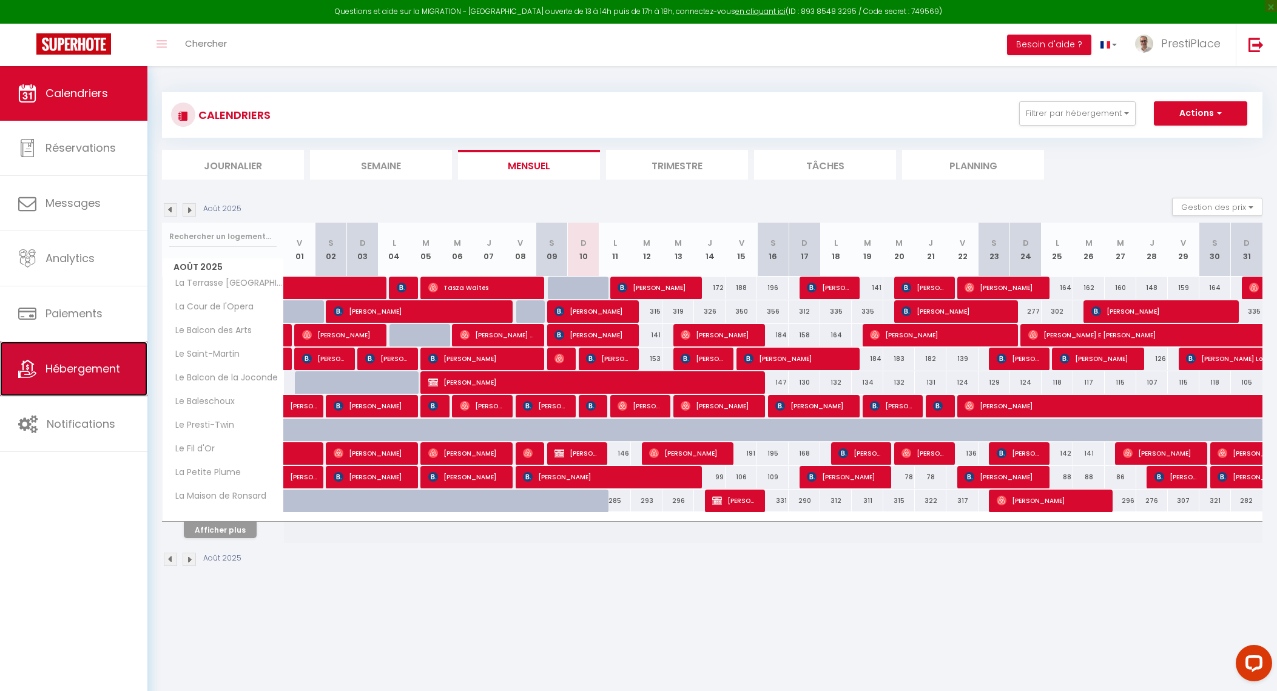
click at [48, 373] on span "Hébergement" at bounding box center [83, 368] width 75 height 15
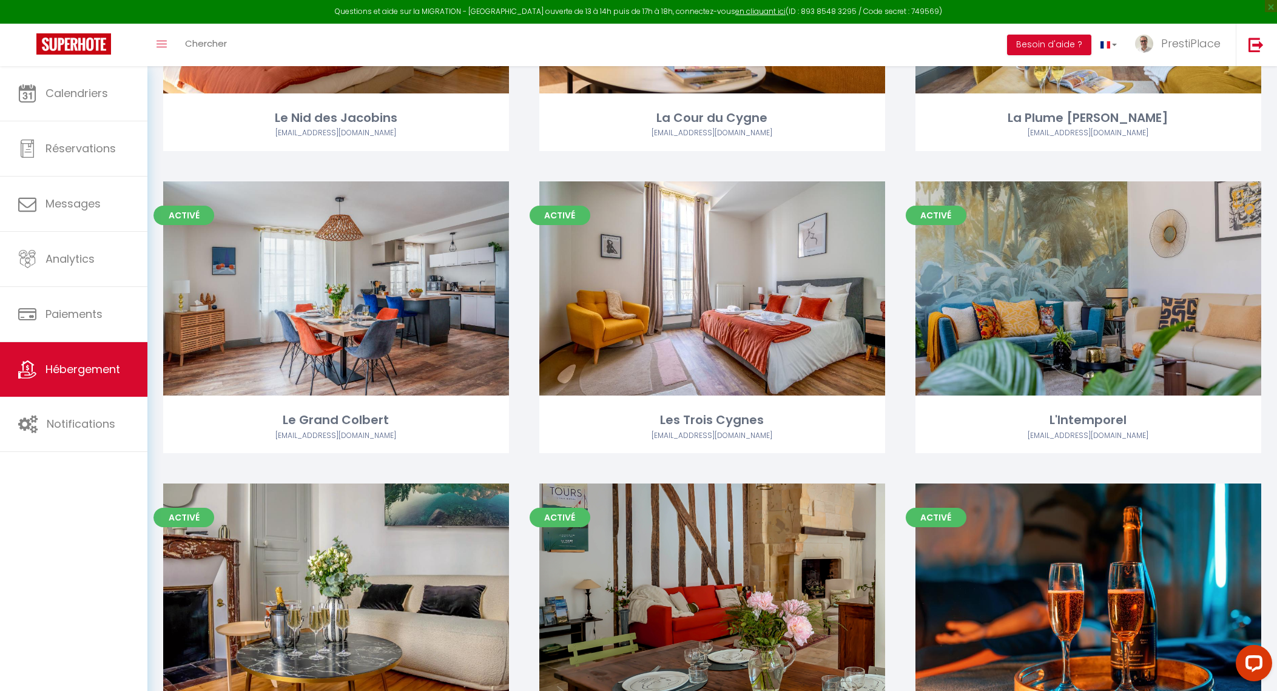
scroll to position [1595, 0]
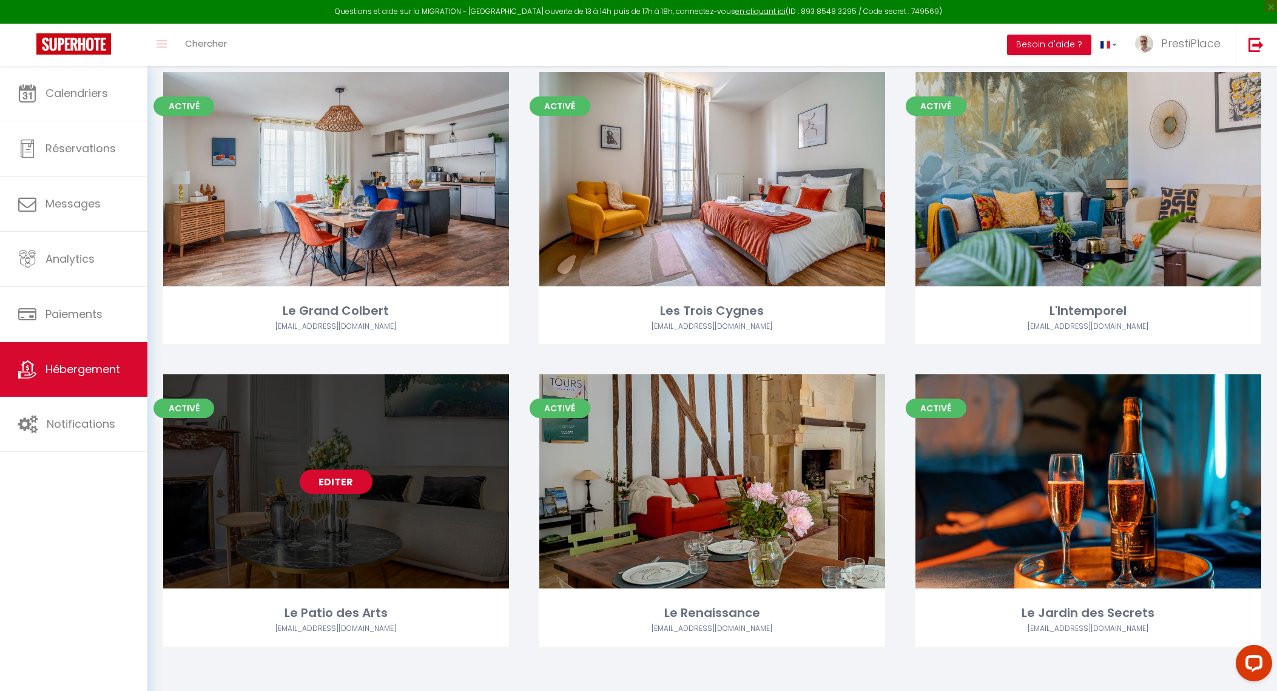
click at [330, 488] on link "Editer" at bounding box center [336, 482] width 73 height 24
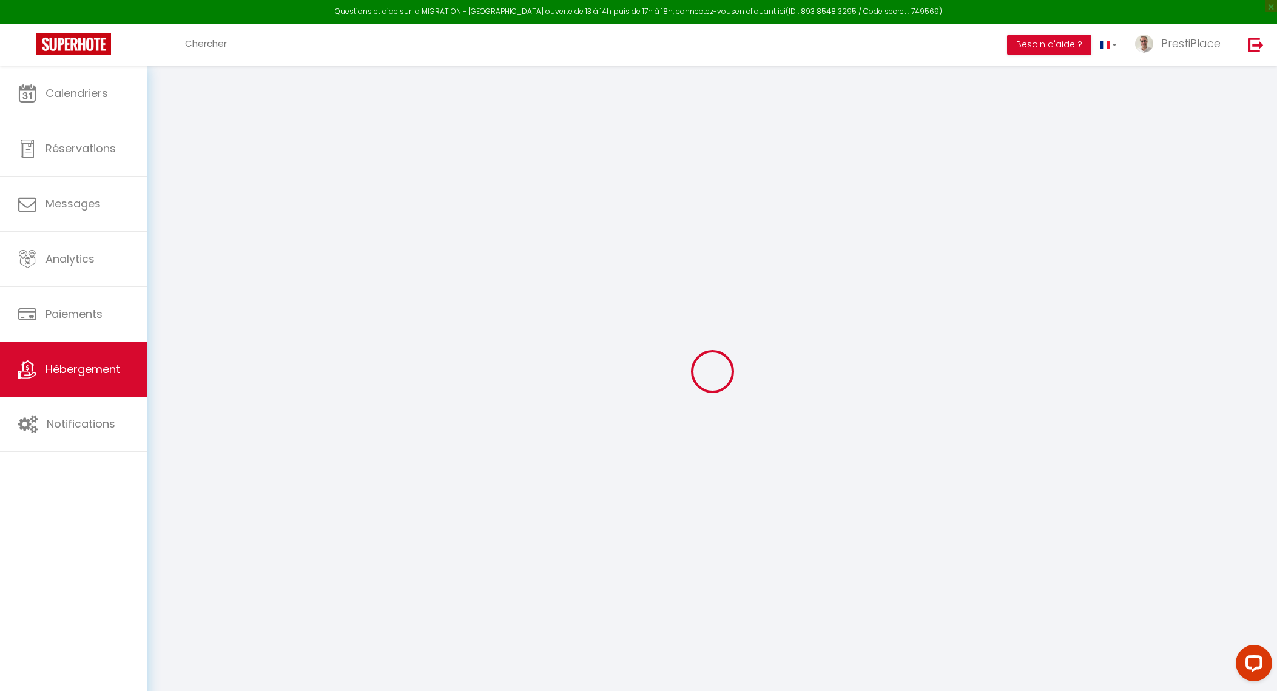
select select "+ 5 %"
select select "+ 32 %"
checkbox input "true"
checkbox input "false"
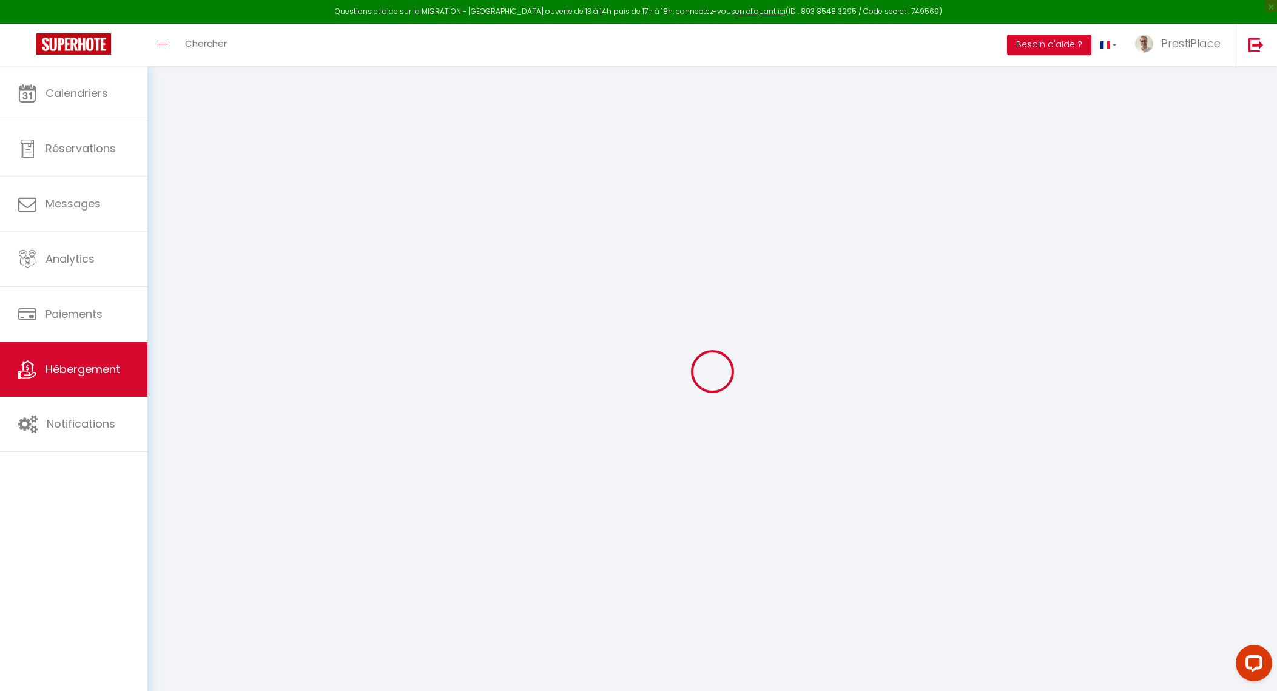
checkbox input "false"
select select "2111-1369548393768400357"
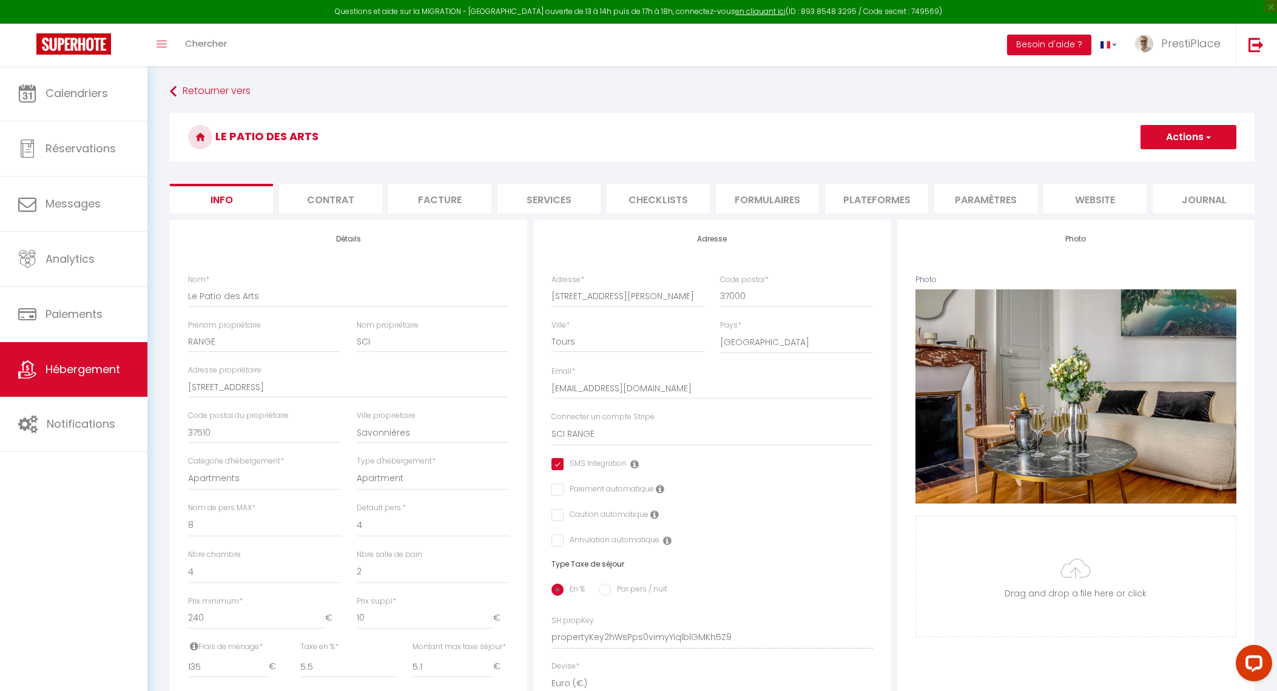
click at [896, 189] on li "Plateformes" at bounding box center [876, 199] width 103 height 30
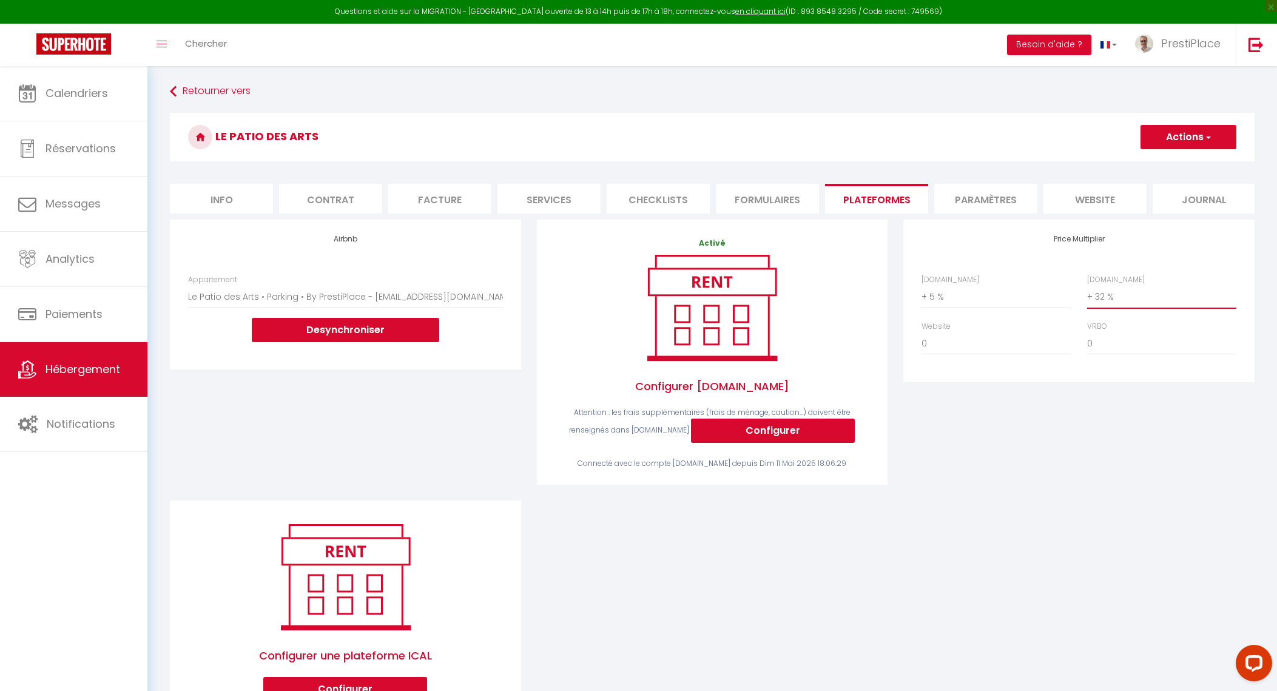
click at [1105, 306] on select "0 + 1 % + 2 % + 3 % + 4 % + 5 % + 6 % + 7 % + 8 % + 9 %" at bounding box center [1161, 296] width 149 height 23
select select "+ 30 %"
click at [1087, 296] on select "0 + 1 % + 2 % + 3 % + 4 % + 5 % + 6 % + 7 % + 8 % + 9 %" at bounding box center [1161, 296] width 149 height 23
click at [1197, 145] on button "Actions" at bounding box center [1189, 137] width 96 height 24
click at [1185, 158] on link "Enregistrer" at bounding box center [1188, 164] width 96 height 16
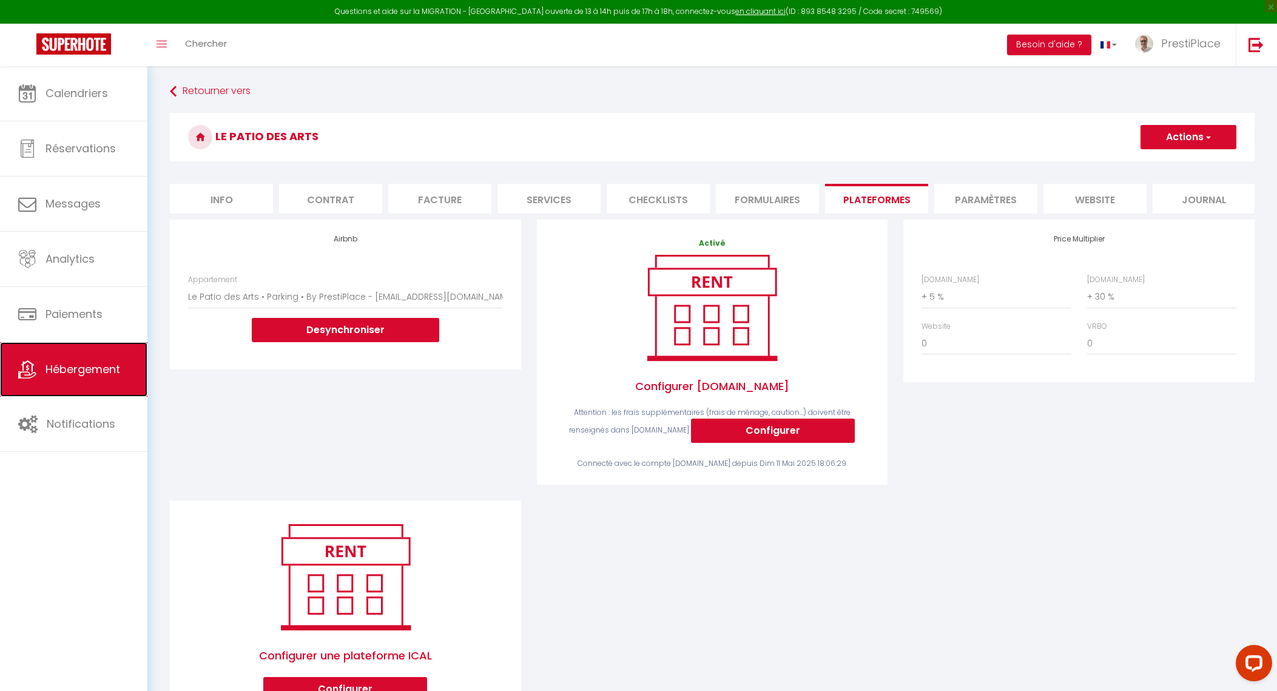
click at [76, 356] on link "Hébergement" at bounding box center [73, 369] width 147 height 55
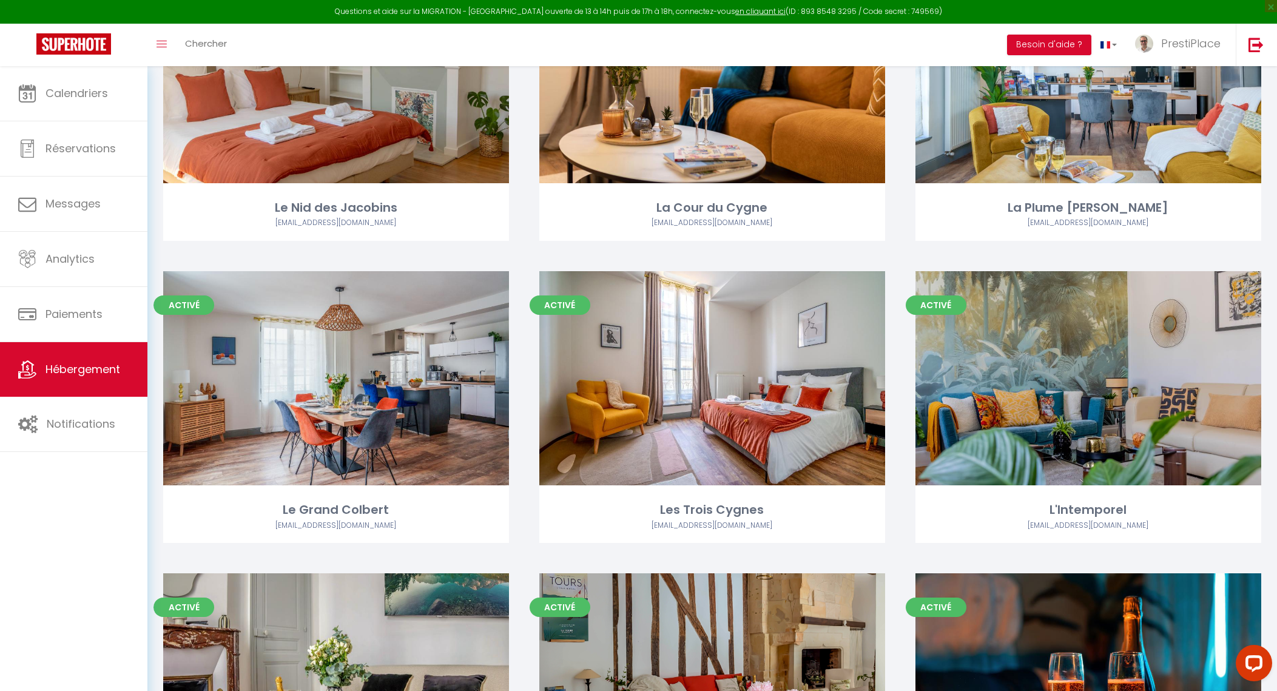
scroll to position [1593, 0]
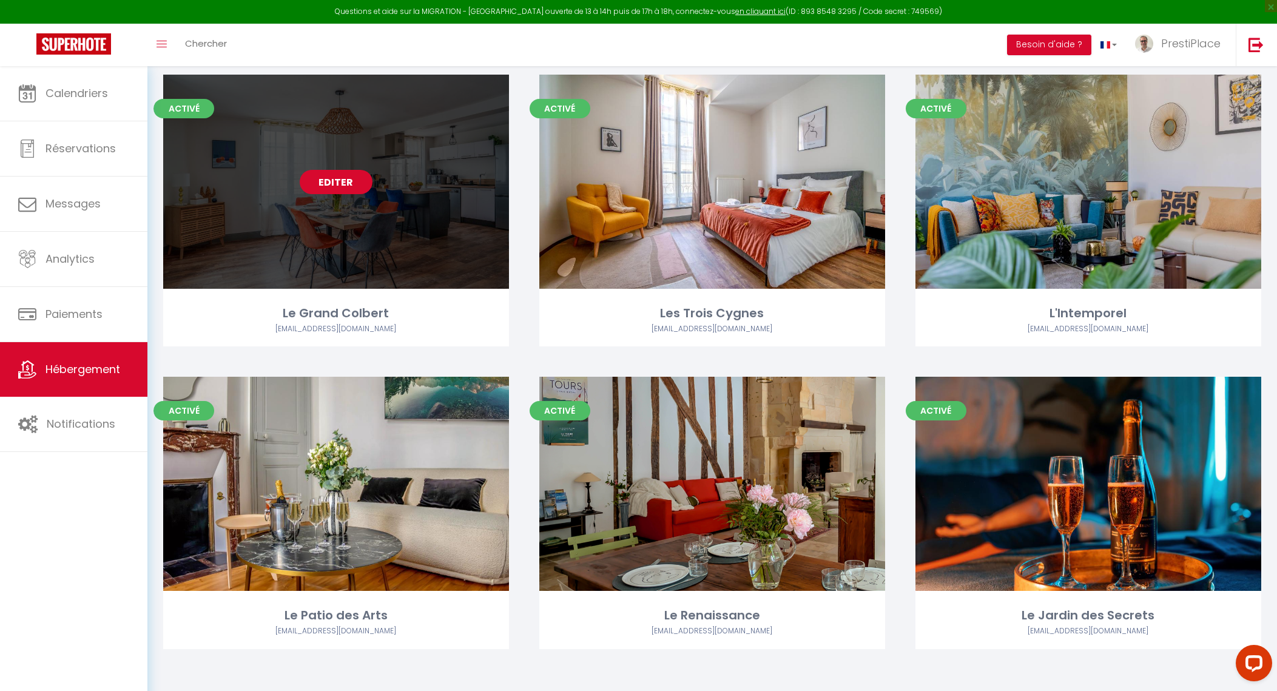
click at [329, 188] on link "Editer" at bounding box center [336, 182] width 73 height 24
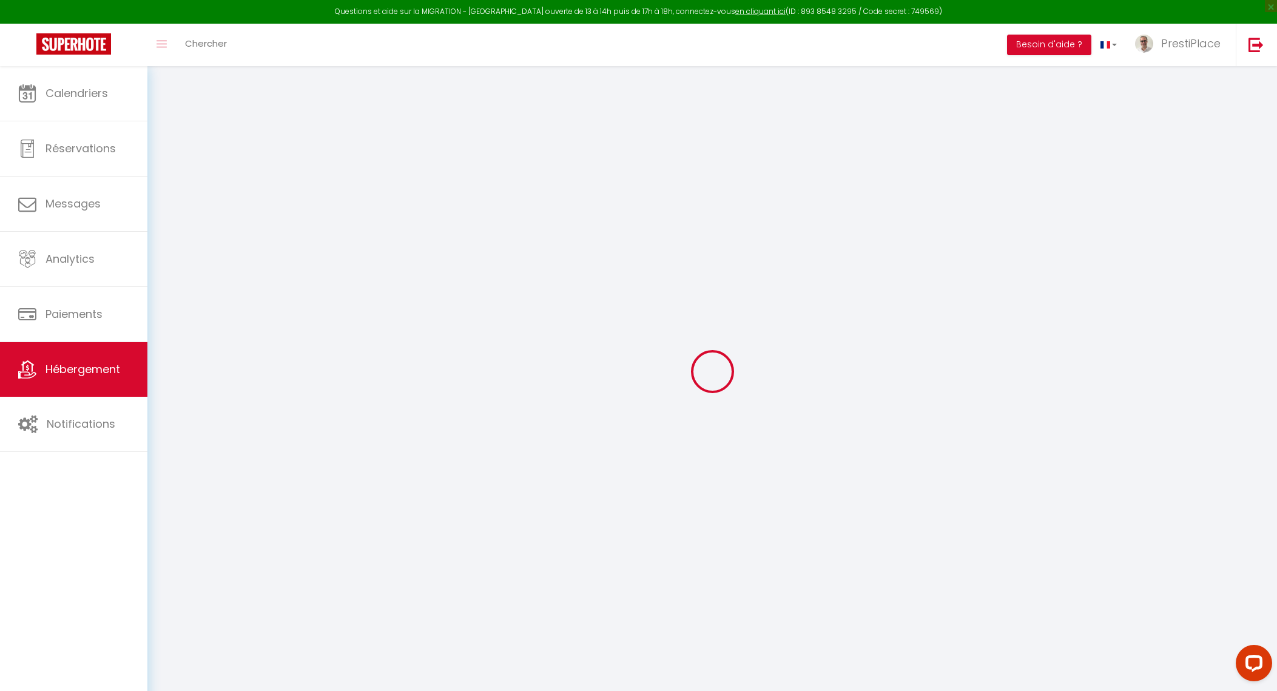
select select
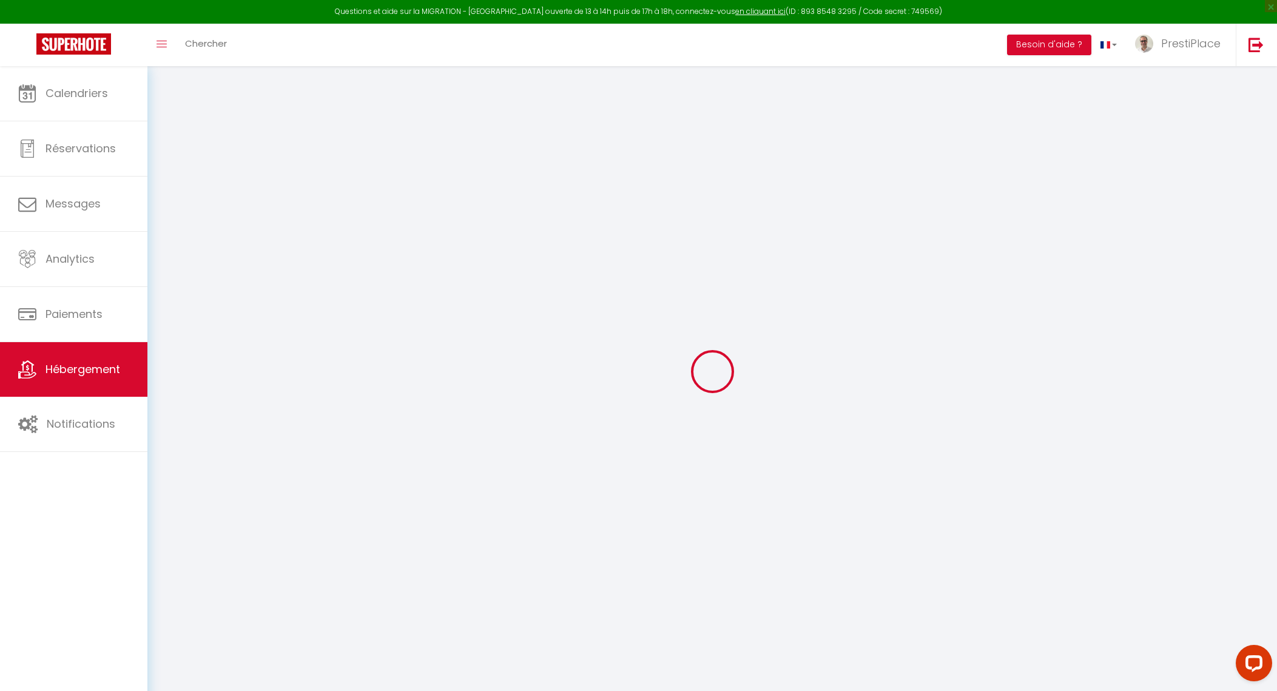
select select
checkbox input "false"
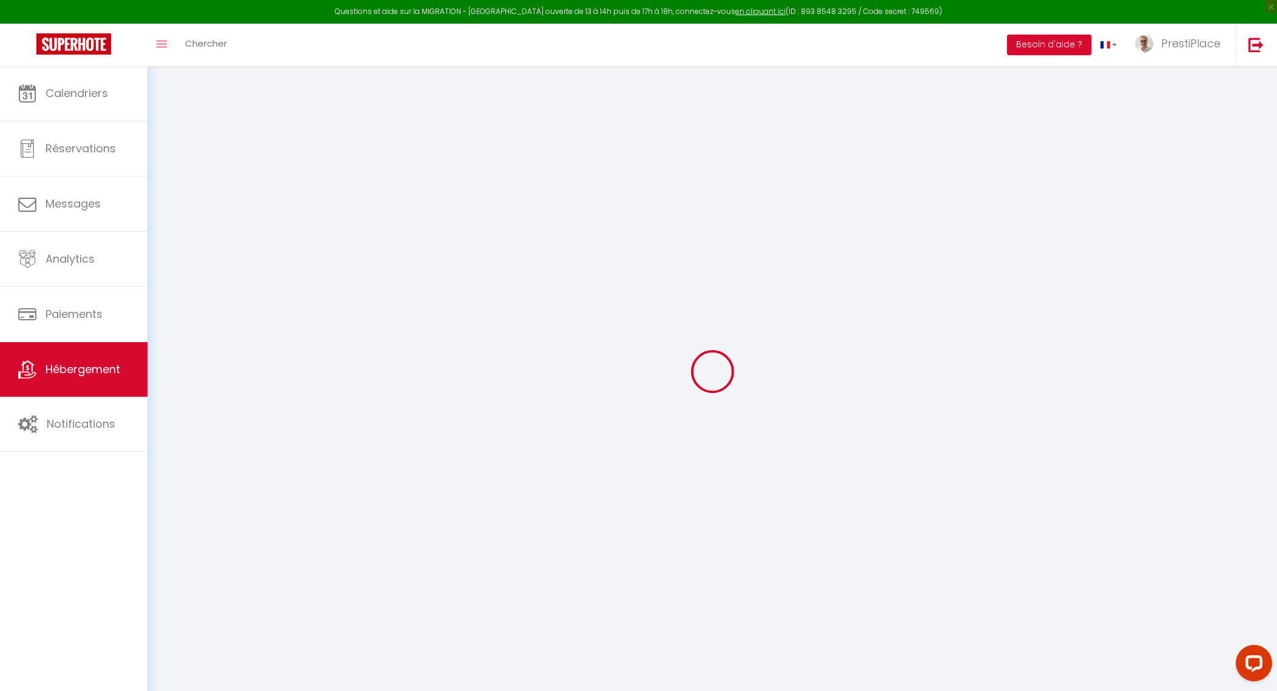
select select
type input "Le Grand Colbert"
type input "COLBERT CYGNE"
type input "SARL"
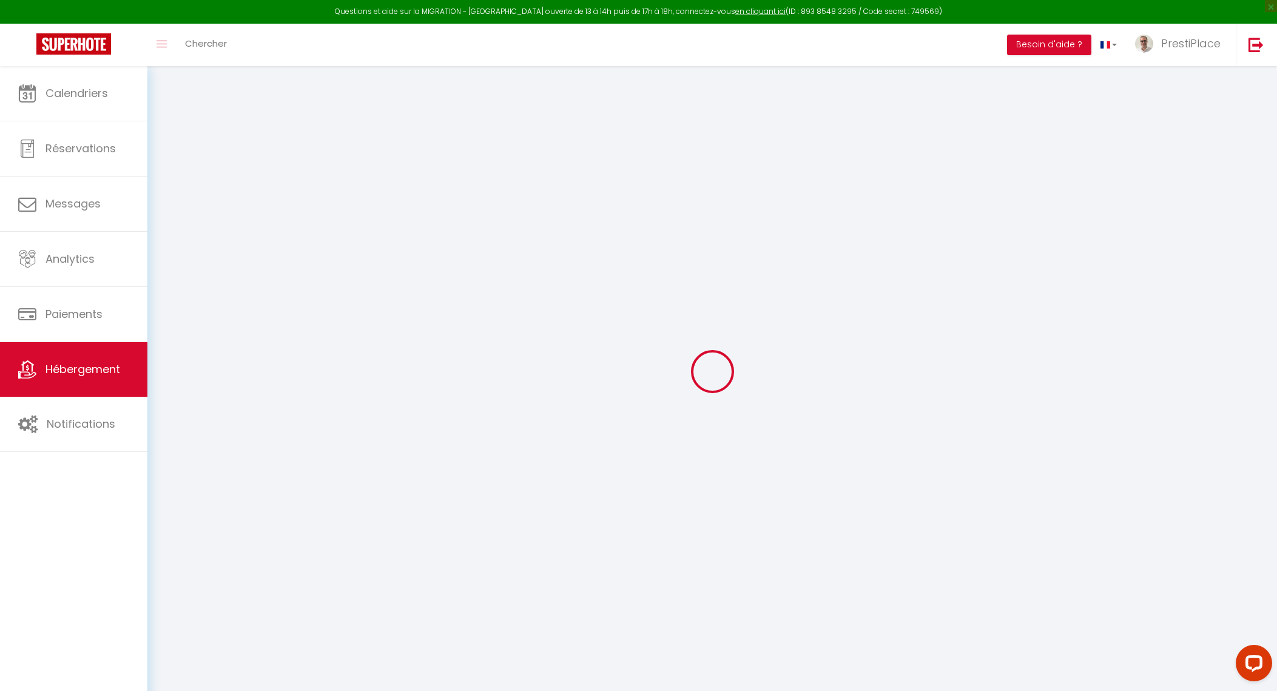
type input "[STREET_ADDRESS]"
type input "37000"
type input "Tours"
select select "6"
select select "3"
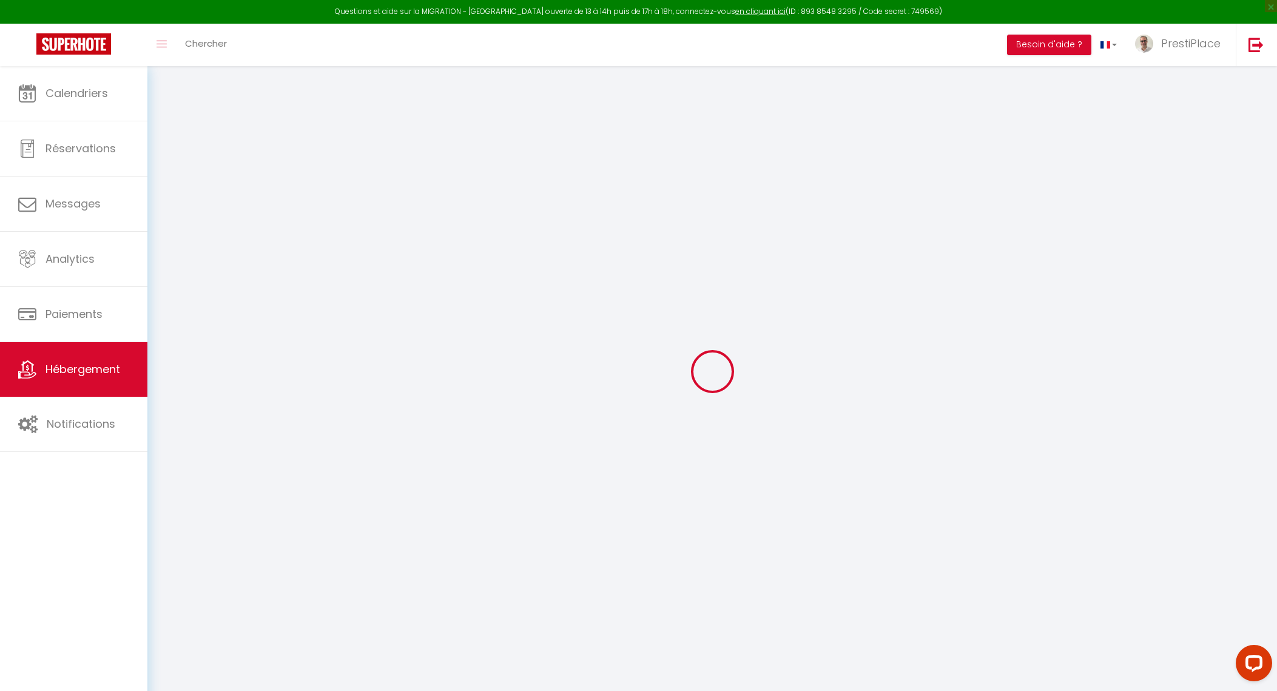
select select "2"
type input "200"
type input "10"
type input "140"
type input "5.5"
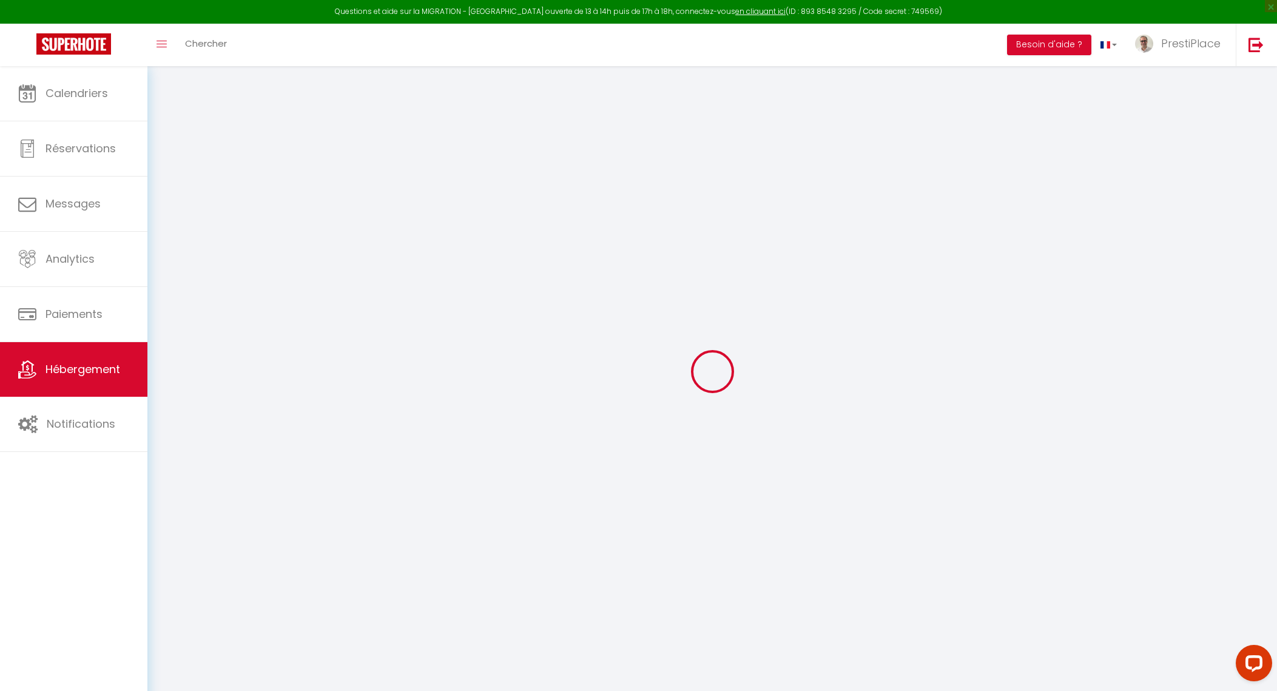
type input "5.1"
type input "600"
select select
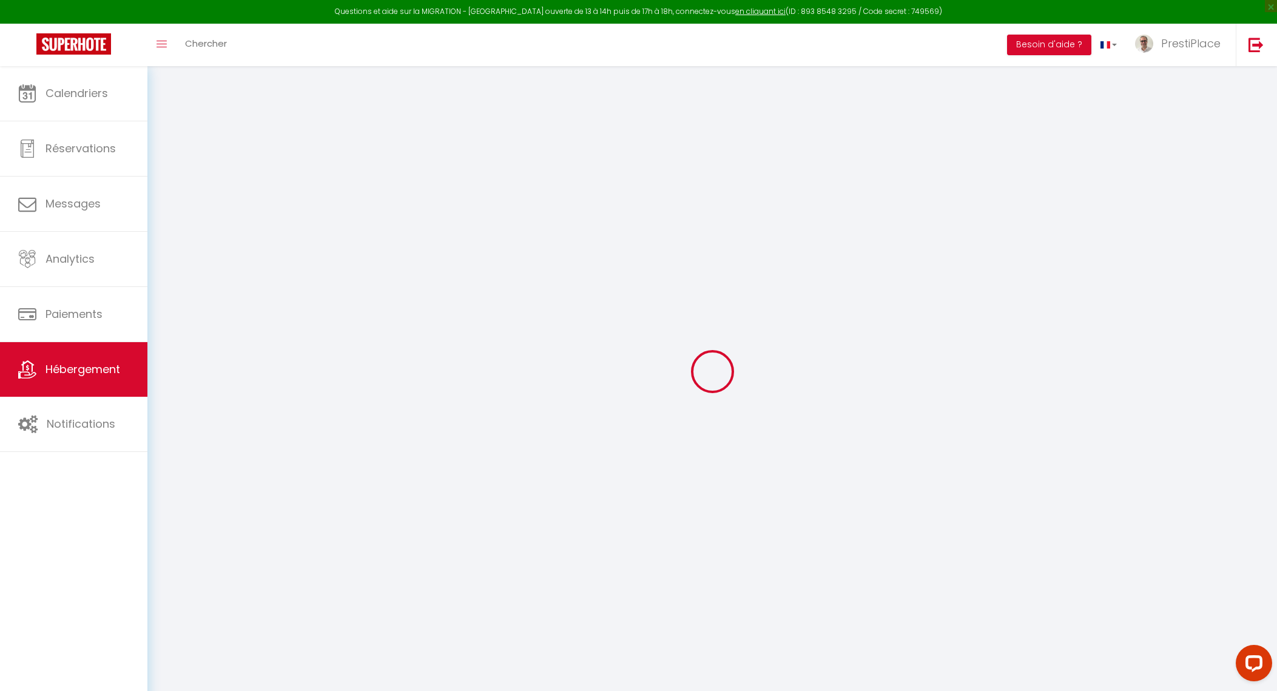
select select
type input "[STREET_ADDRESS]"
type input "37000"
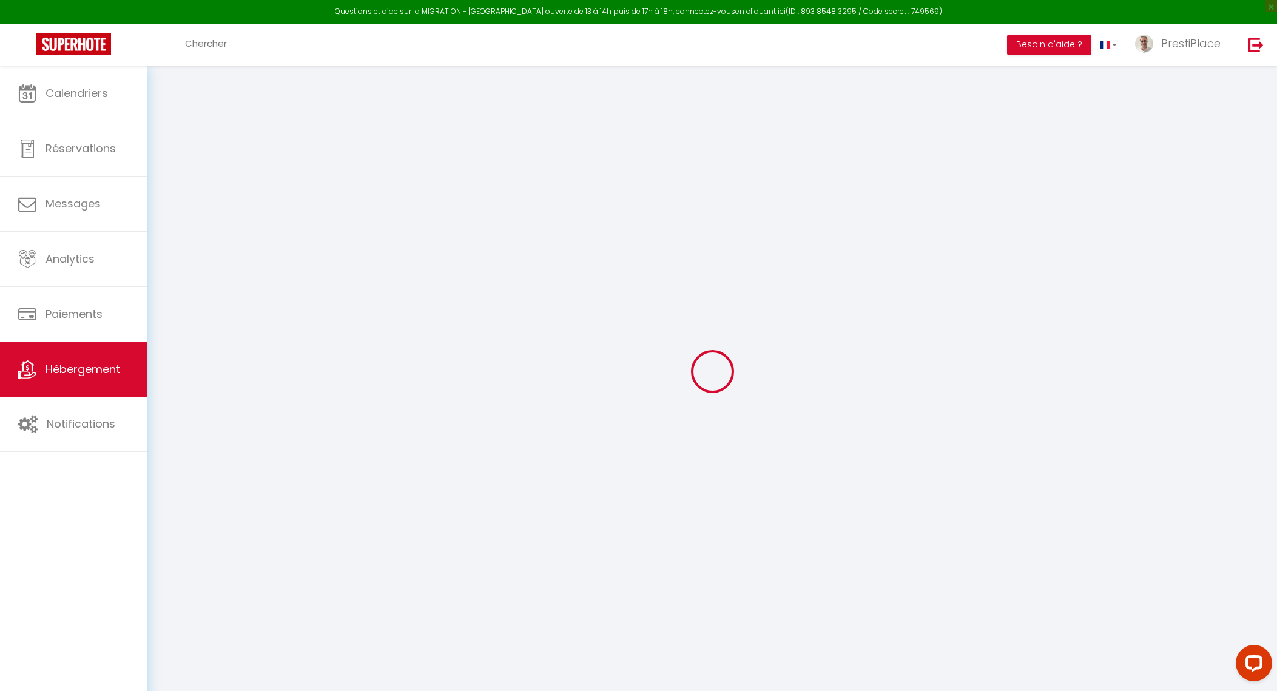
type input "Tours"
type input "[EMAIL_ADDRESS][DOMAIN_NAME]"
select select "15490"
checkbox input "true"
checkbox input "false"
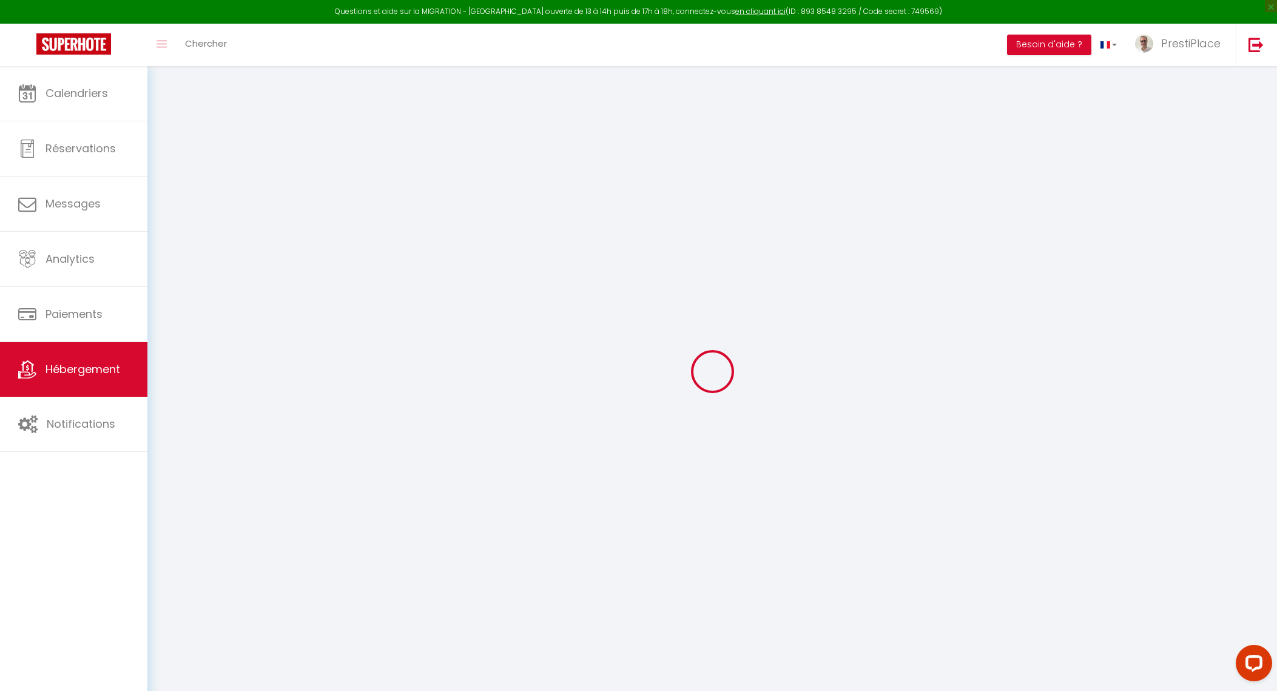
checkbox input "false"
radio input "true"
type input "0"
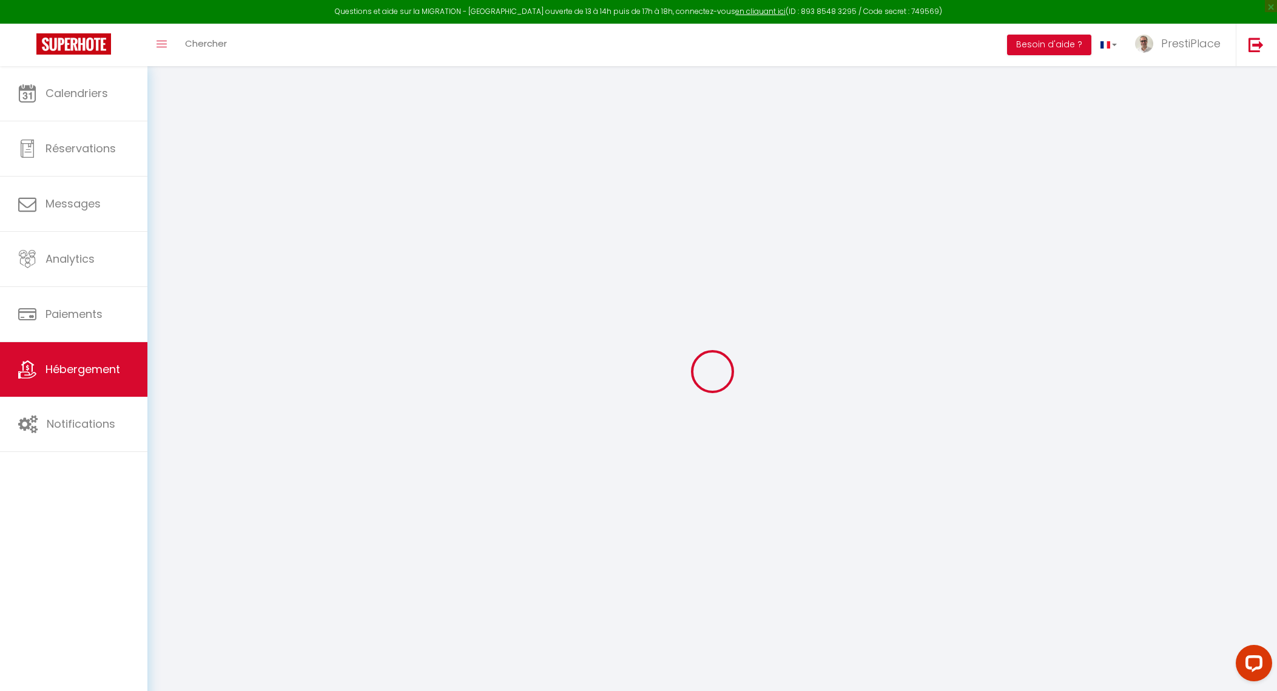
type input "0"
select select
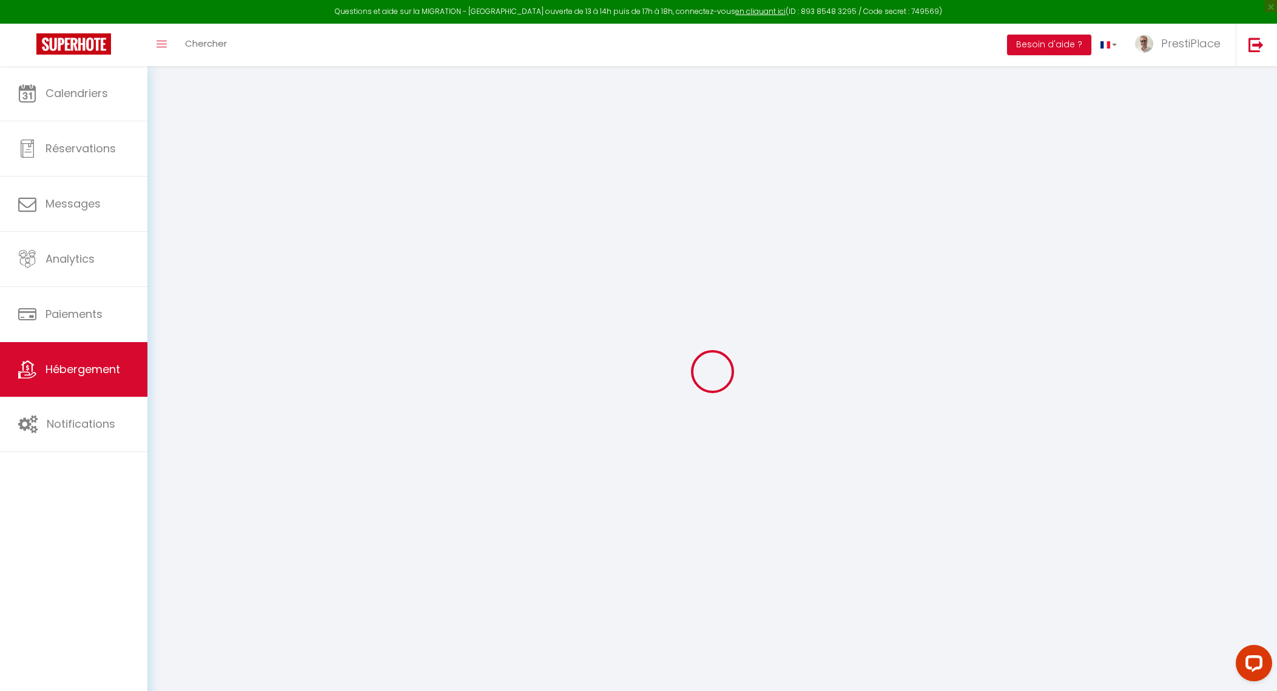
select select
checkbox input "true"
checkbox input "false"
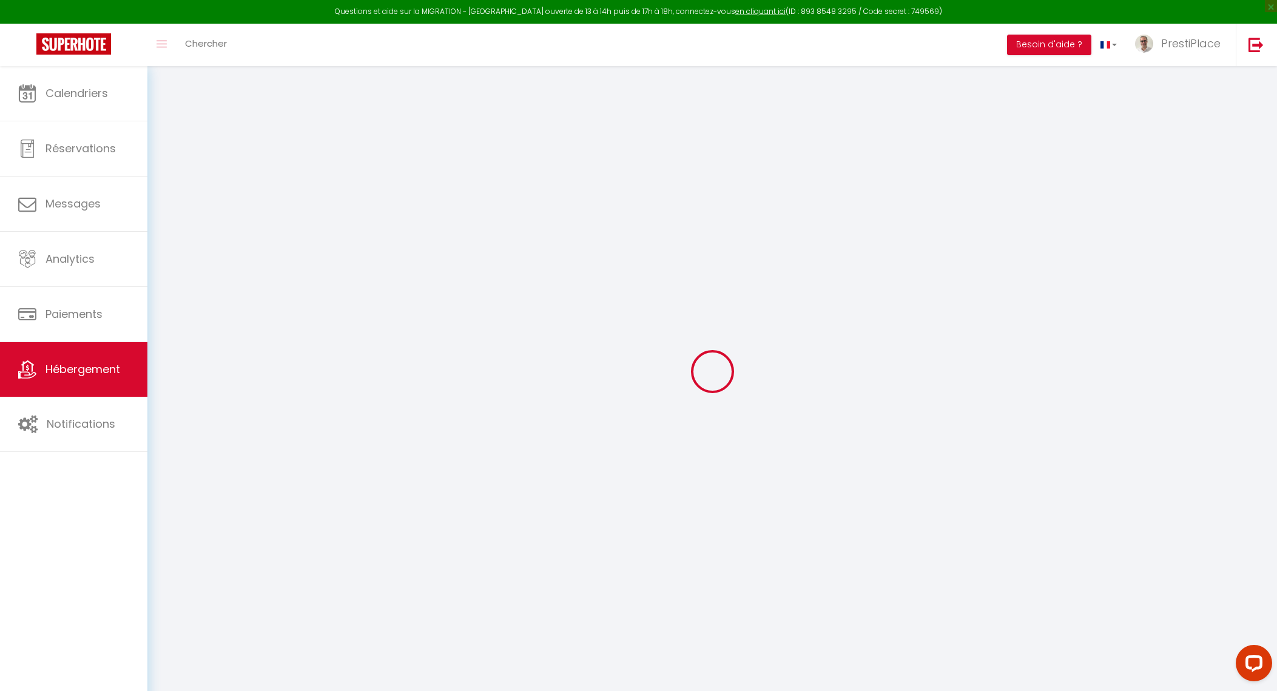
checkbox input "false"
select select
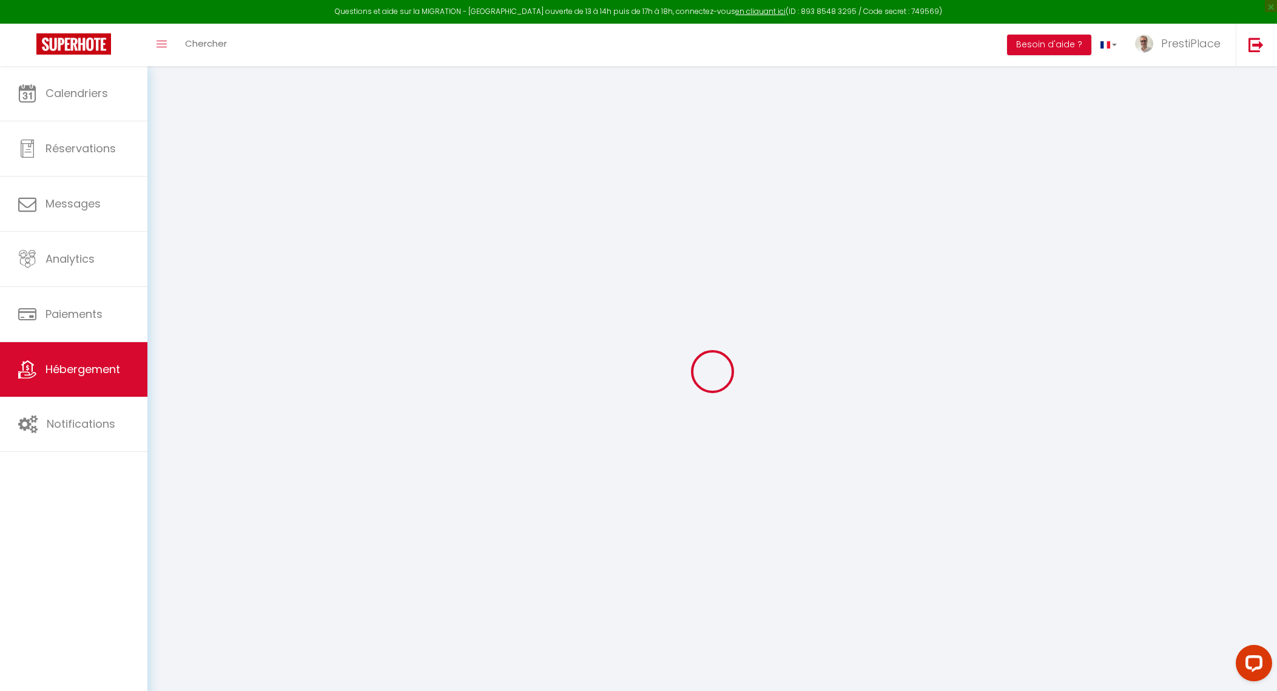
select select
checkbox input "true"
checkbox input "false"
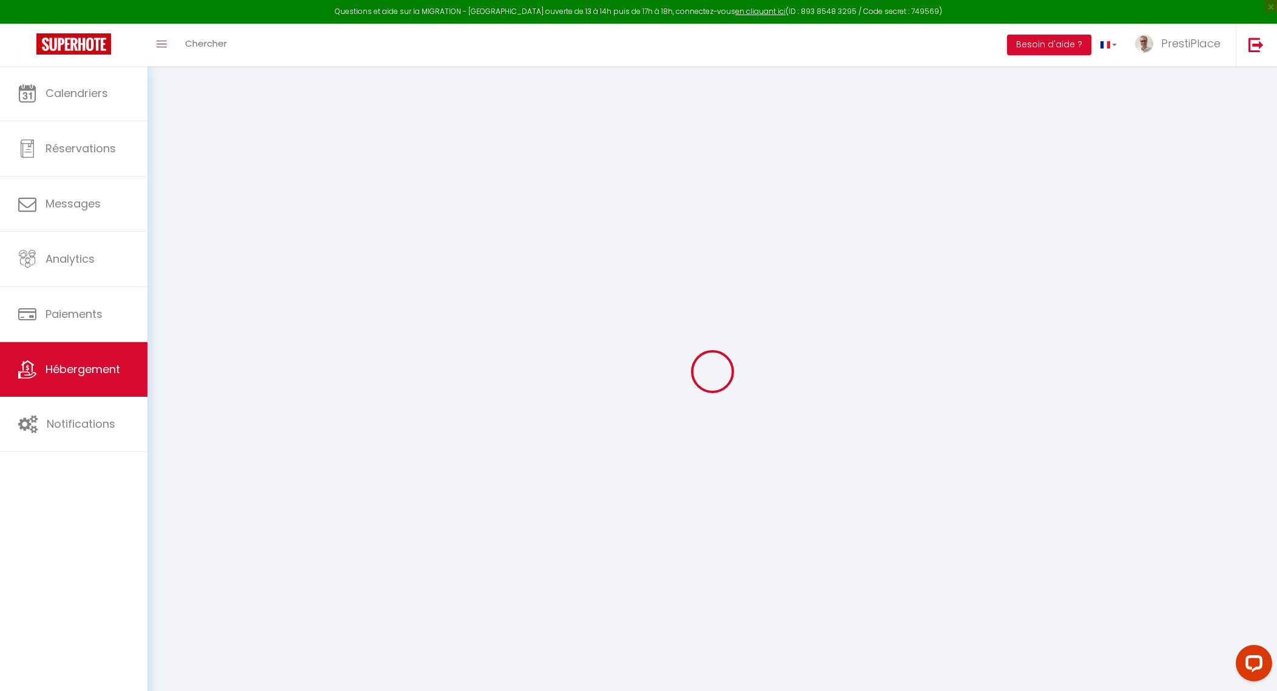
checkbox input "false"
checkbox input "true"
checkbox input "false"
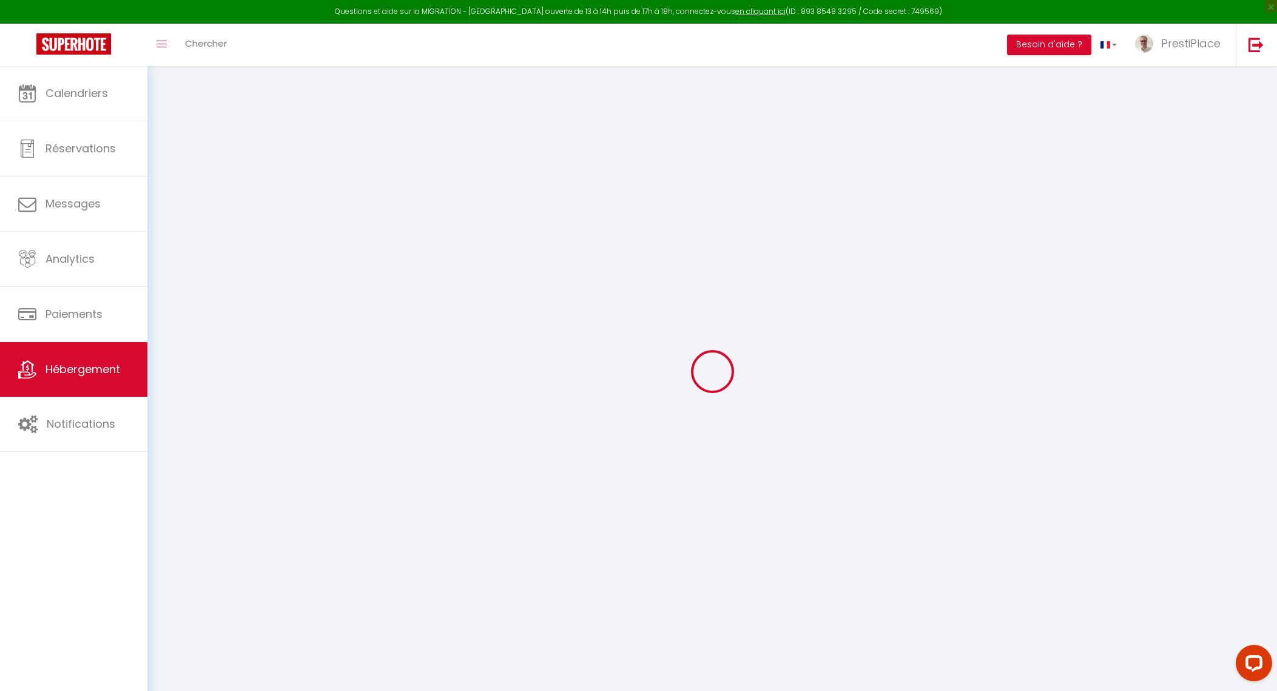
checkbox input "false"
select select "+ 5 %"
select select "+ 30 %"
checkbox input "true"
checkbox input "false"
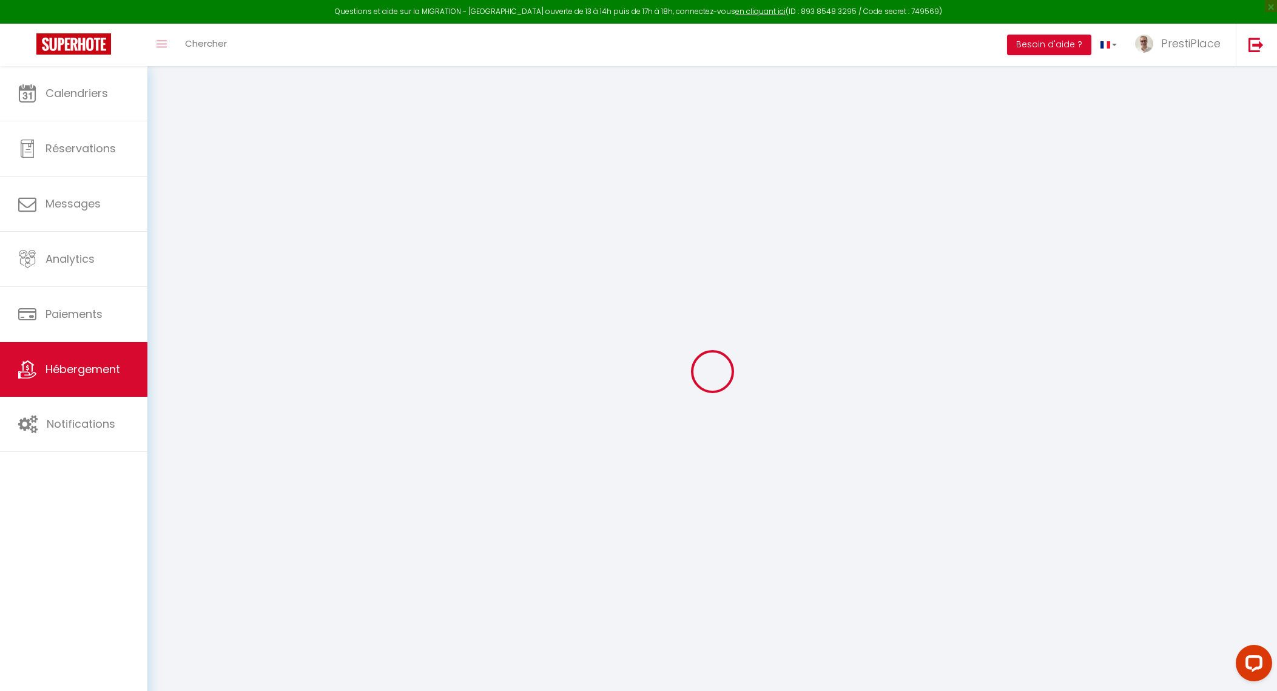
checkbox input "false"
select select "2111-1253531106592592191"
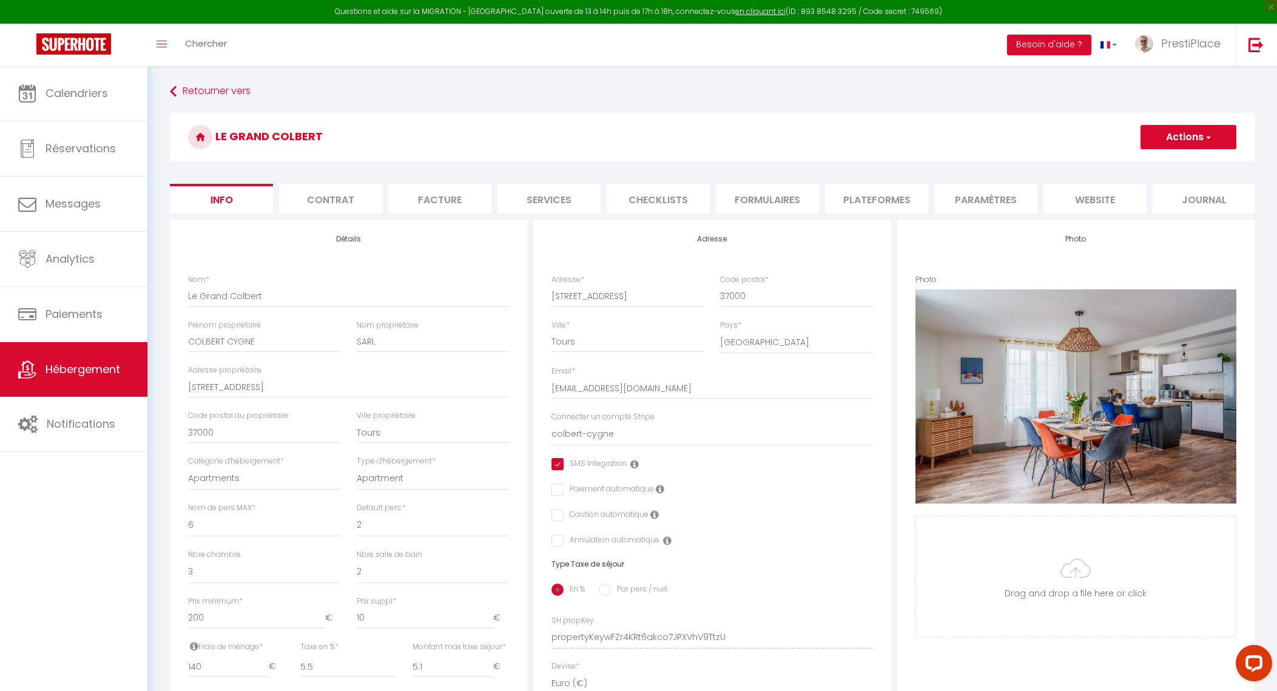
click at [971, 207] on li "Paramètres" at bounding box center [985, 199] width 103 height 30
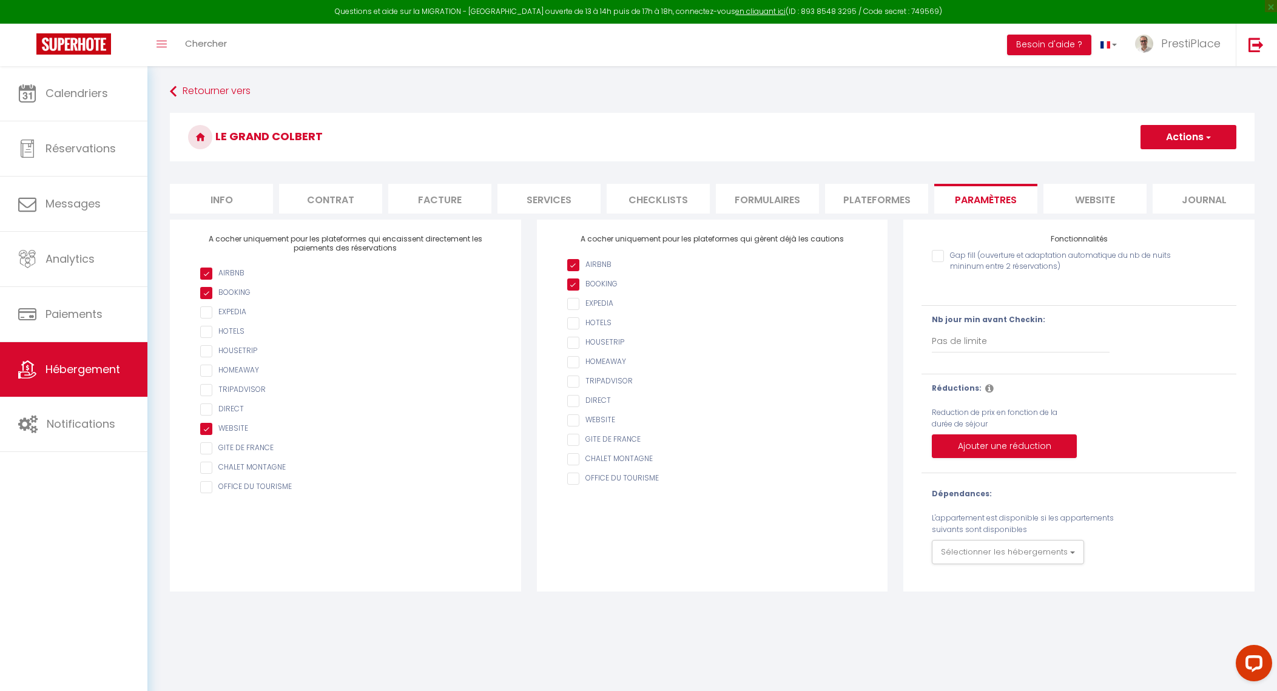
drag, startPoint x: 971, startPoint y: 207, endPoint x: 816, endPoint y: 200, distance: 154.9
click at [816, 200] on li "Formulaires" at bounding box center [767, 199] width 103 height 30
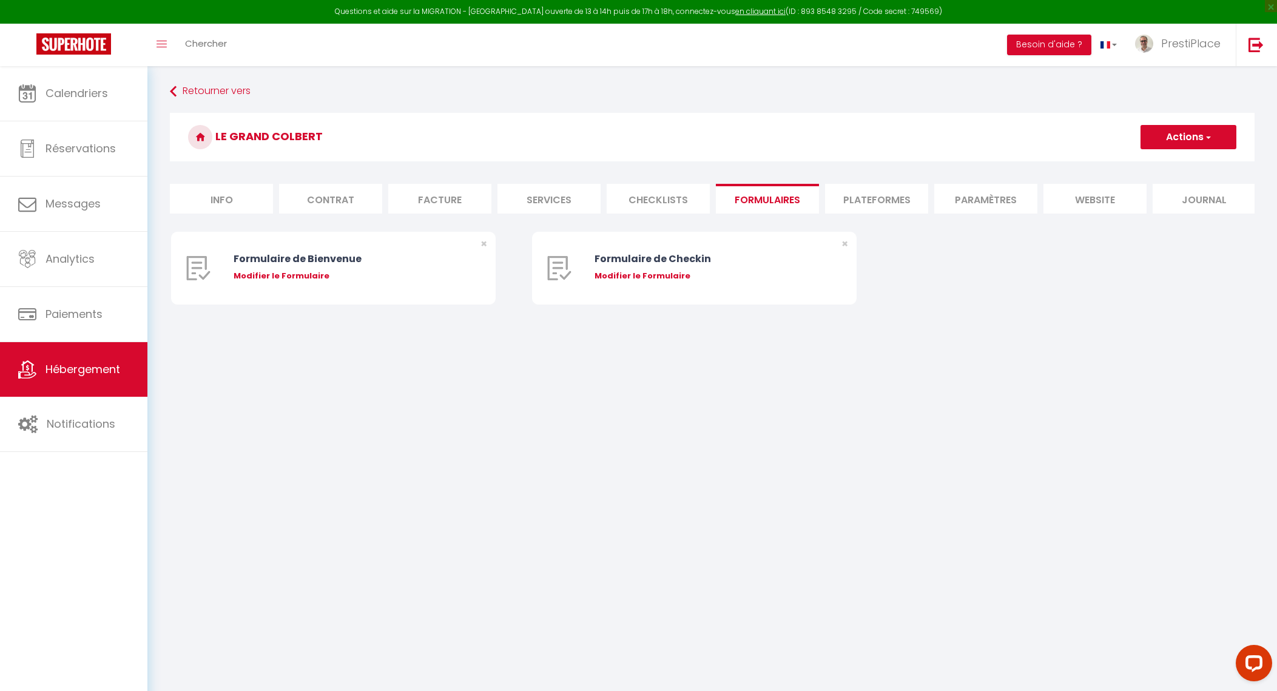
click at [911, 201] on li "Plateformes" at bounding box center [876, 199] width 103 height 30
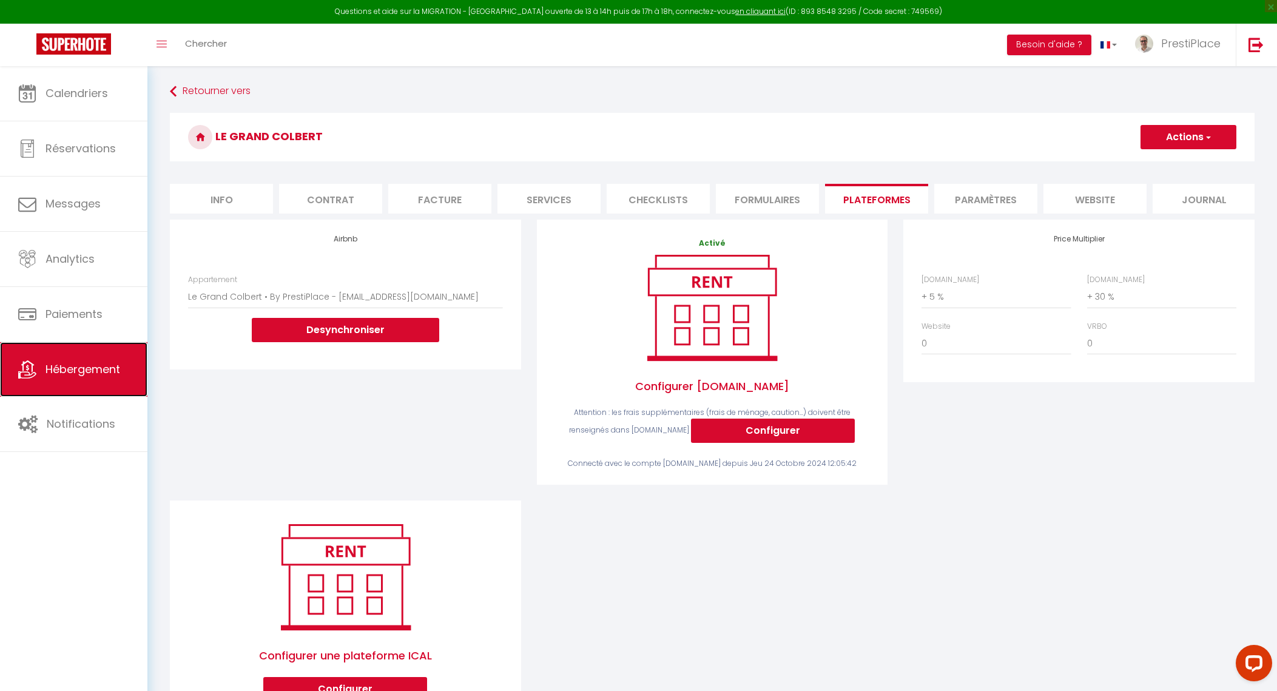
click at [55, 362] on span "Hébergement" at bounding box center [83, 369] width 75 height 15
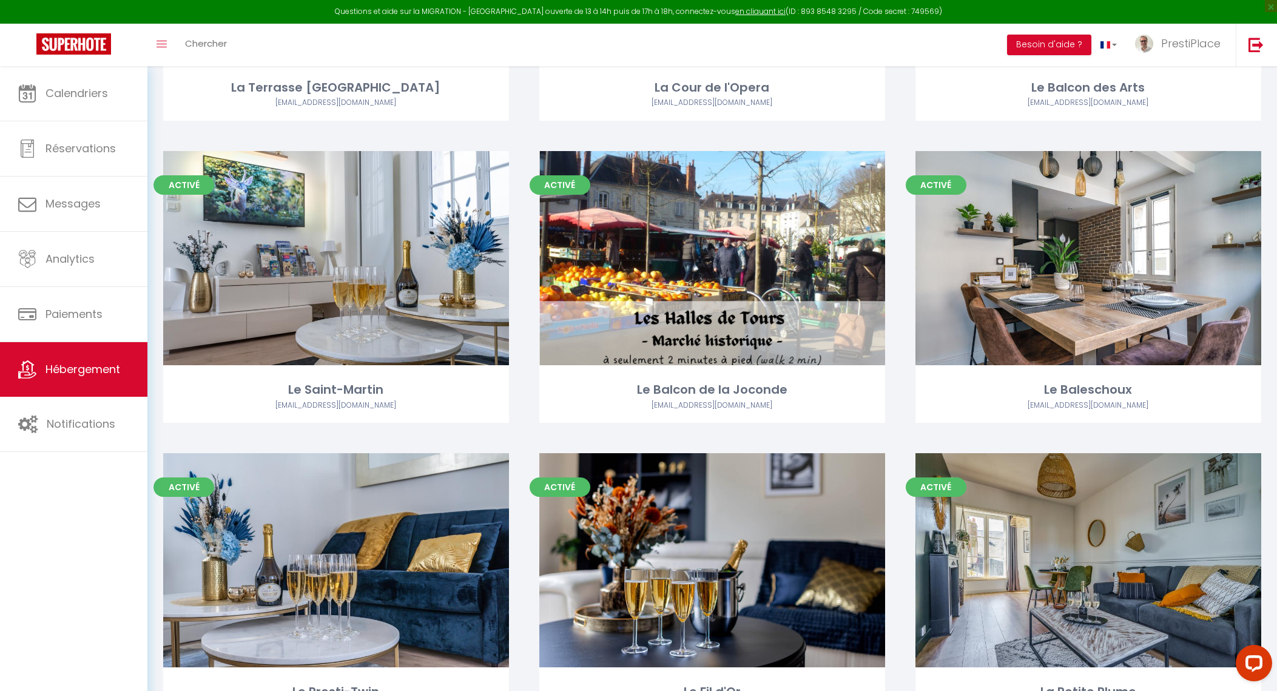
scroll to position [306, 0]
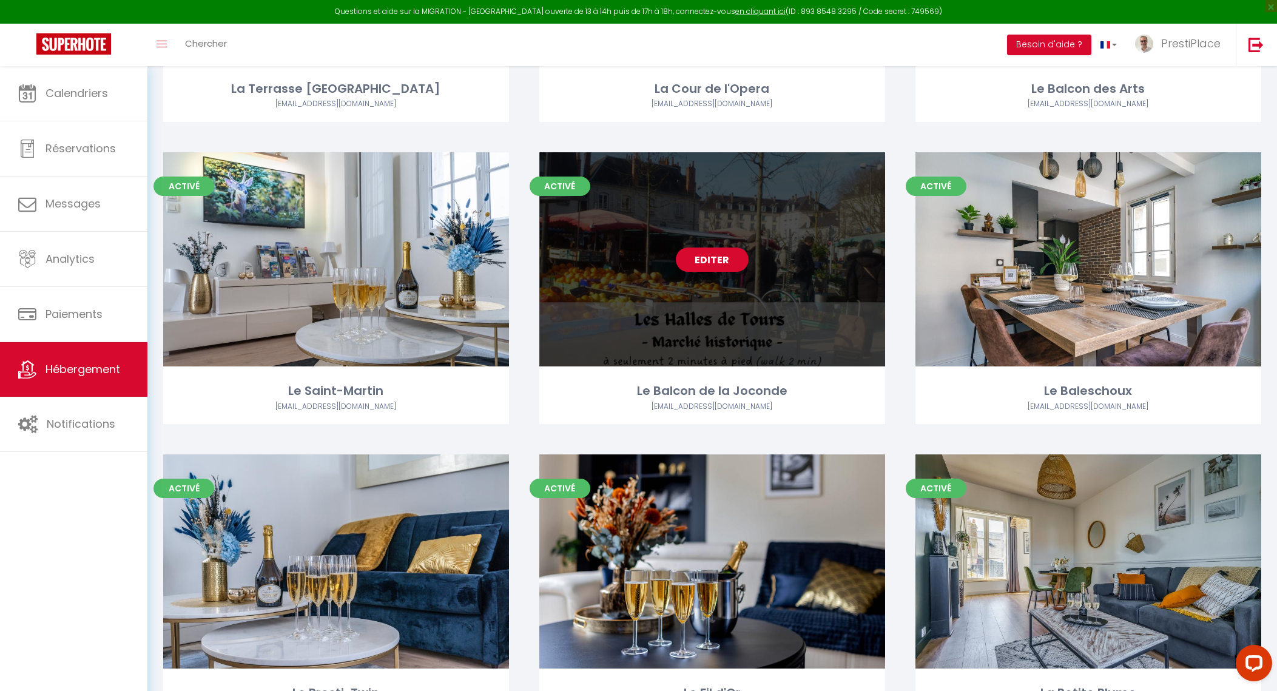
click at [715, 258] on link "Editer" at bounding box center [712, 260] width 73 height 24
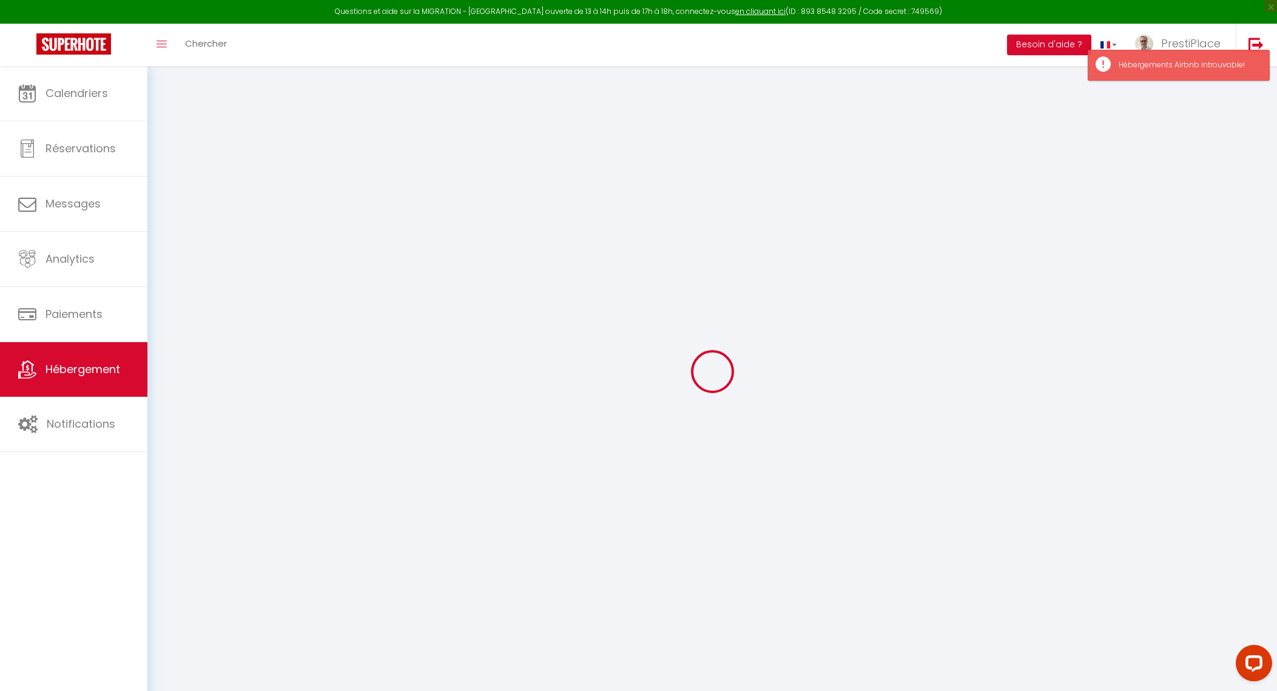
select select
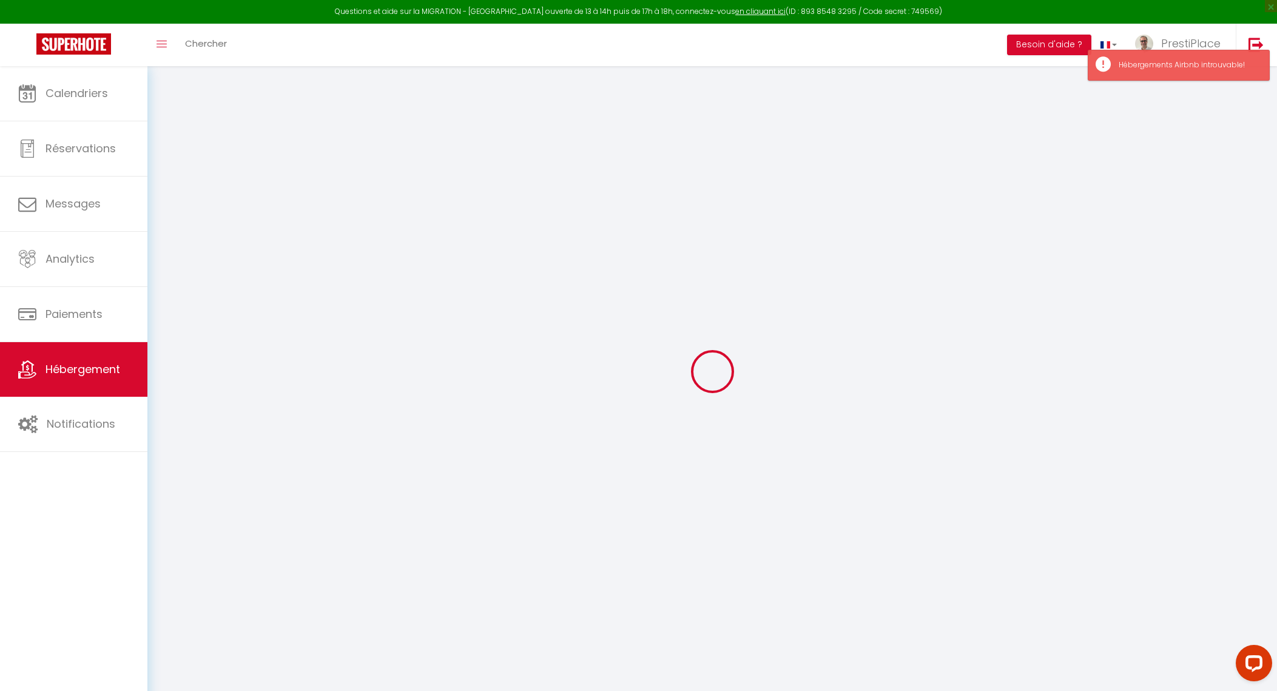
select select
checkbox input "false"
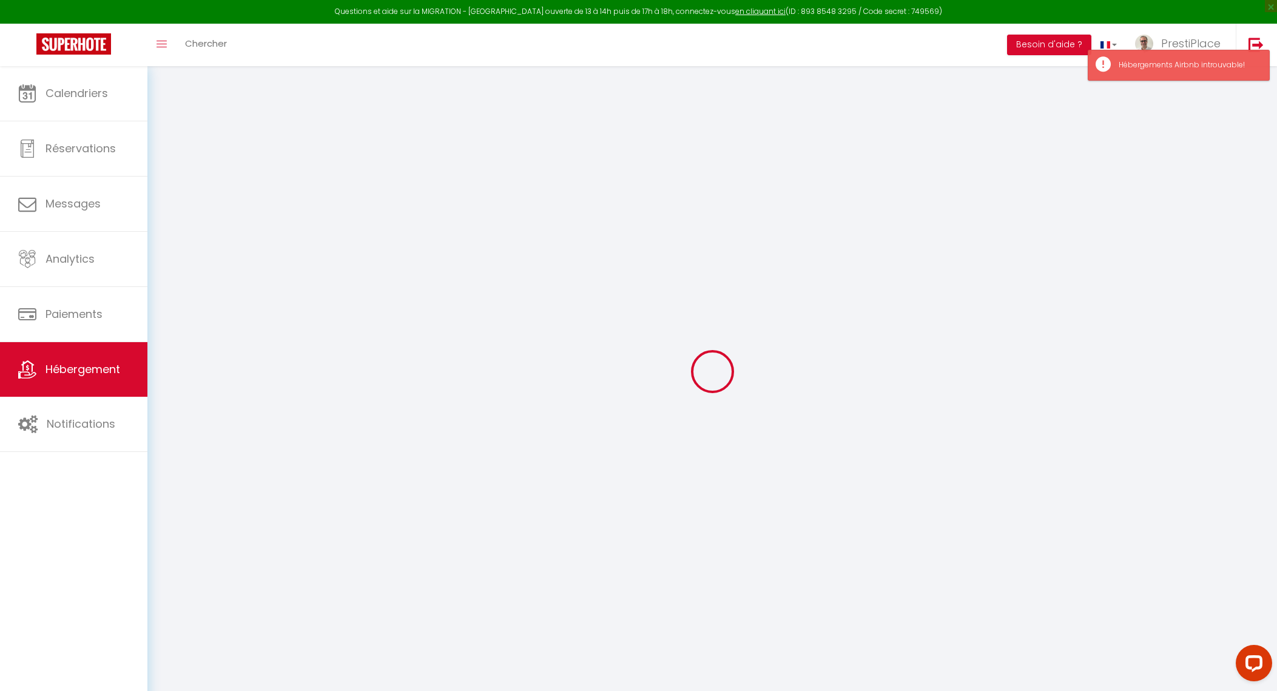
select select
type input "Le Balcon de la Joconde"
type input "SAS"
type input "PrestiPlace"
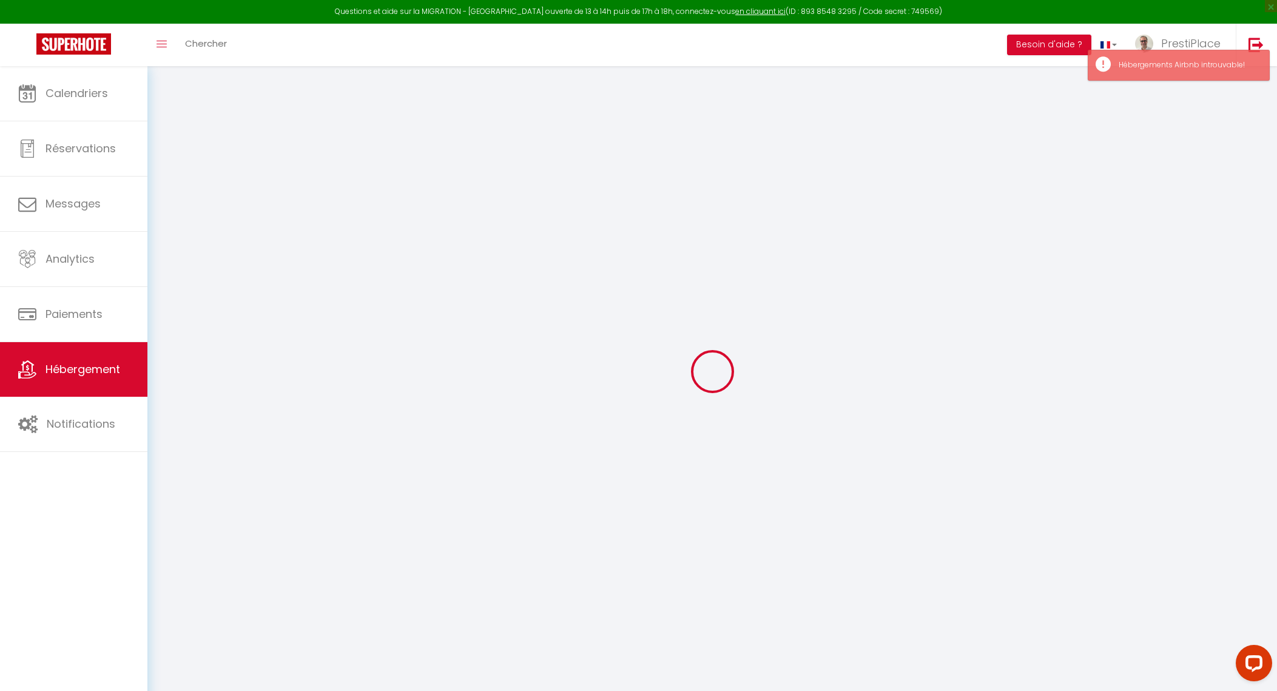
type input "[STREET_ADDRESS]"
type input "37000"
type input "Tours"
type input "90"
type input "15"
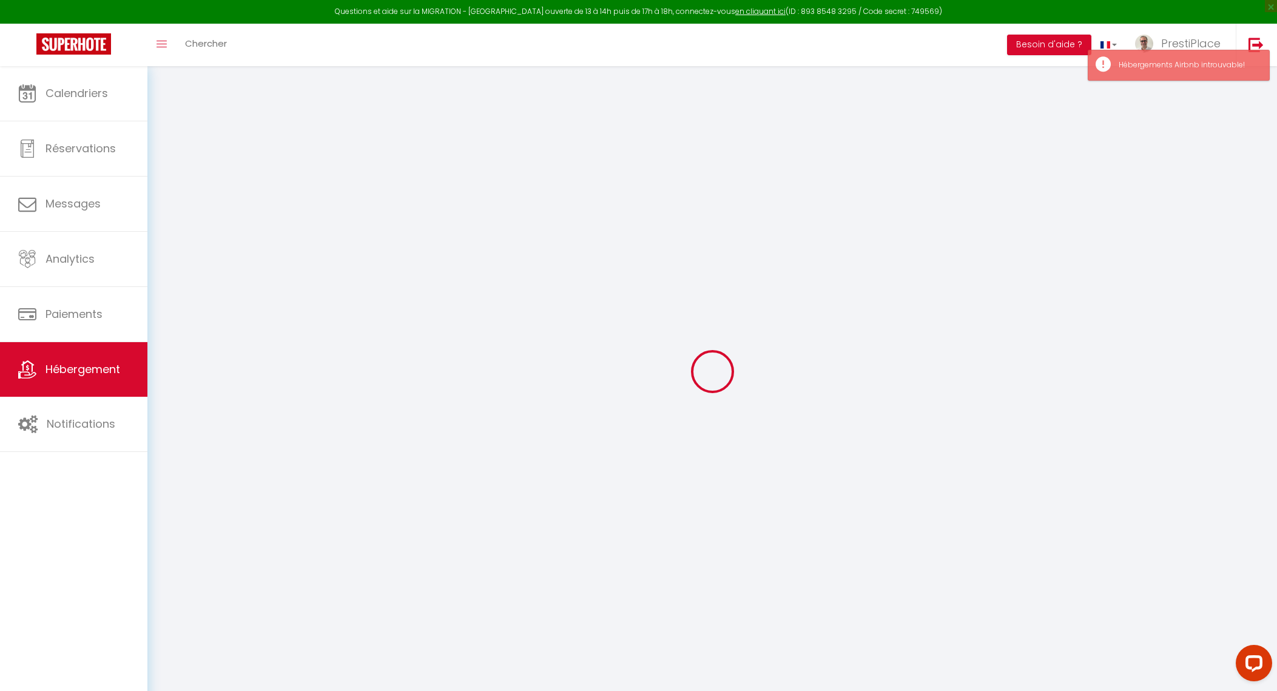
type input "50"
type input "5.5"
type input "5.10"
type input "600"
select select
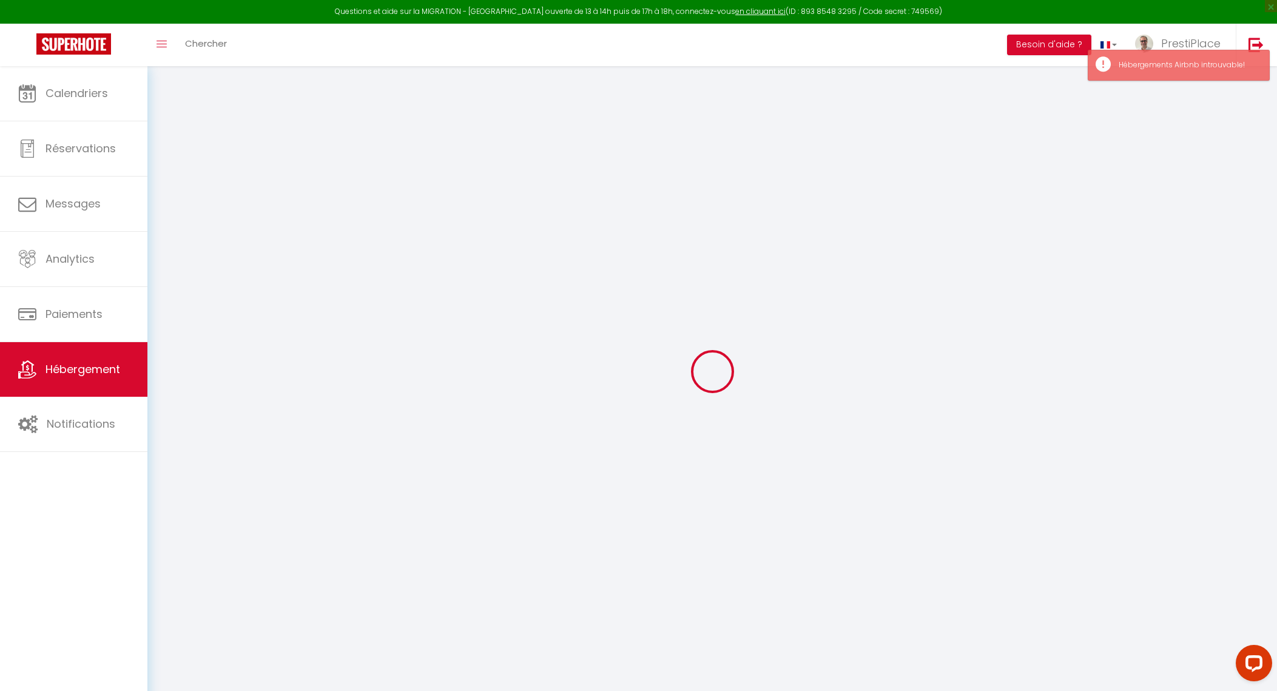
select select
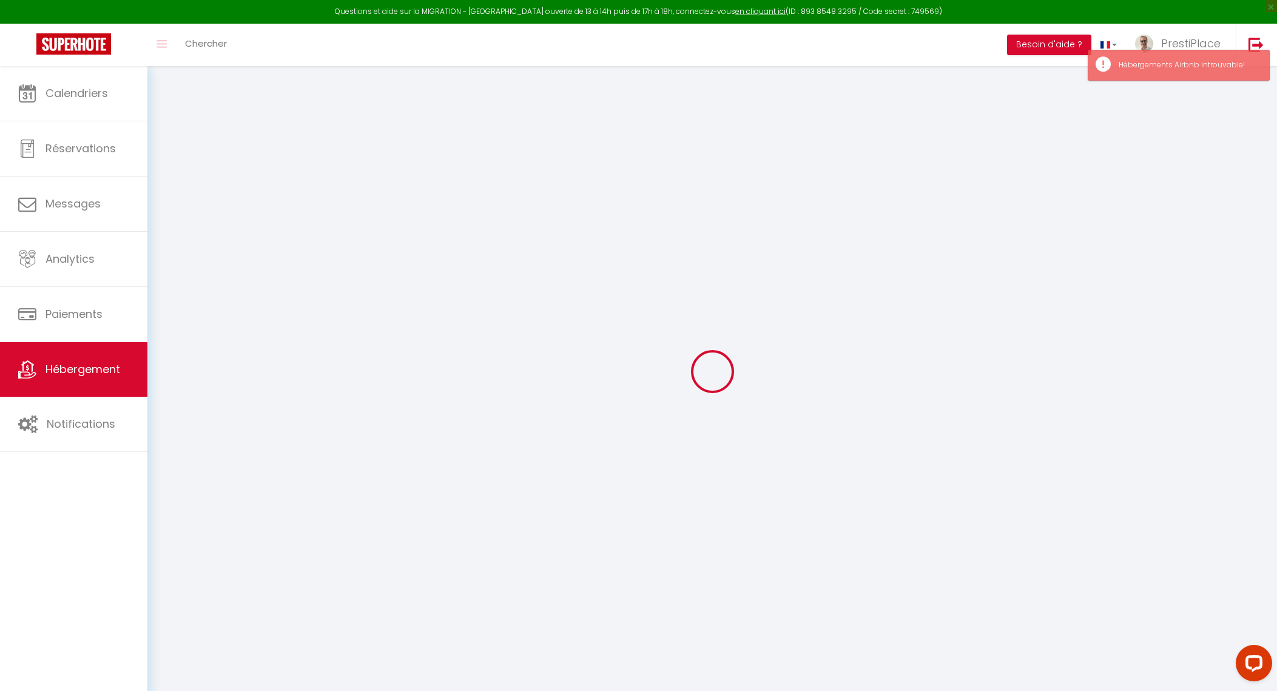
type input "[STREET_ADDRESS][PERSON_NAME]"
type input "37000"
type input "Tours"
type input "[EMAIL_ADDRESS][DOMAIN_NAME]"
select select "10903"
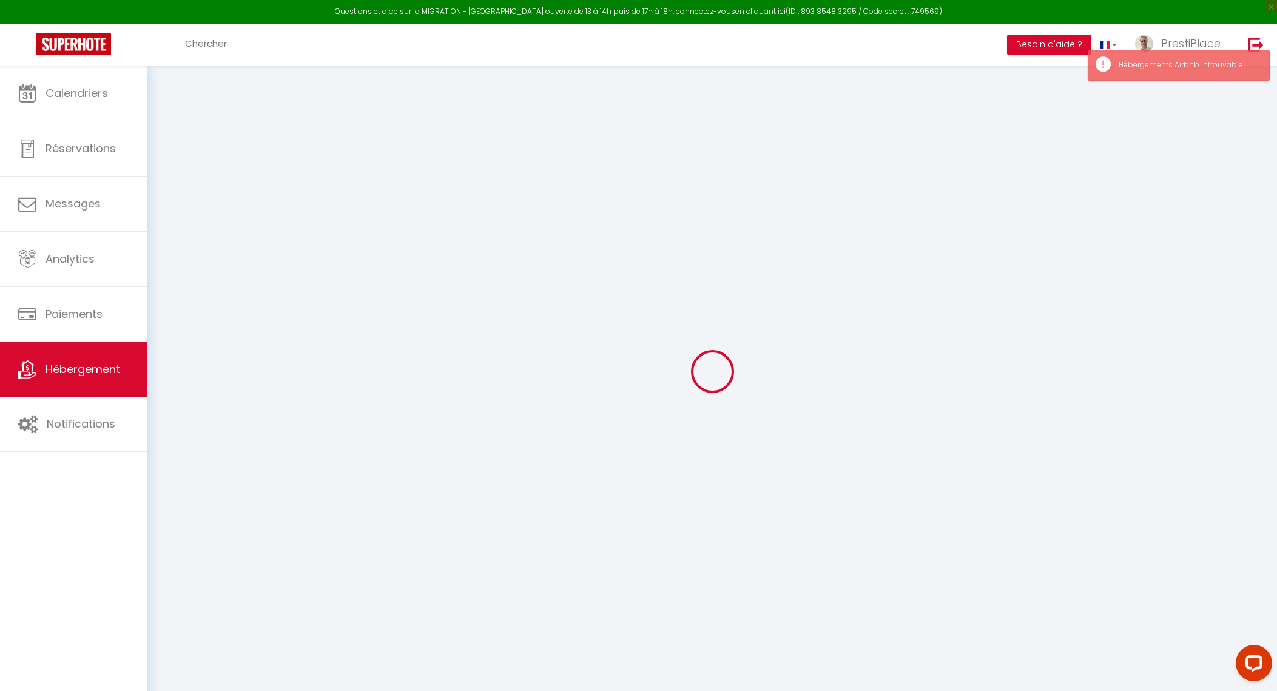
checkbox input "true"
checkbox input "false"
radio input "true"
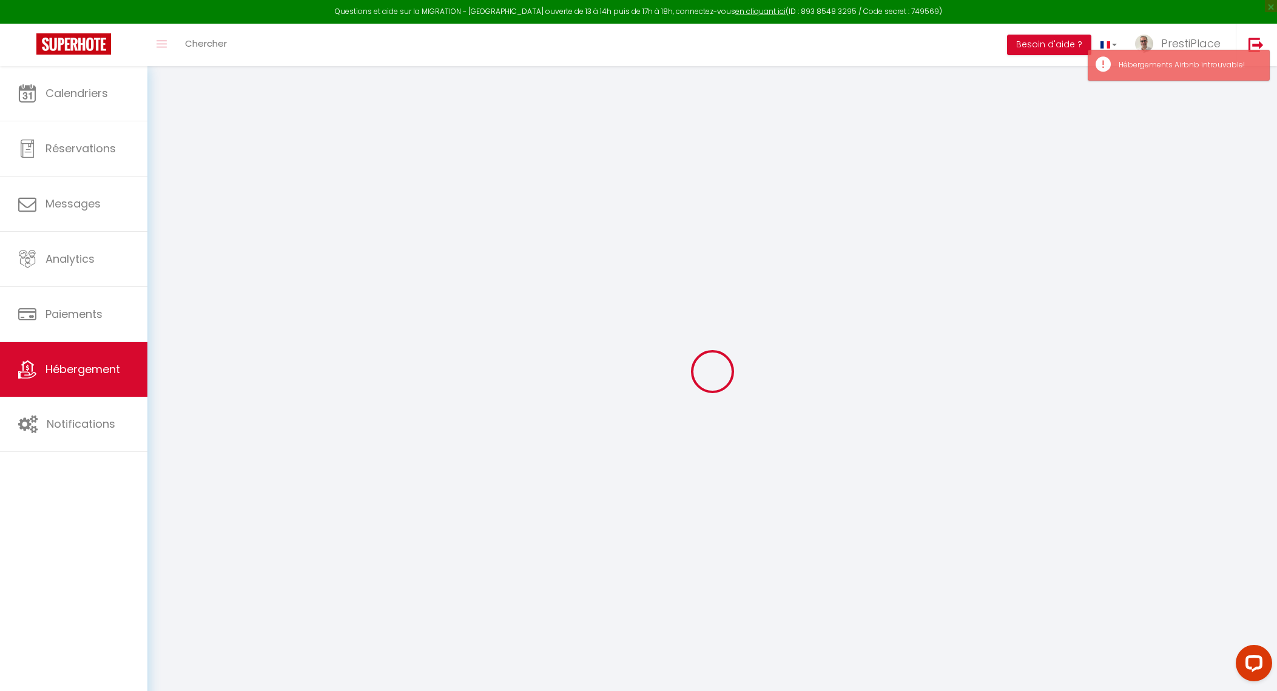
type input "0"
select select
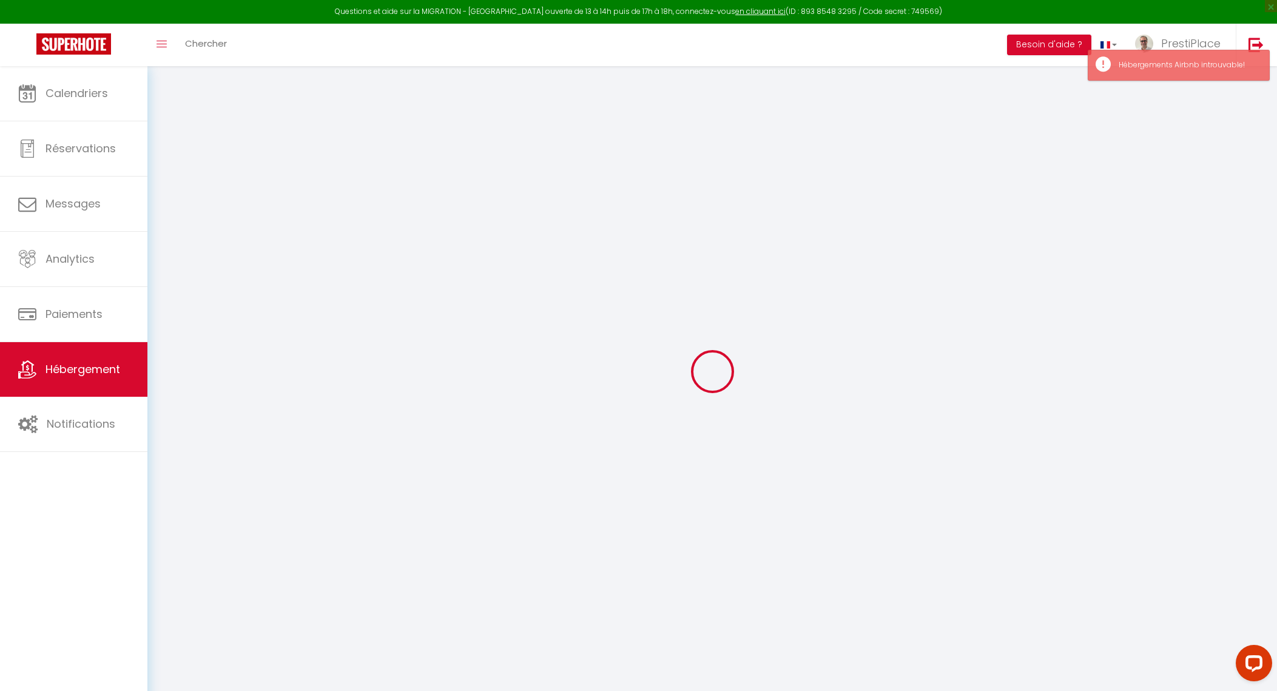
select select
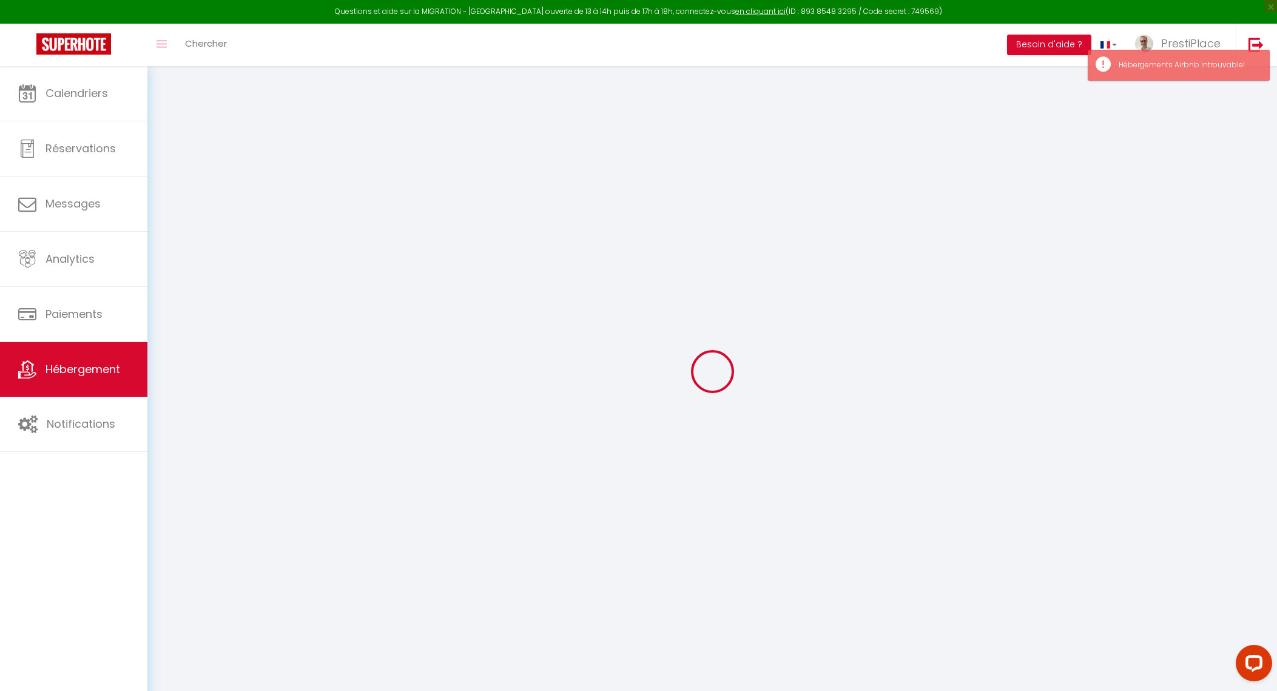
checkbox input "true"
checkbox input "false"
select select
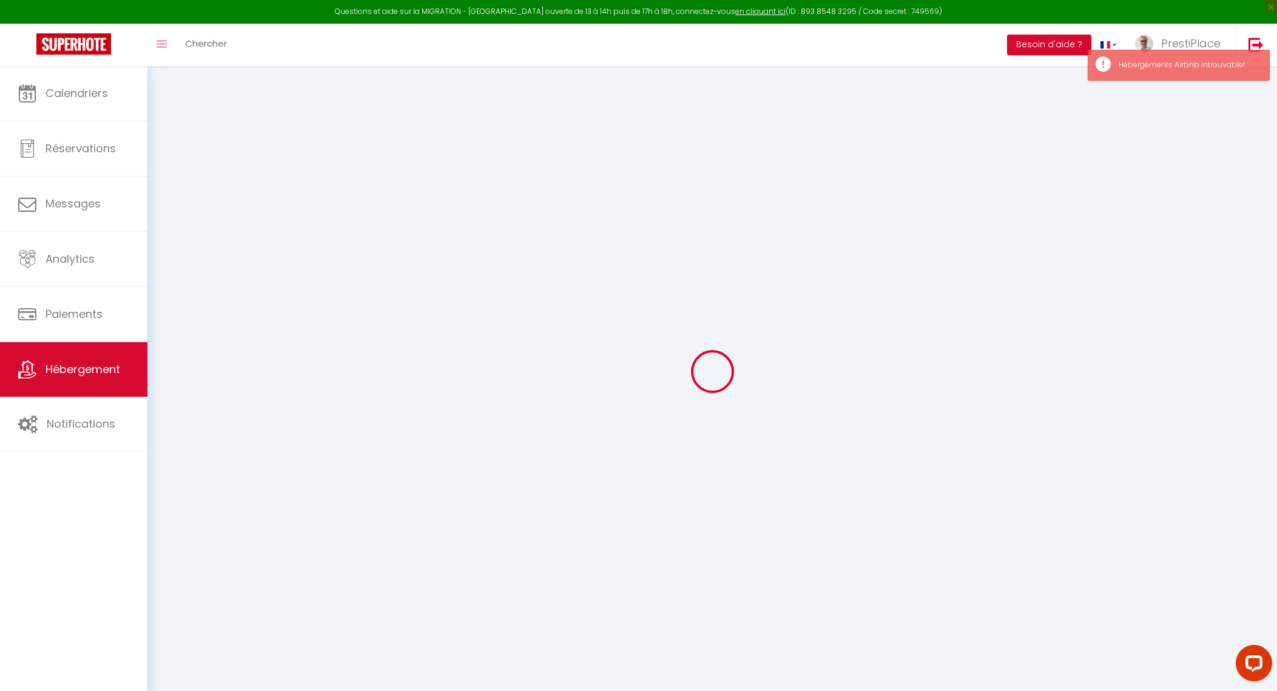
select select
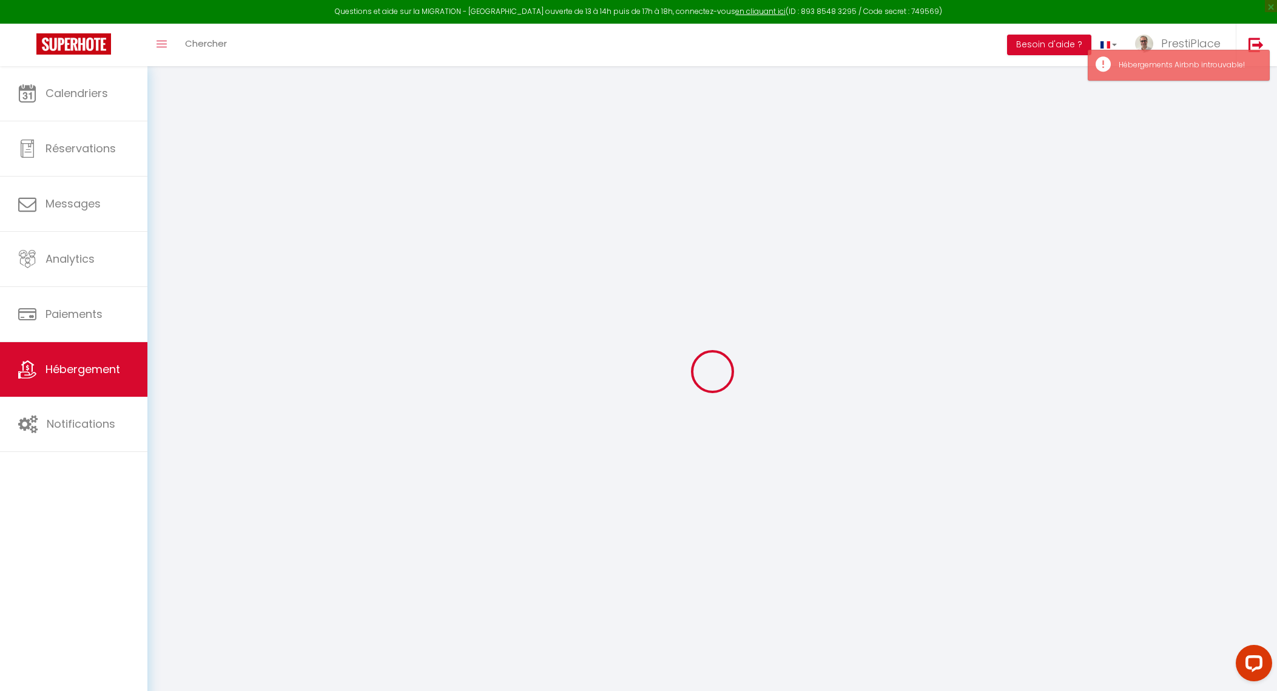
checkbox input "true"
checkbox input "false"
checkbox input "true"
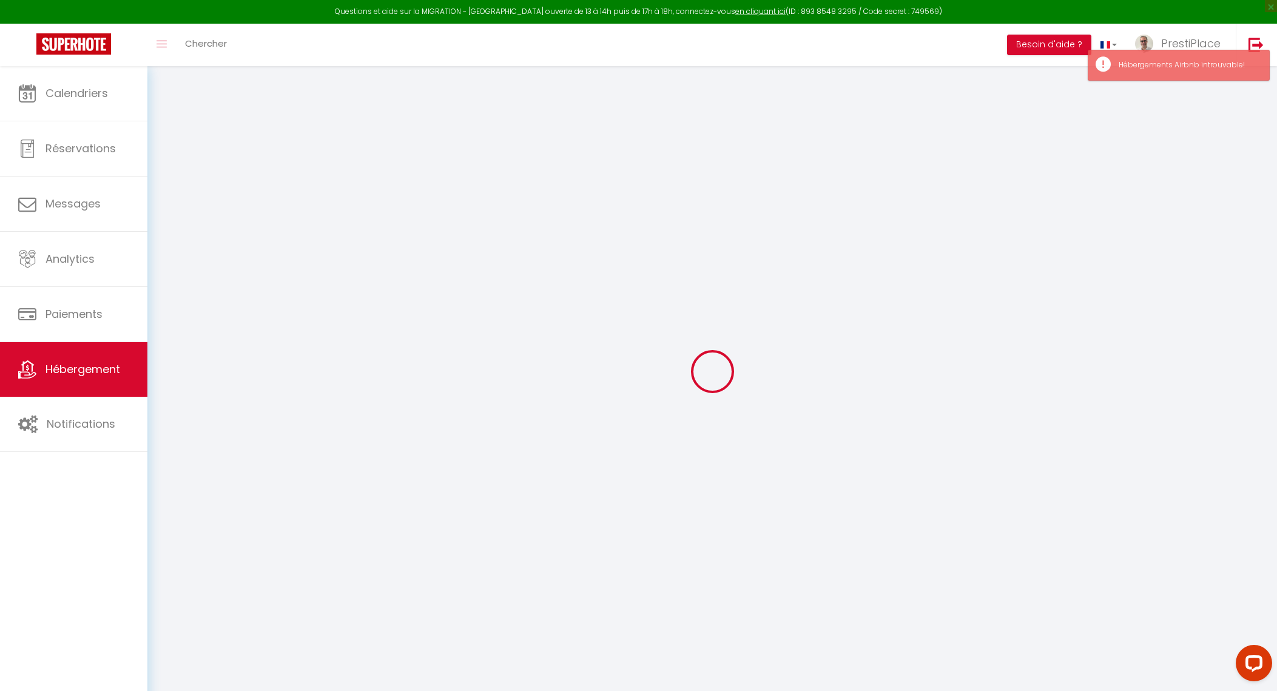
checkbox input "false"
select select "16:00"
select select "23:00"
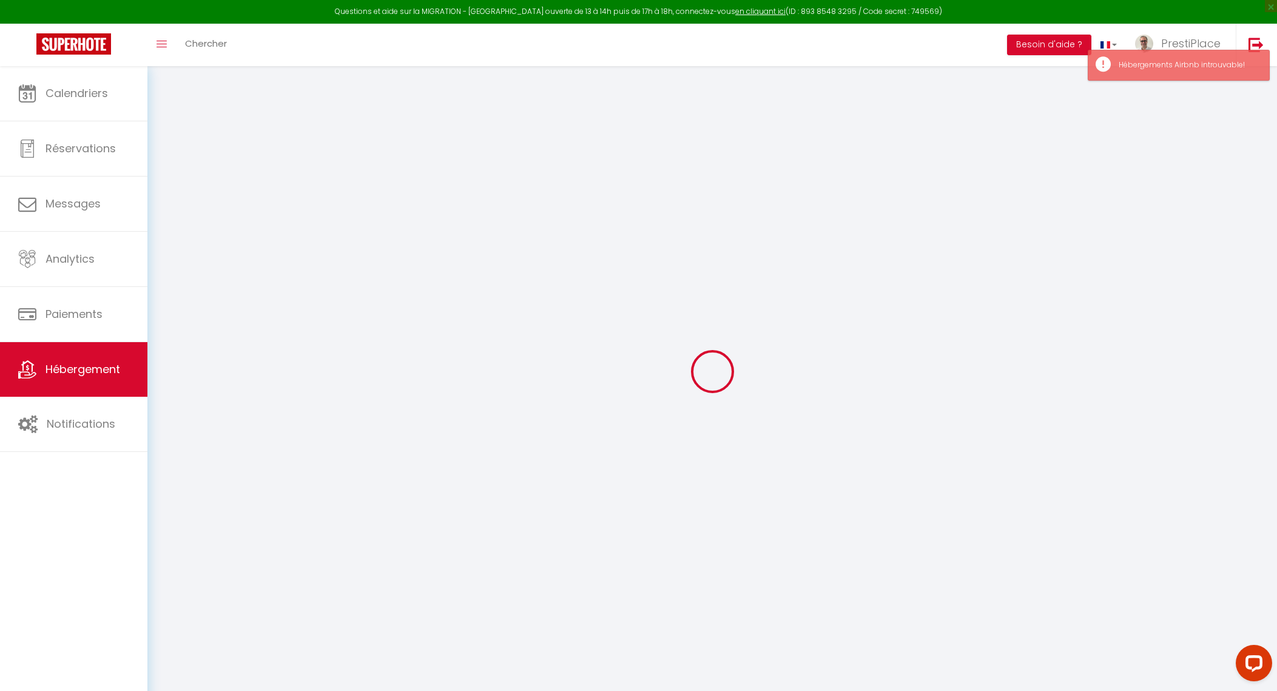
select select "10:00"
select select "360"
select select "60"
select select "01:00"
checkbox input "true"
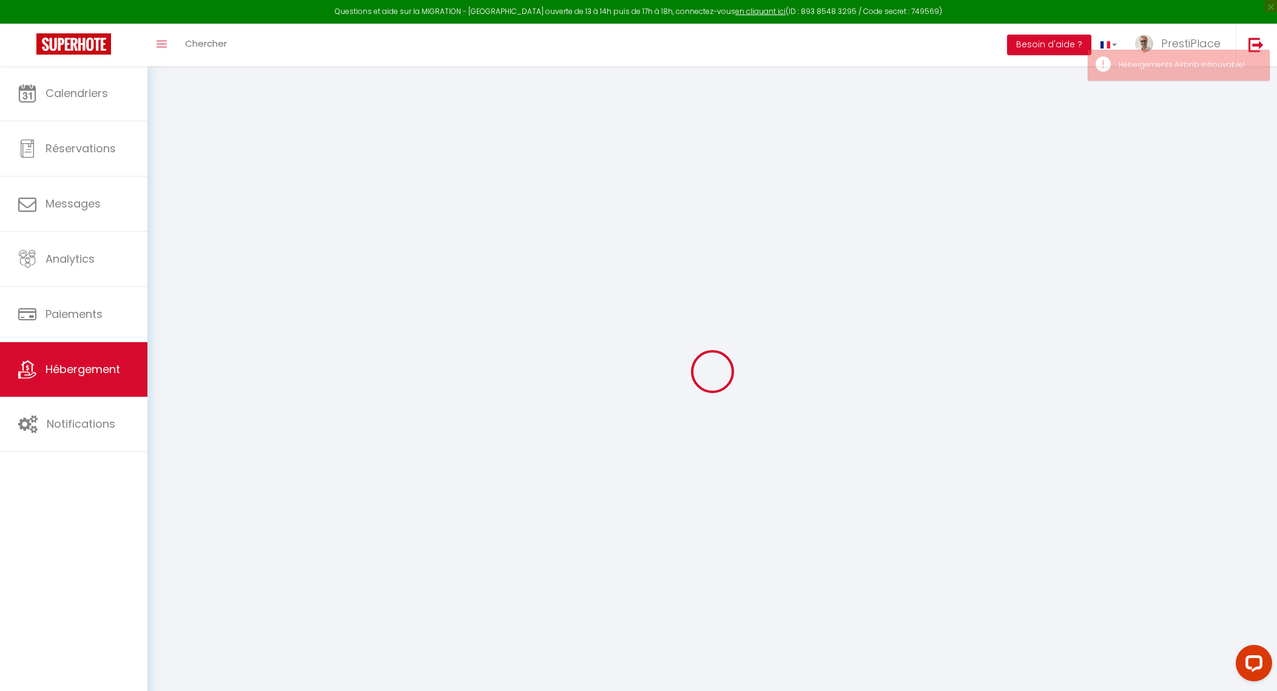
checkbox input "false"
checkbox input "true"
checkbox input "false"
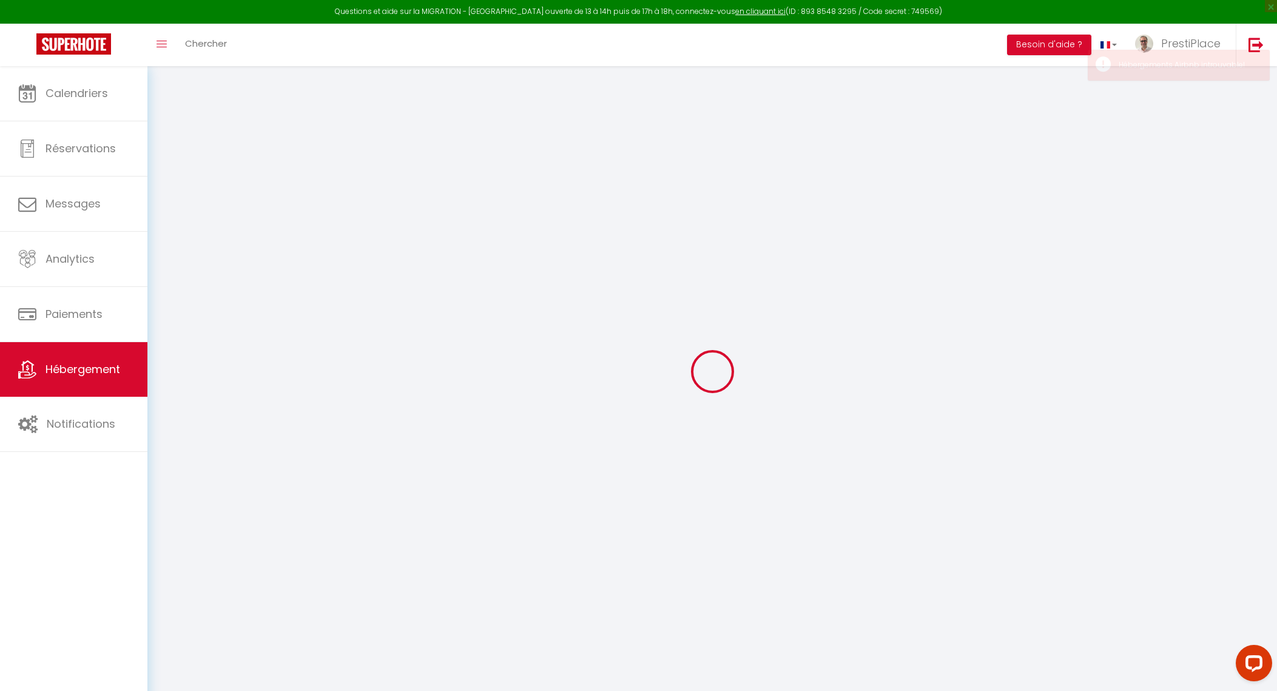
checkbox input "false"
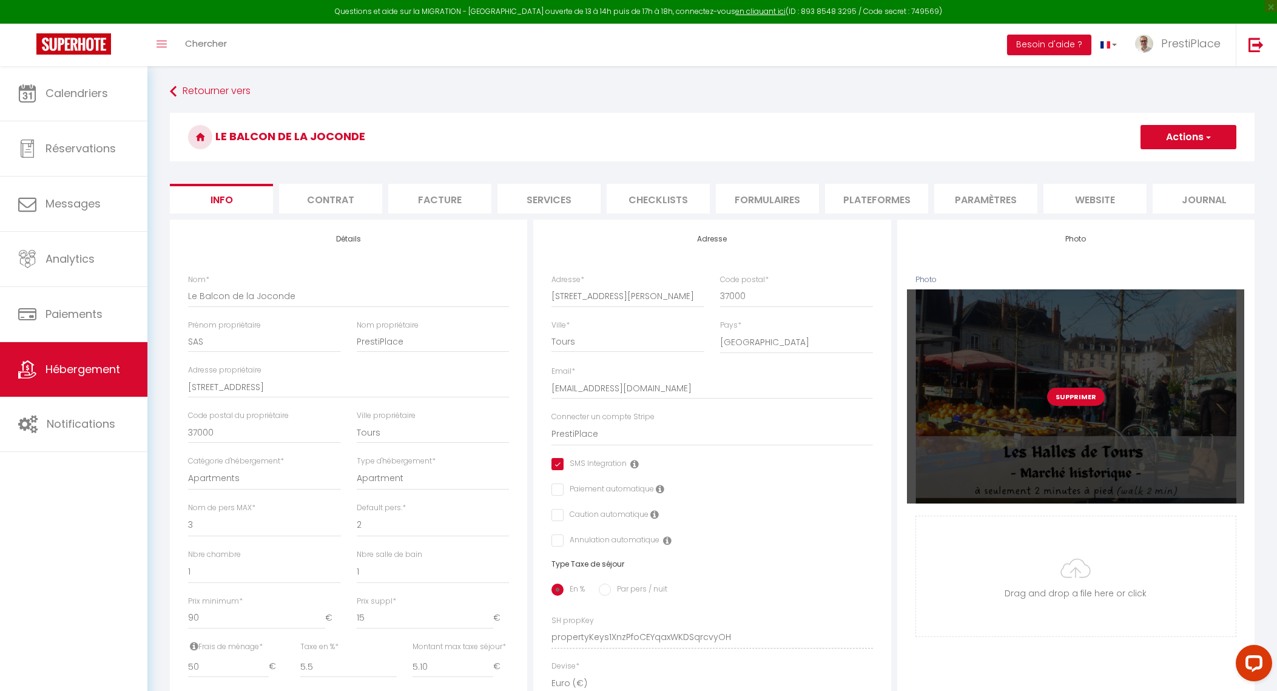
click at [1091, 405] on button "Supprimer" at bounding box center [1076, 397] width 58 height 18
checkbox input "true"
checkbox input "false"
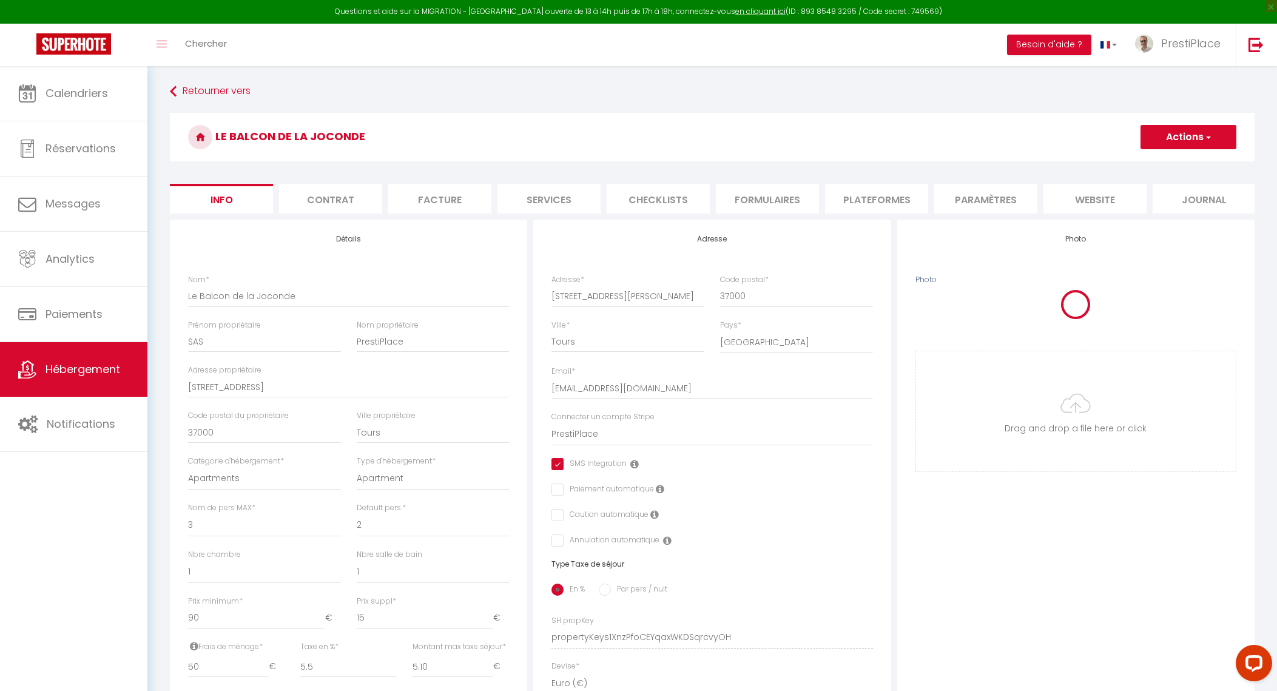
checkbox input "true"
checkbox input "false"
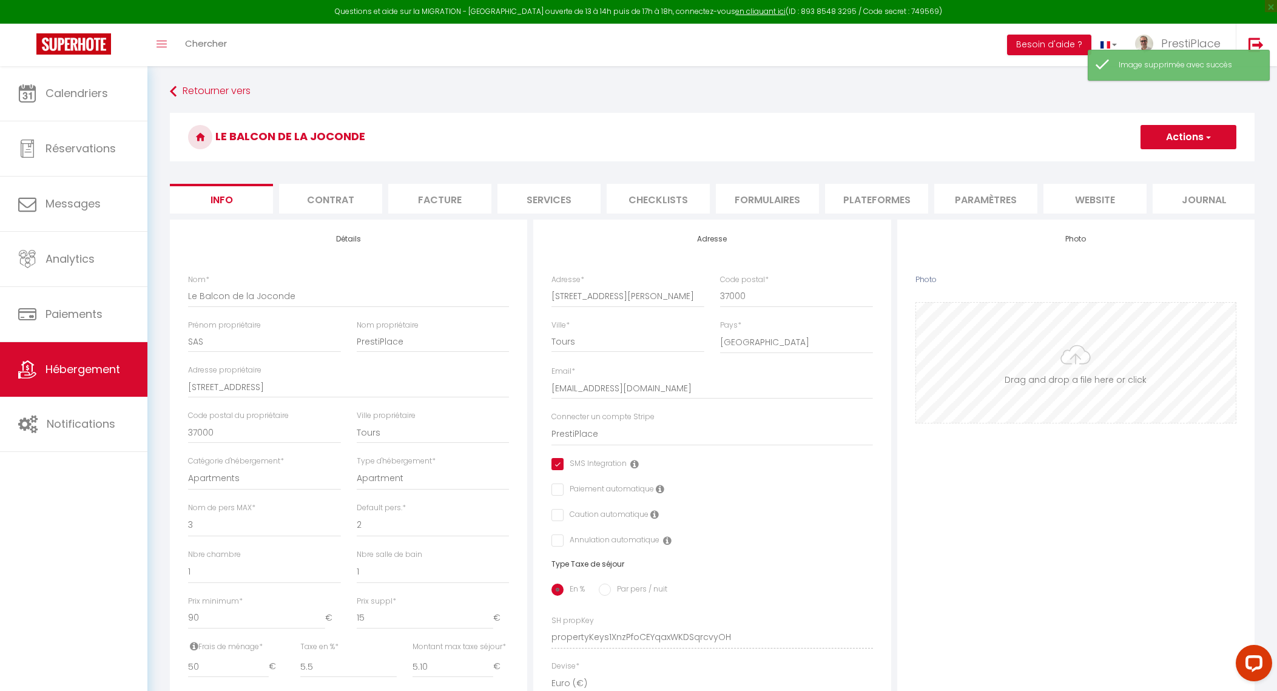
click at [1085, 372] on input "Photo" at bounding box center [1076, 363] width 320 height 120
type input "C:\fakepath\CLEO6267.jpg"
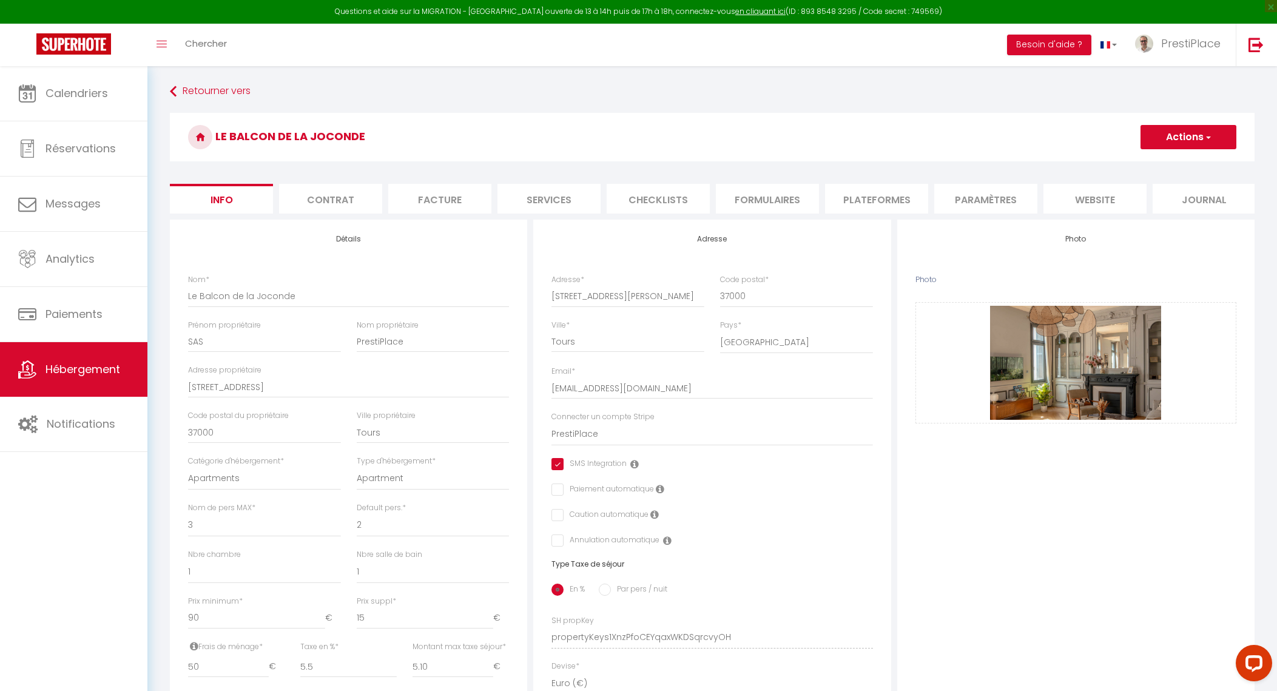
click at [1177, 124] on h3 "Le Balcon de la Joconde" at bounding box center [712, 137] width 1085 height 49
click at [1177, 135] on button "Actions" at bounding box center [1189, 137] width 96 height 24
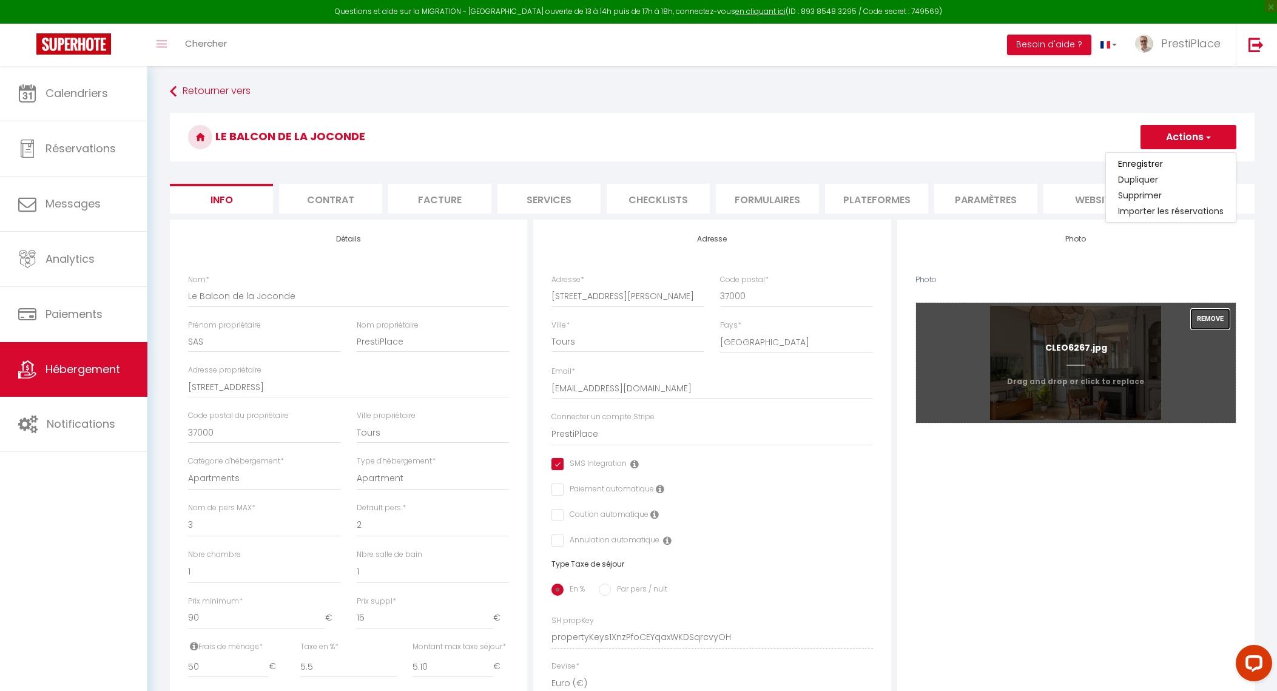
click at [1210, 328] on button "Remove" at bounding box center [1210, 319] width 39 height 21
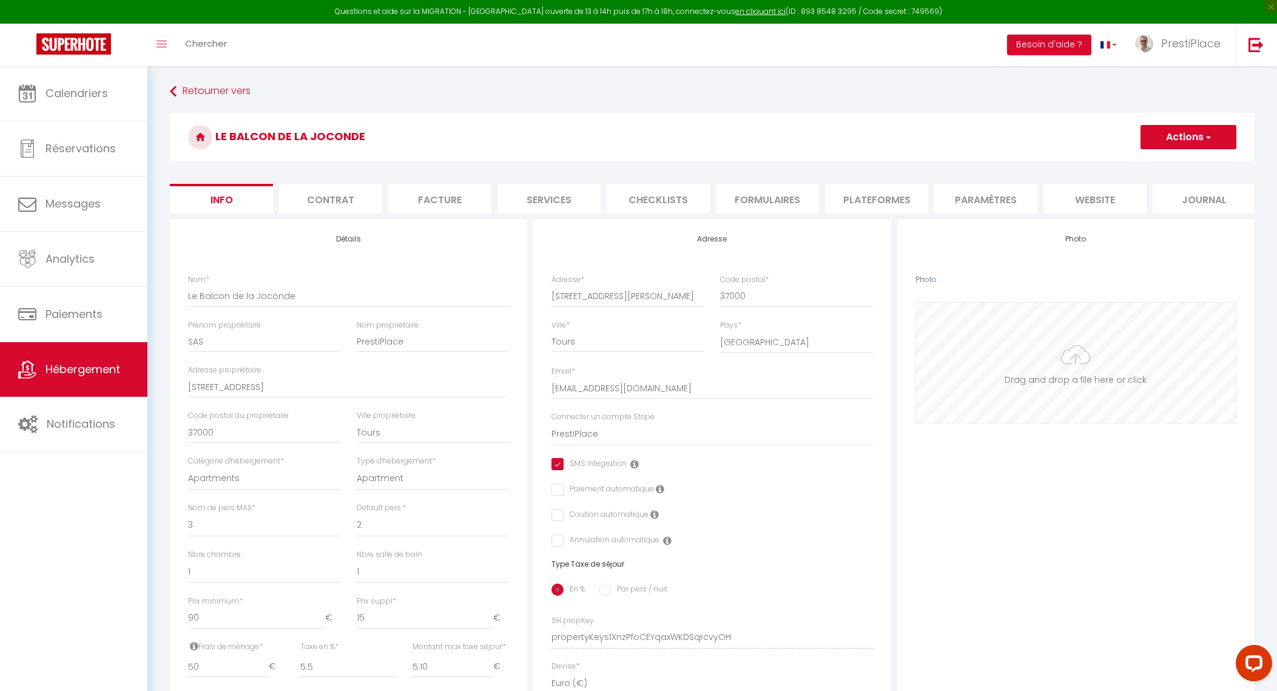
click at [1077, 373] on input "Photo" at bounding box center [1076, 363] width 320 height 120
type input "C:\fakepath\CLEO6271 bis.png"
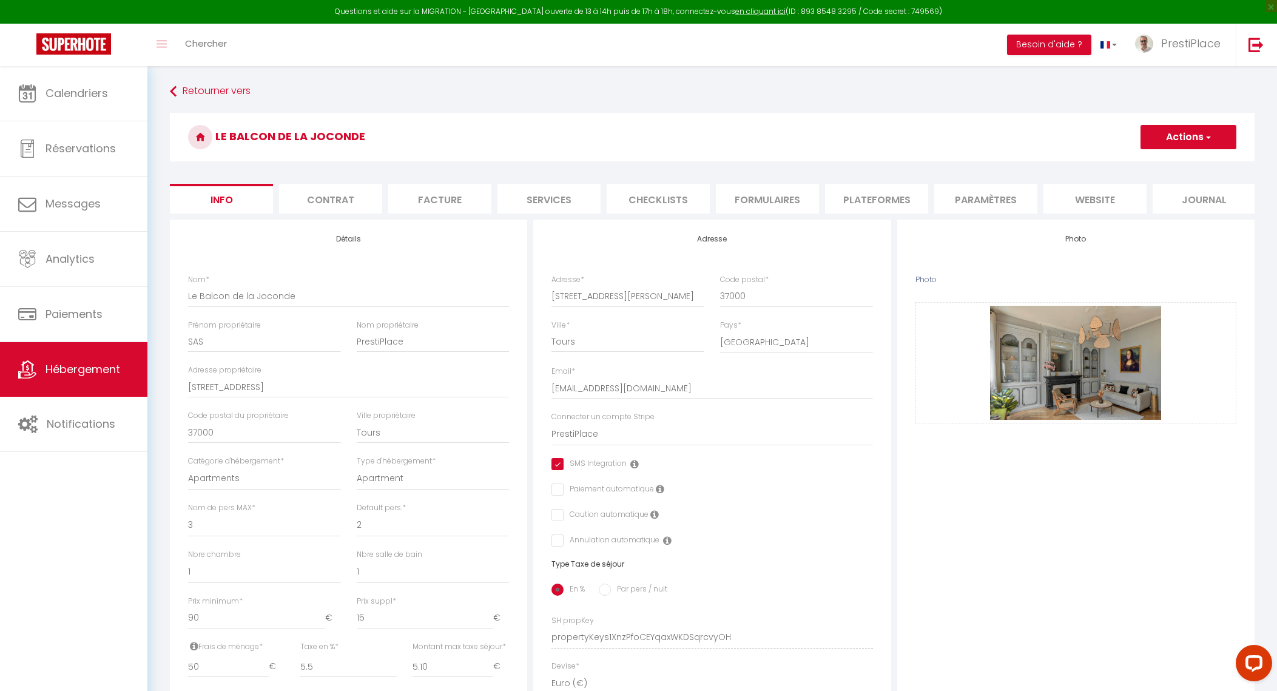
click at [1148, 136] on button "Actions" at bounding box center [1189, 137] width 96 height 24
click at [1145, 158] on input "Enregistrer" at bounding box center [1140, 164] width 45 height 12
click at [1134, 161] on input "Enregistrer" at bounding box center [1140, 164] width 45 height 12
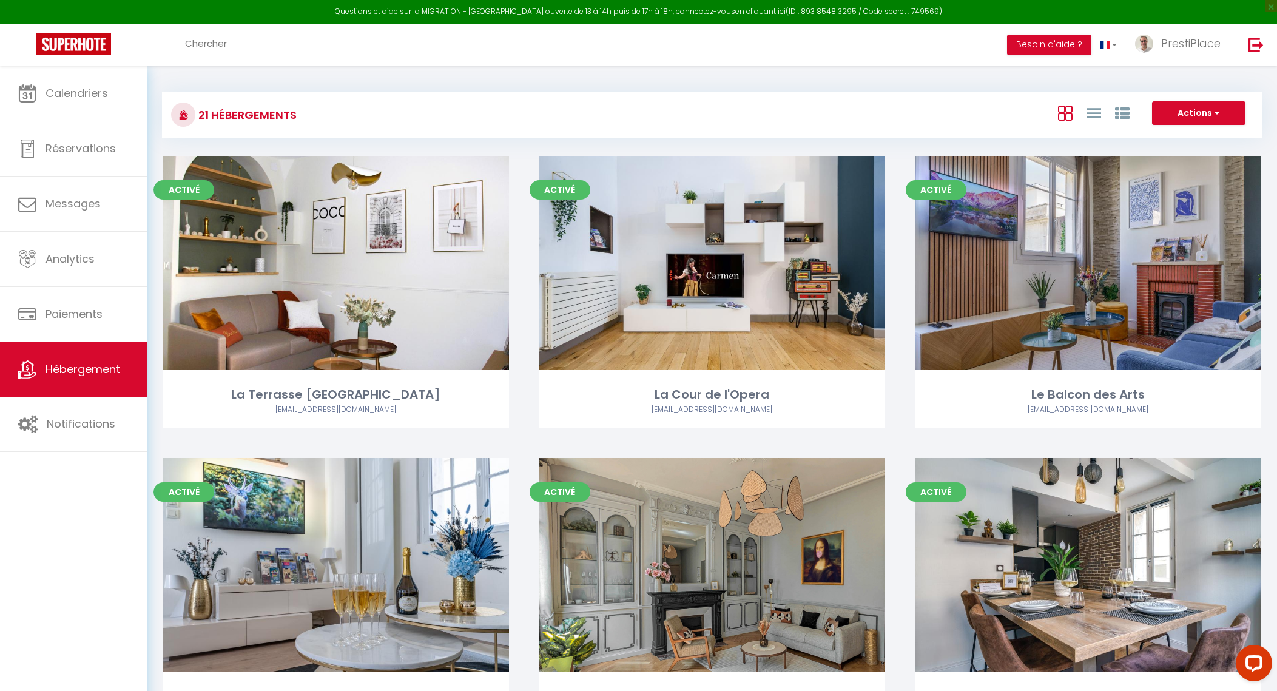
scroll to position [228, 0]
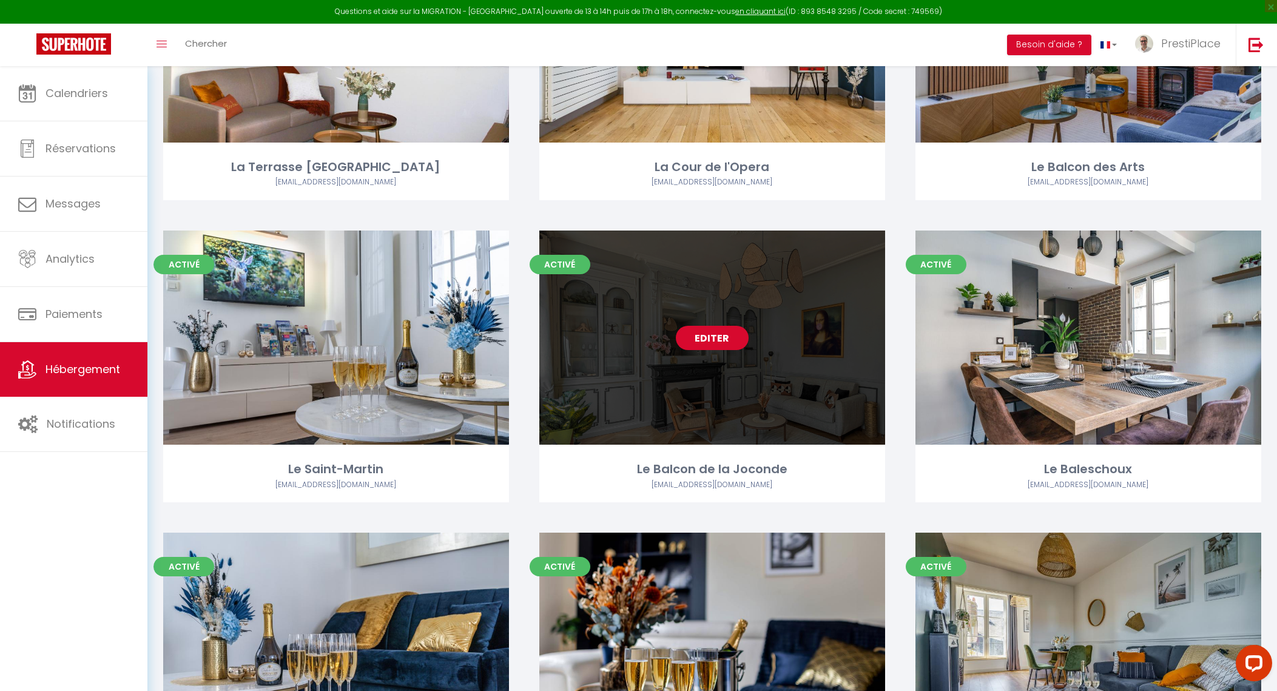
click at [707, 334] on link "Editer" at bounding box center [712, 338] width 73 height 24
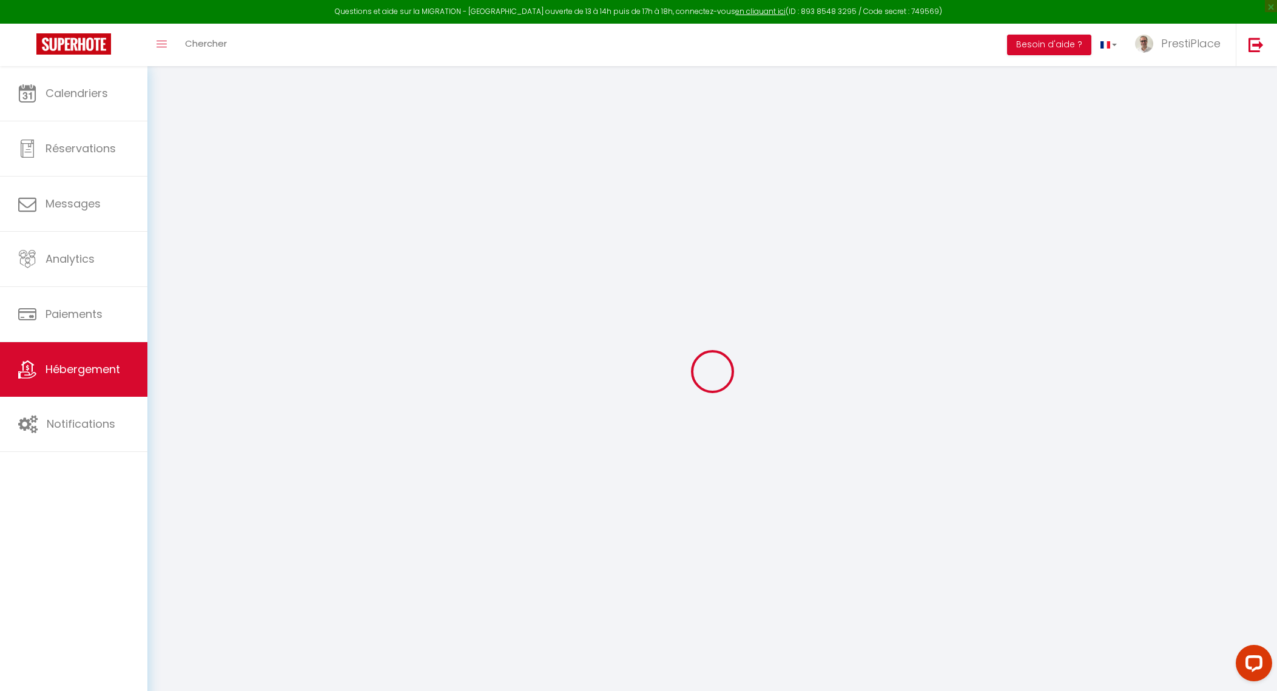
checkbox input "true"
checkbox input "false"
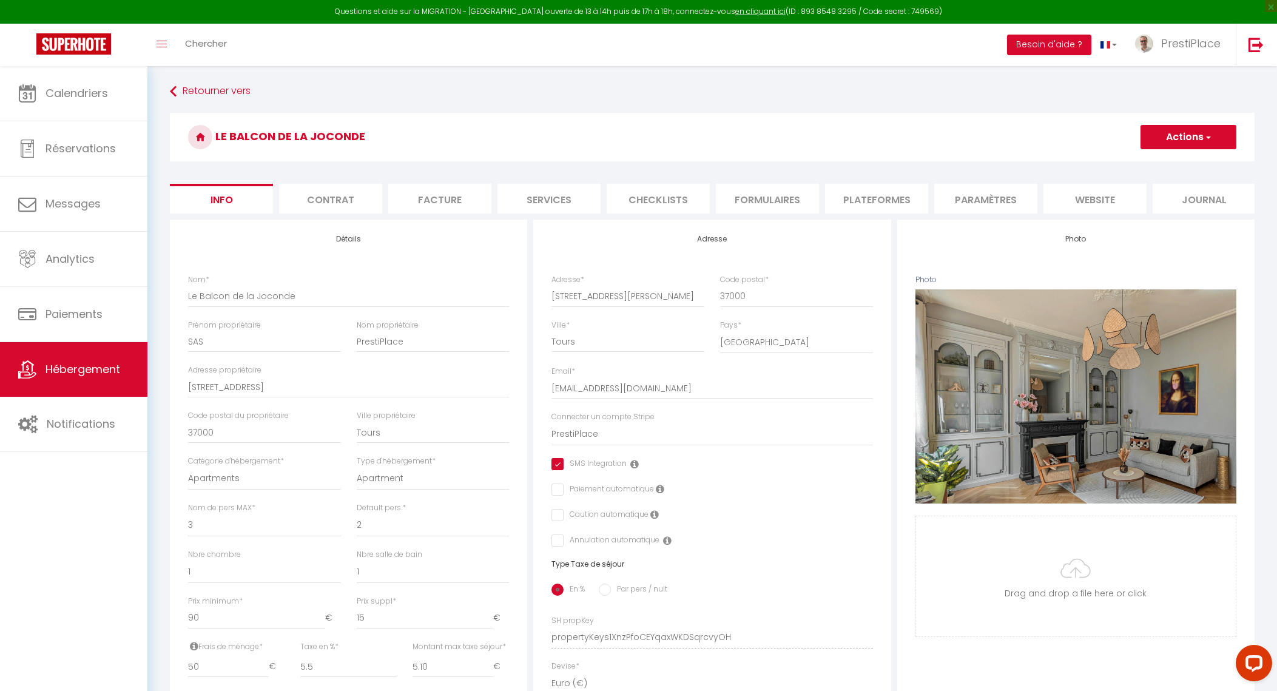
click at [1086, 202] on li "website" at bounding box center [1094, 199] width 103 height 30
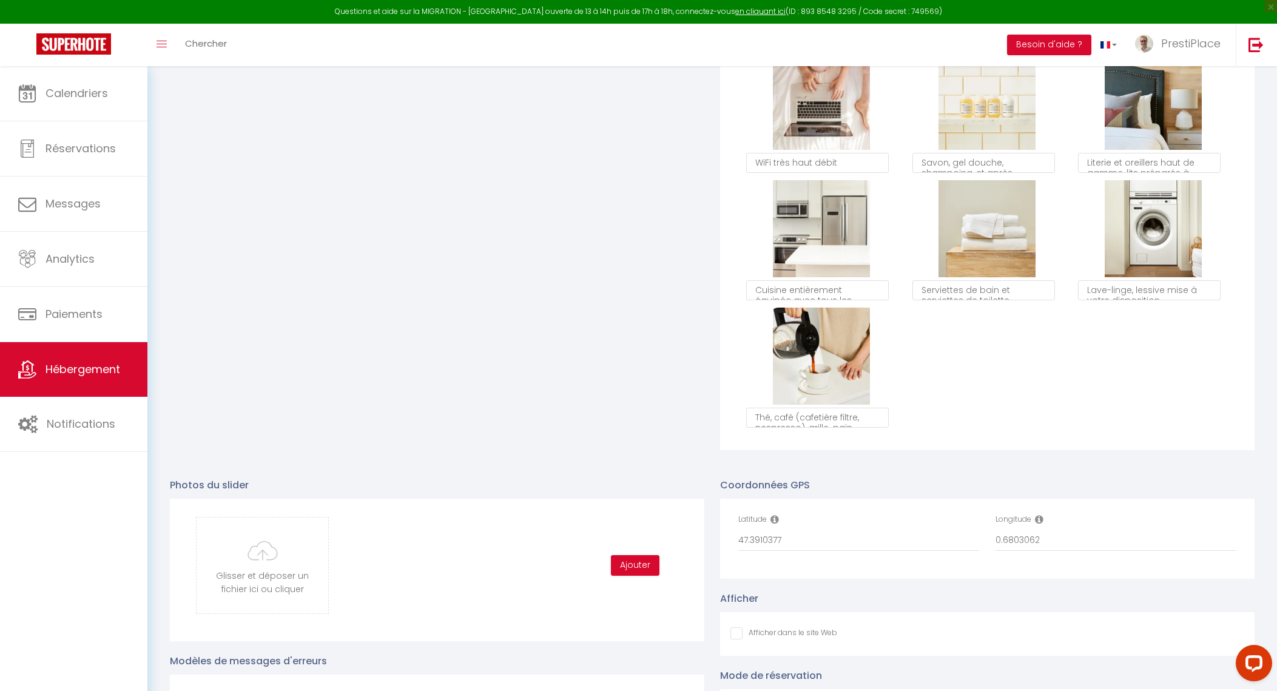
scroll to position [910, 0]
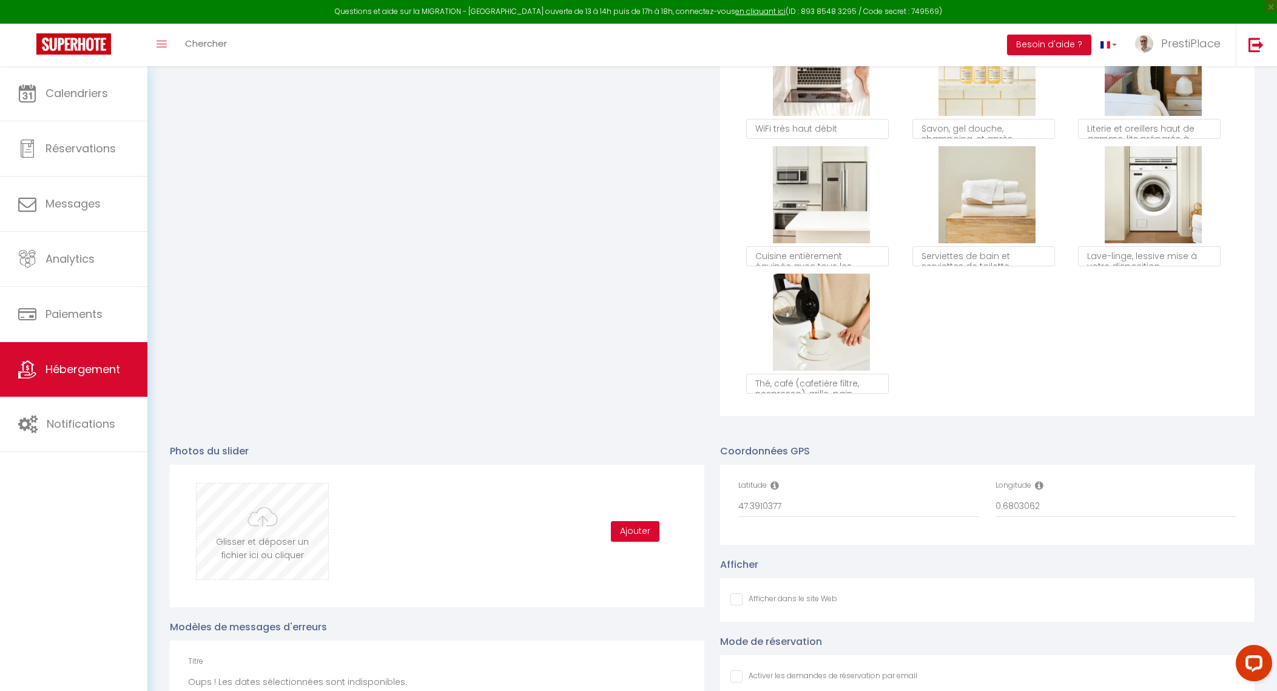
click at [212, 536] on input "file" at bounding box center [263, 532] width 132 height 96
type input "C:\fakepath\CLEO6267.jpg"
checkbox input "false"
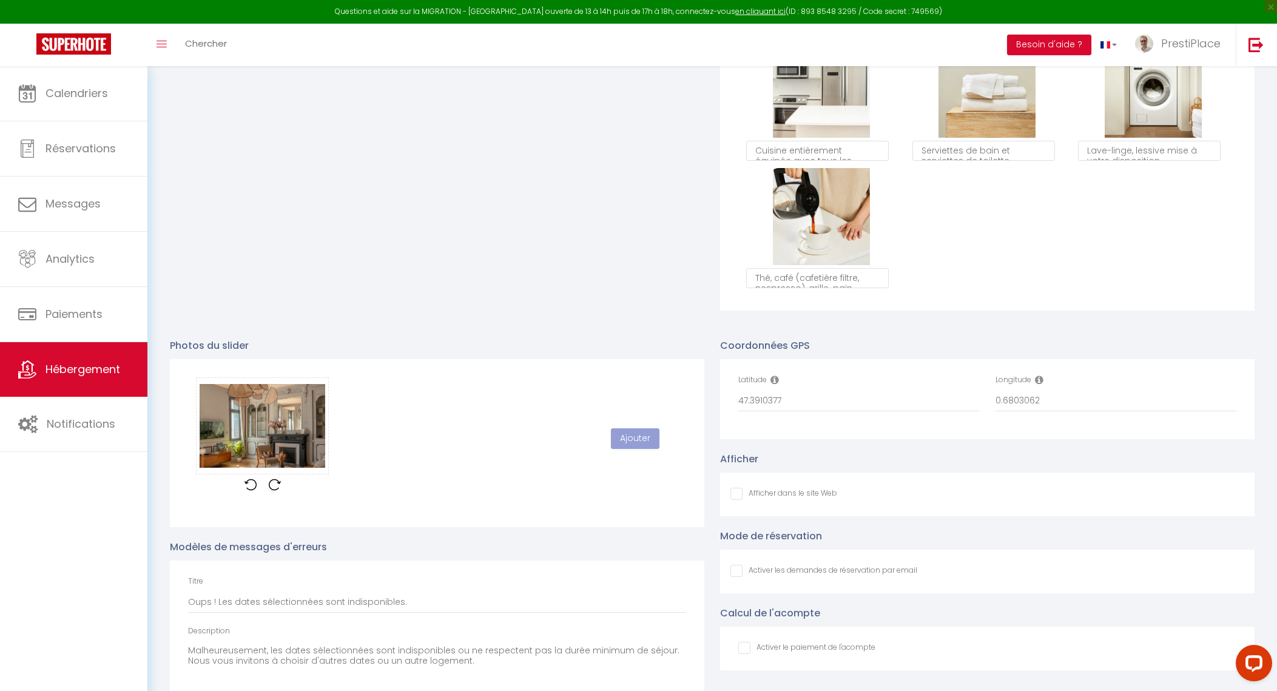
scroll to position [1132, 0]
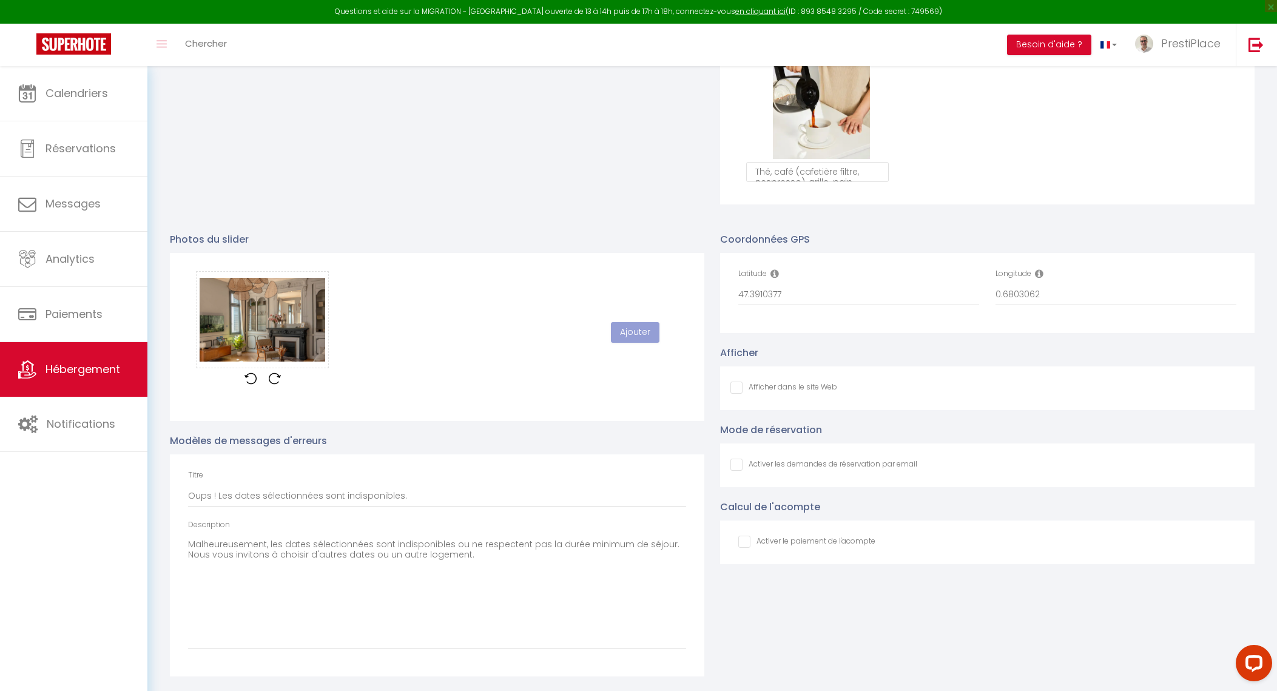
checkbox input "false"
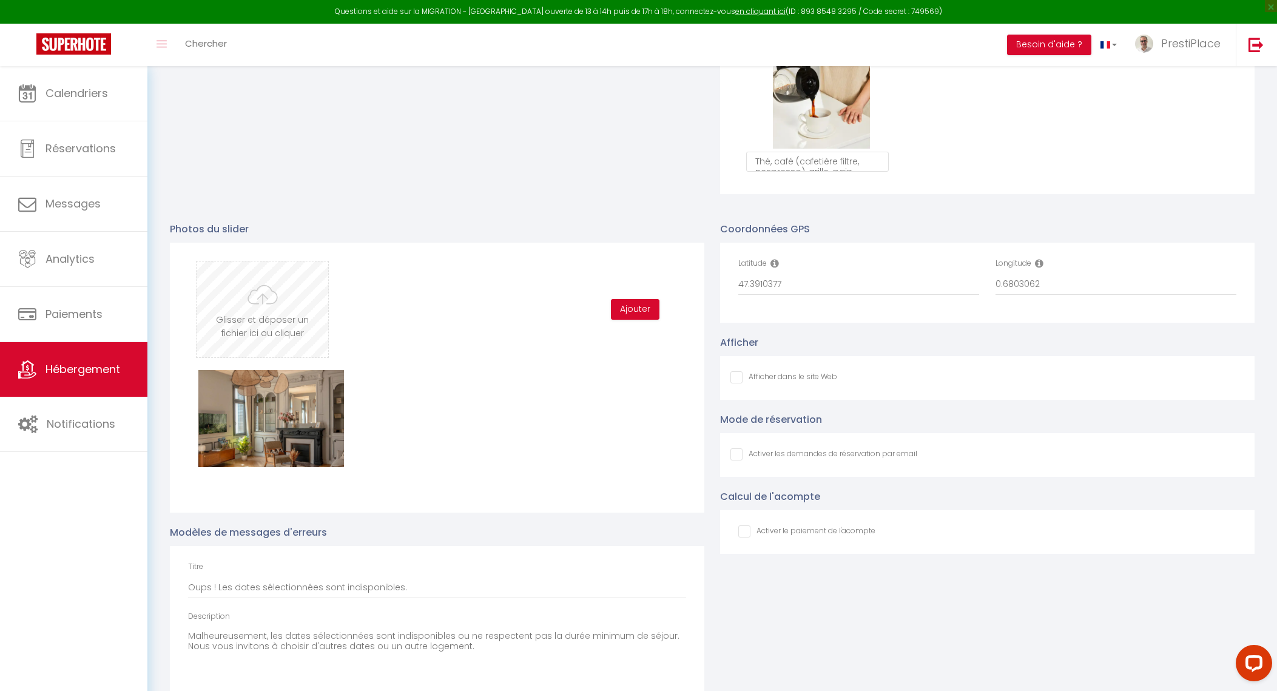
click at [278, 318] on input "file" at bounding box center [263, 309] width 132 height 96
type input "C:\fakepath\CLEO6221.jpg"
checkbox input "false"
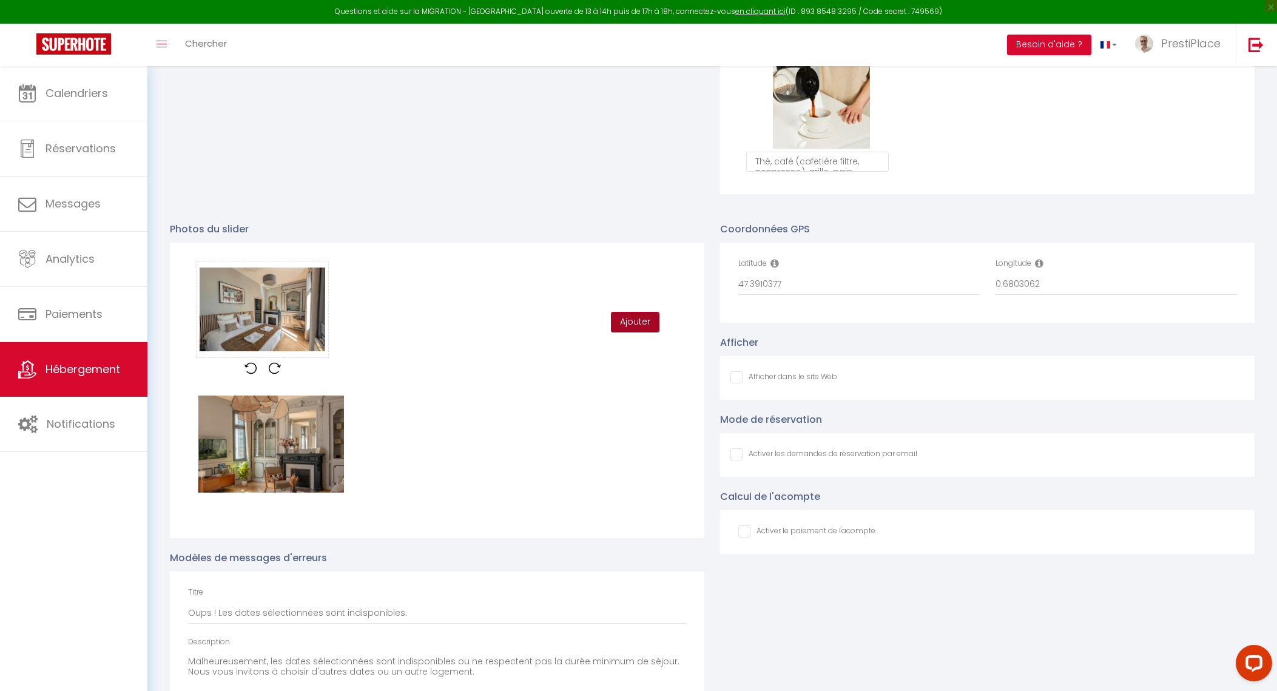
click at [628, 328] on button "Ajouter" at bounding box center [635, 322] width 49 height 21
checkbox input "false"
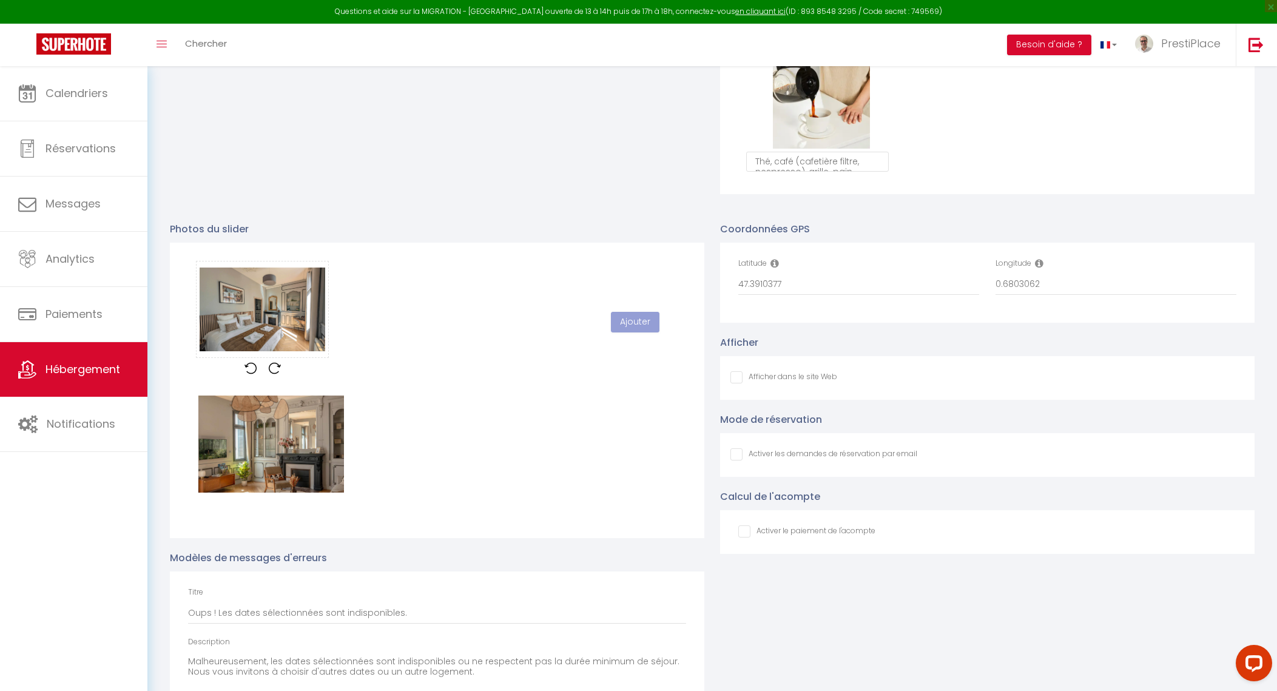
checkbox input "false"
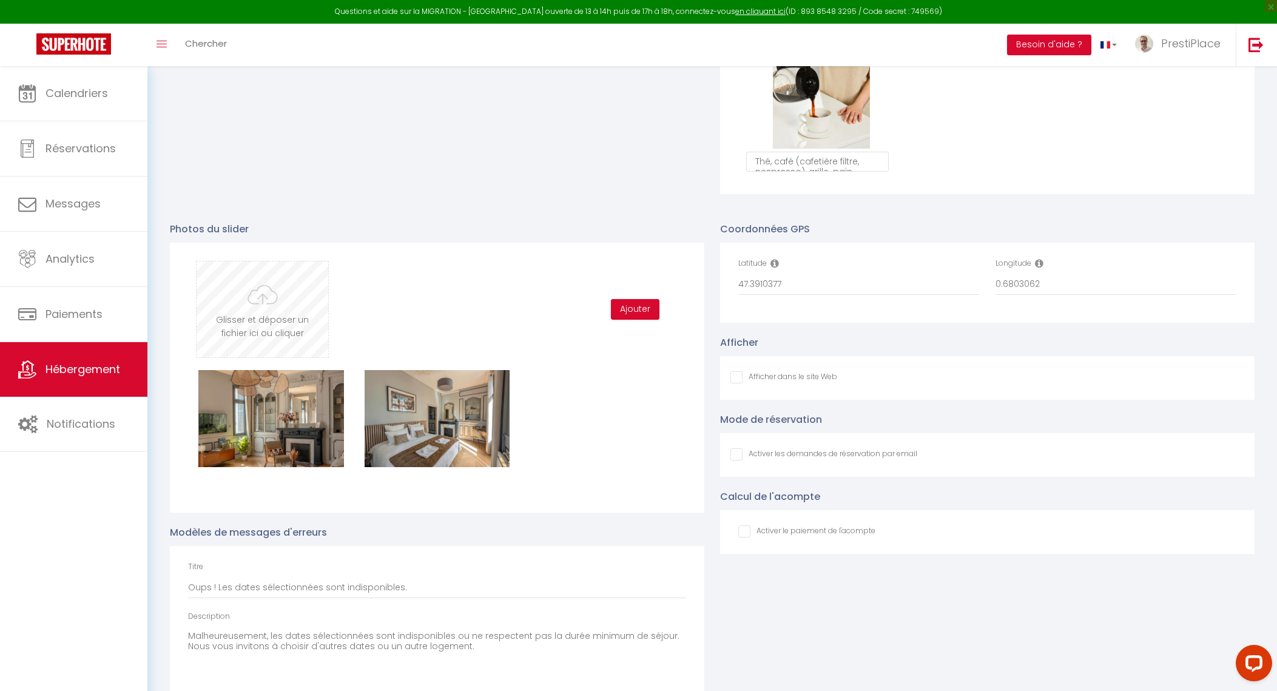
click at [303, 309] on input "file" at bounding box center [263, 309] width 132 height 96
type input "C:\fakepath\CLEO6271 bis.png"
checkbox input "false"
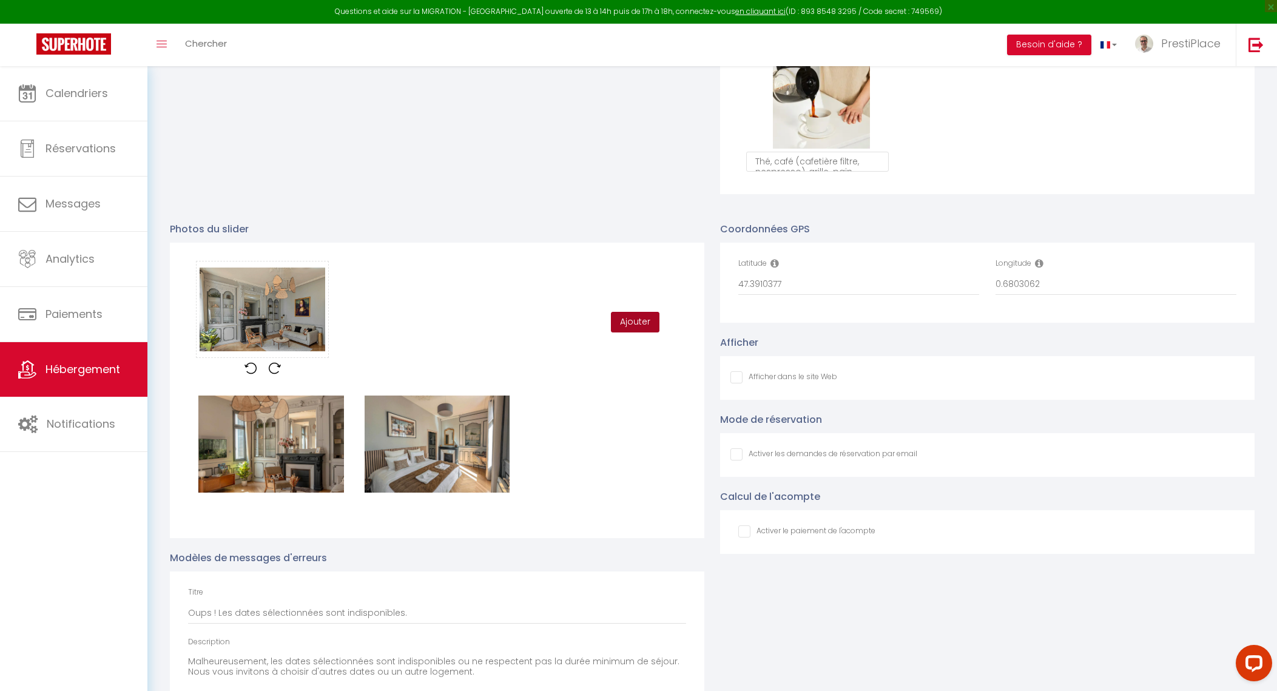
click at [631, 332] on button "Ajouter" at bounding box center [635, 322] width 49 height 21
checkbox input "false"
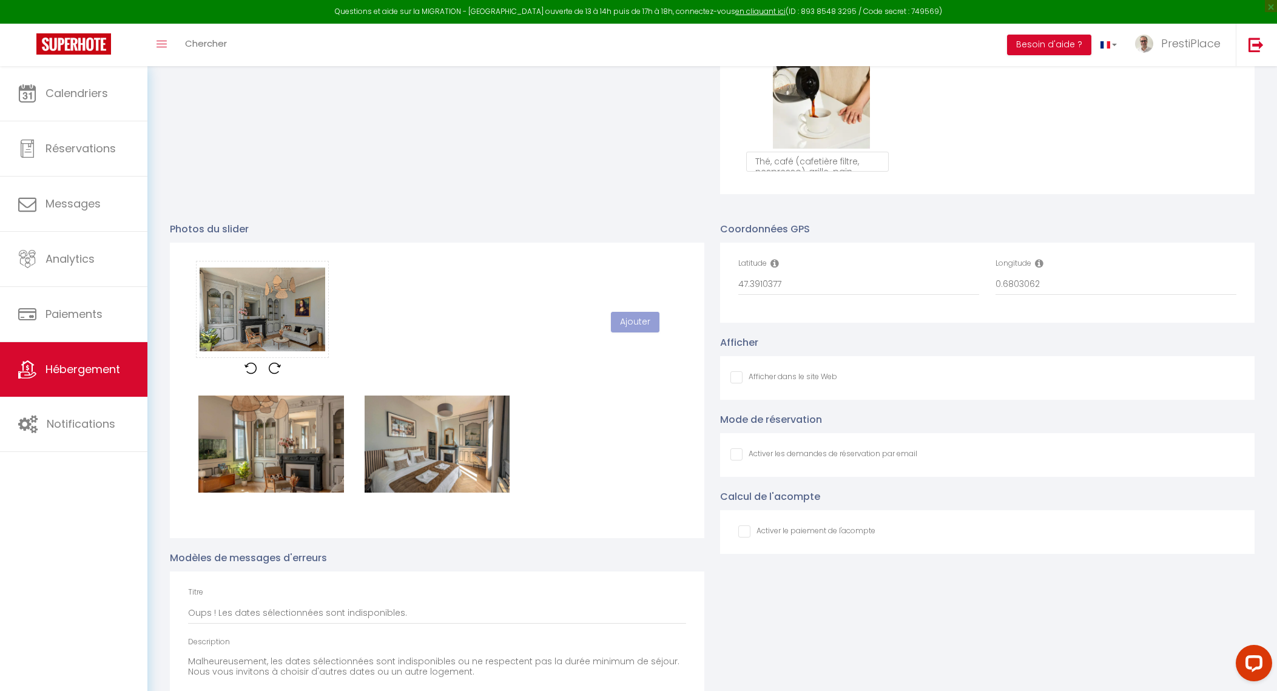
checkbox input "false"
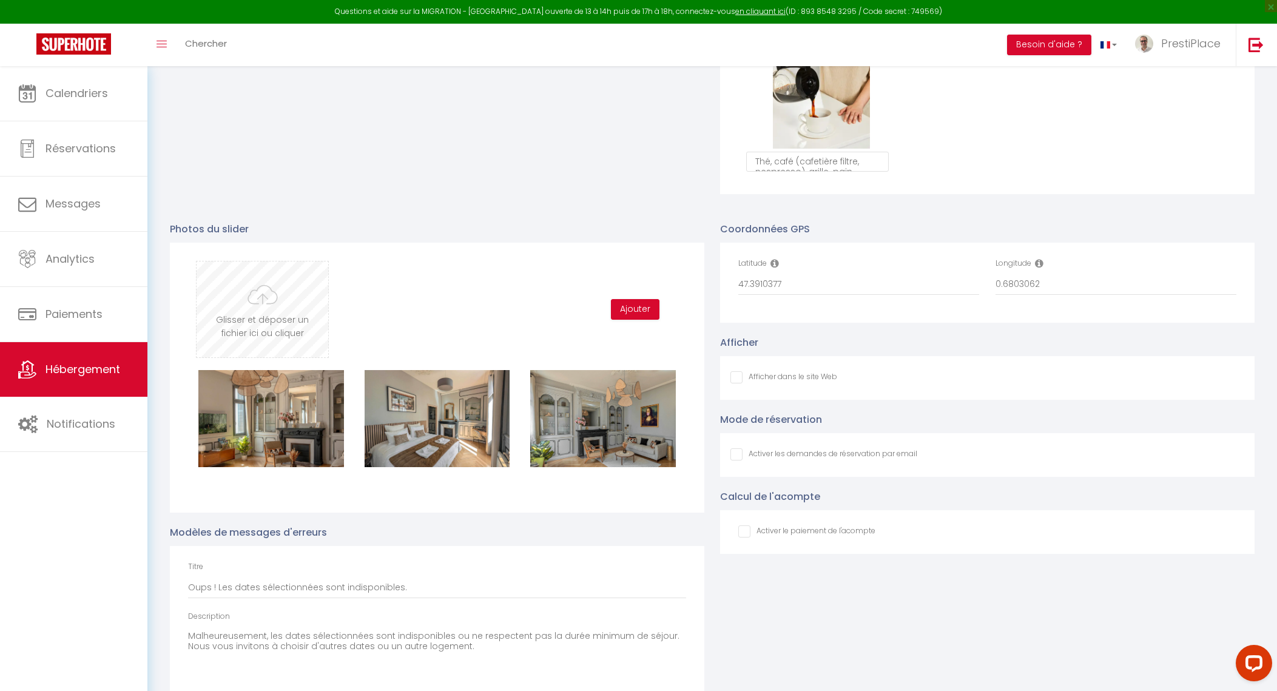
click at [248, 348] on input "file" at bounding box center [263, 309] width 132 height 96
type input "C:\fakepath\CLEO6212.jpg"
checkbox input "false"
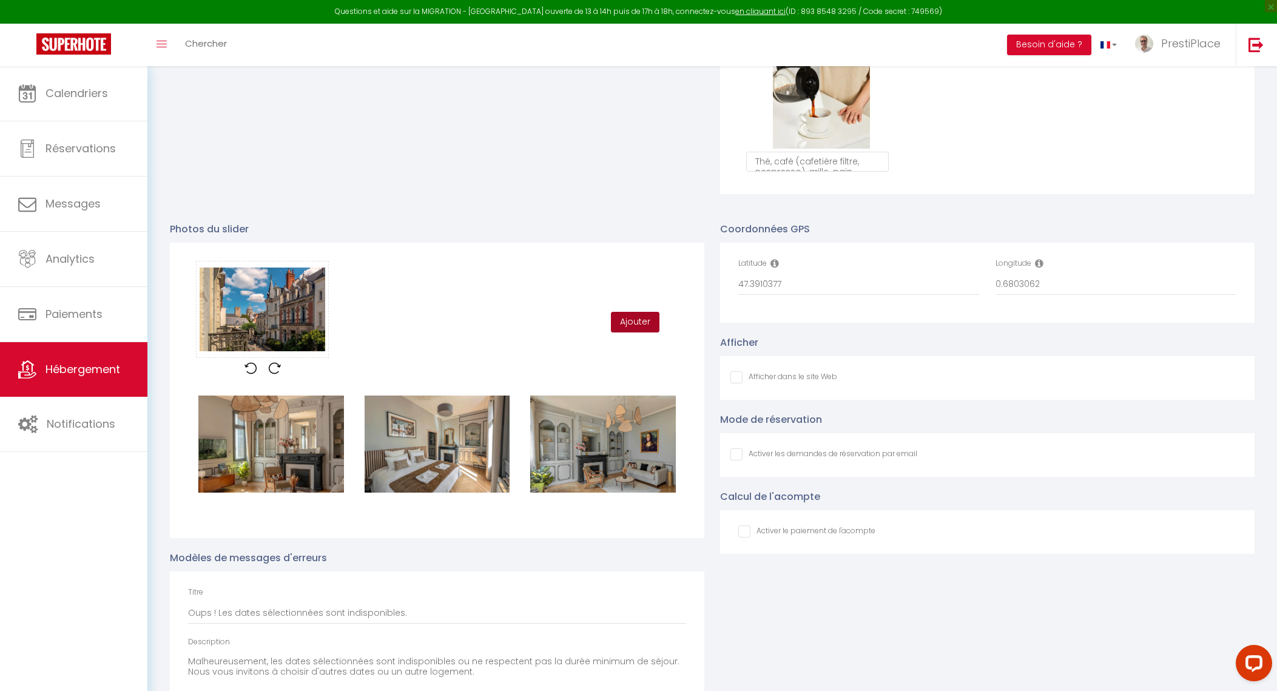
click at [640, 328] on button "Ajouter" at bounding box center [635, 322] width 49 height 21
checkbox input "false"
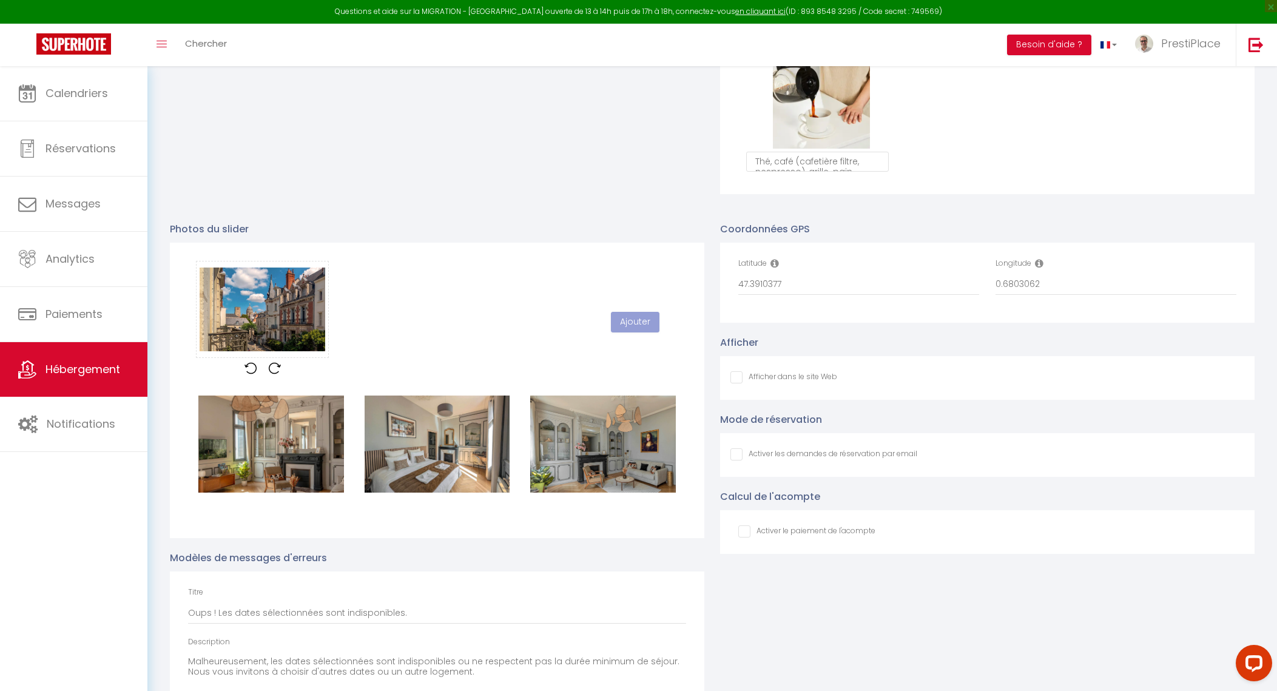
checkbox input "false"
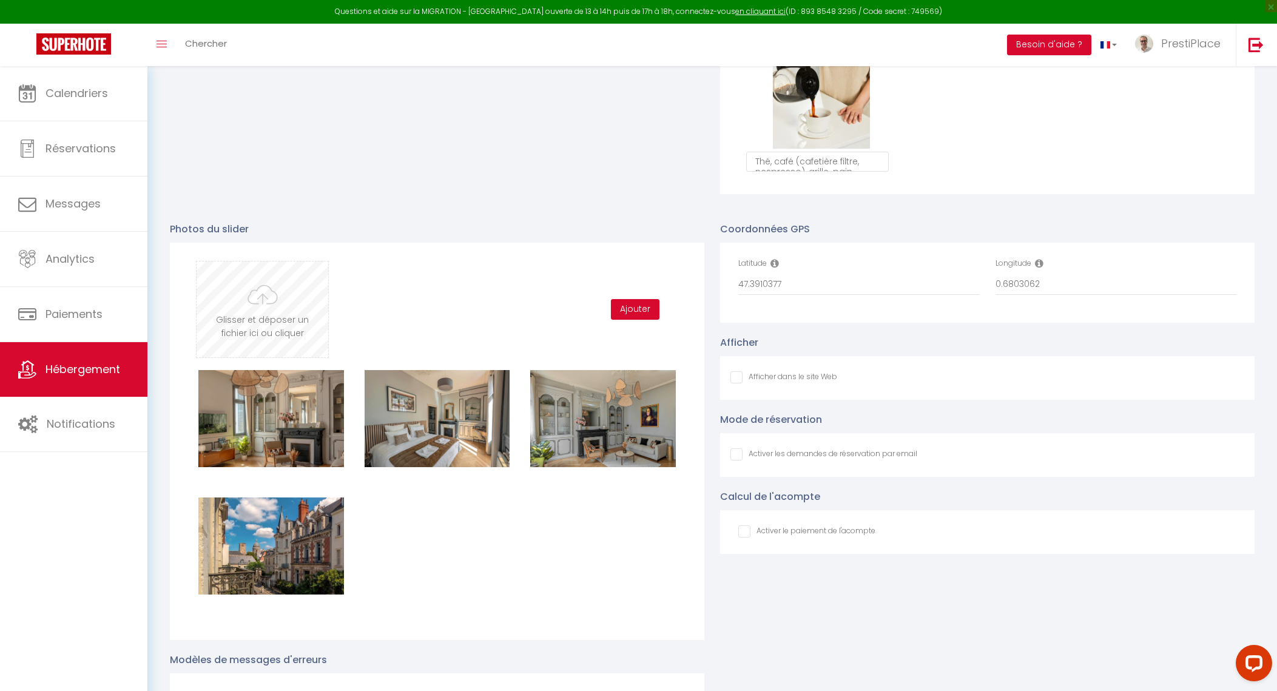
click at [264, 312] on input "file" at bounding box center [263, 309] width 132 height 96
type input "C:\fakepath\CLEO6316.jpg"
checkbox input "false"
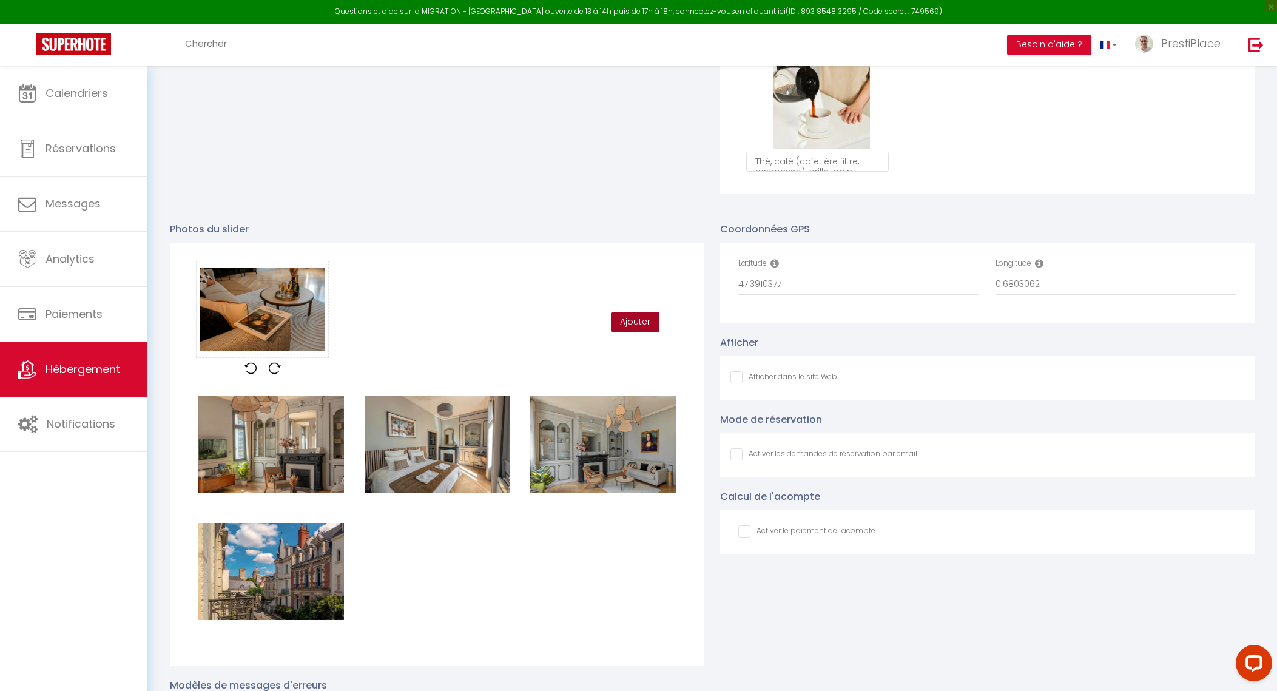
click at [650, 332] on button "Ajouter" at bounding box center [635, 322] width 49 height 21
checkbox input "false"
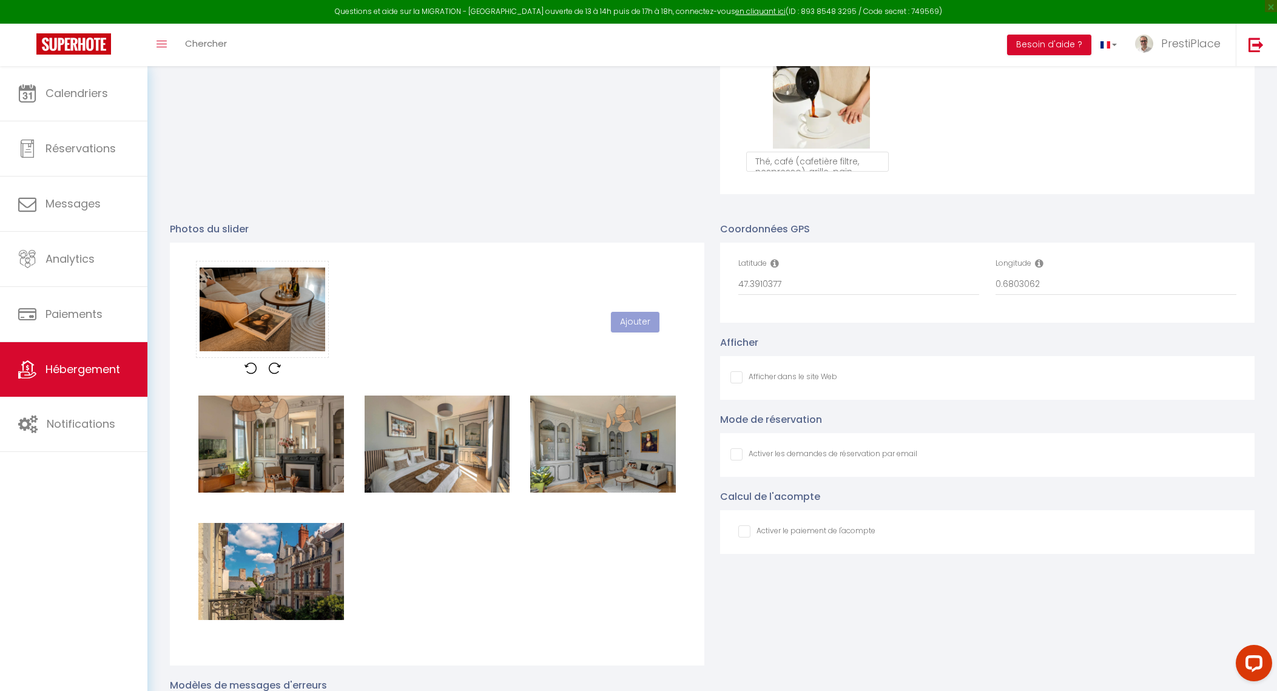
checkbox input "false"
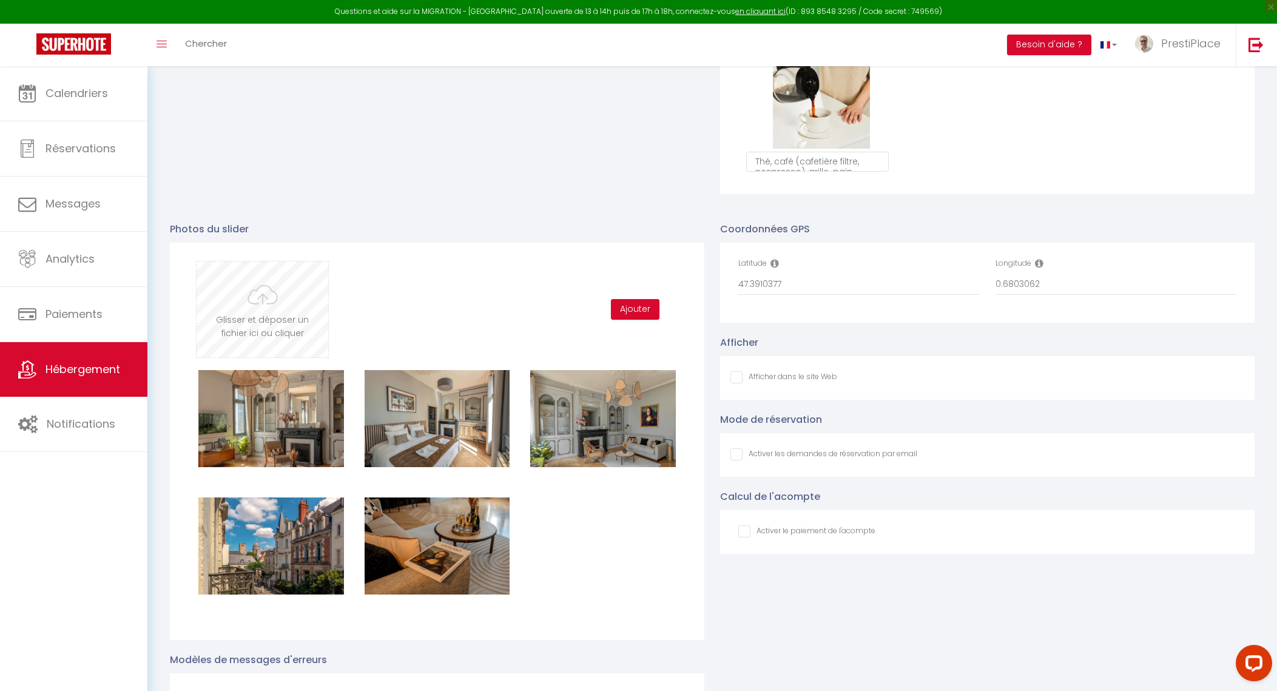
click at [291, 303] on input "file" at bounding box center [263, 309] width 132 height 96
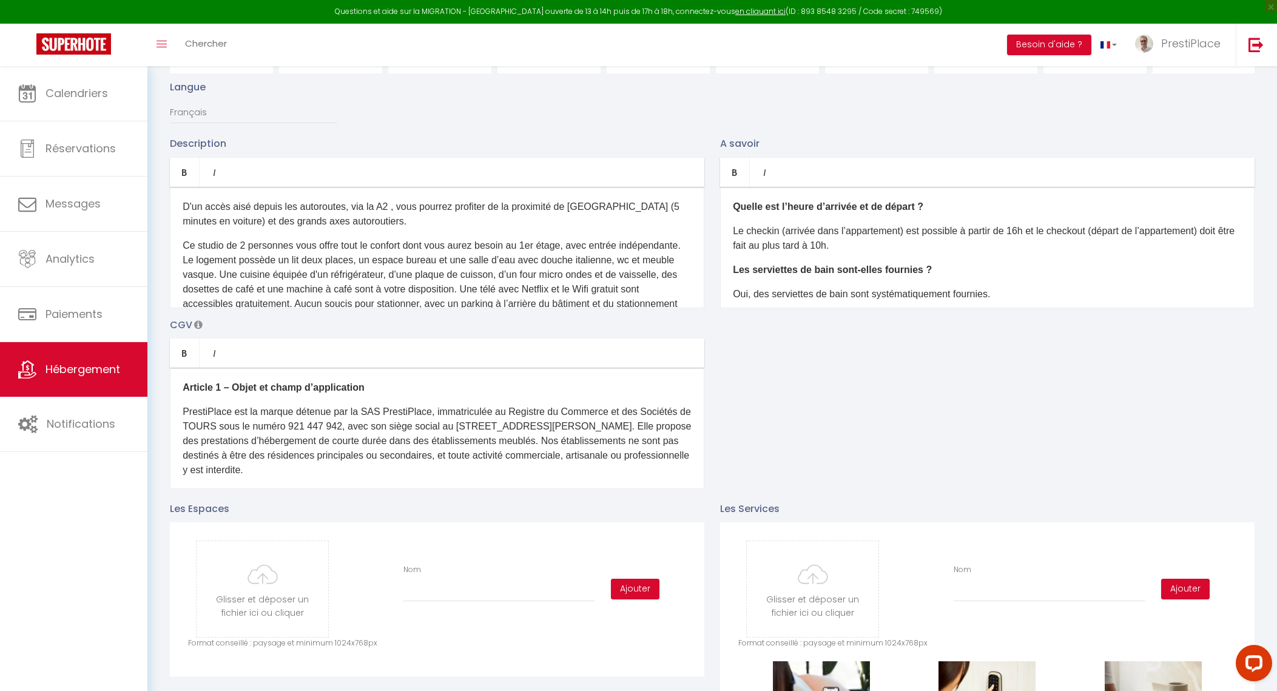
scroll to position [0, 0]
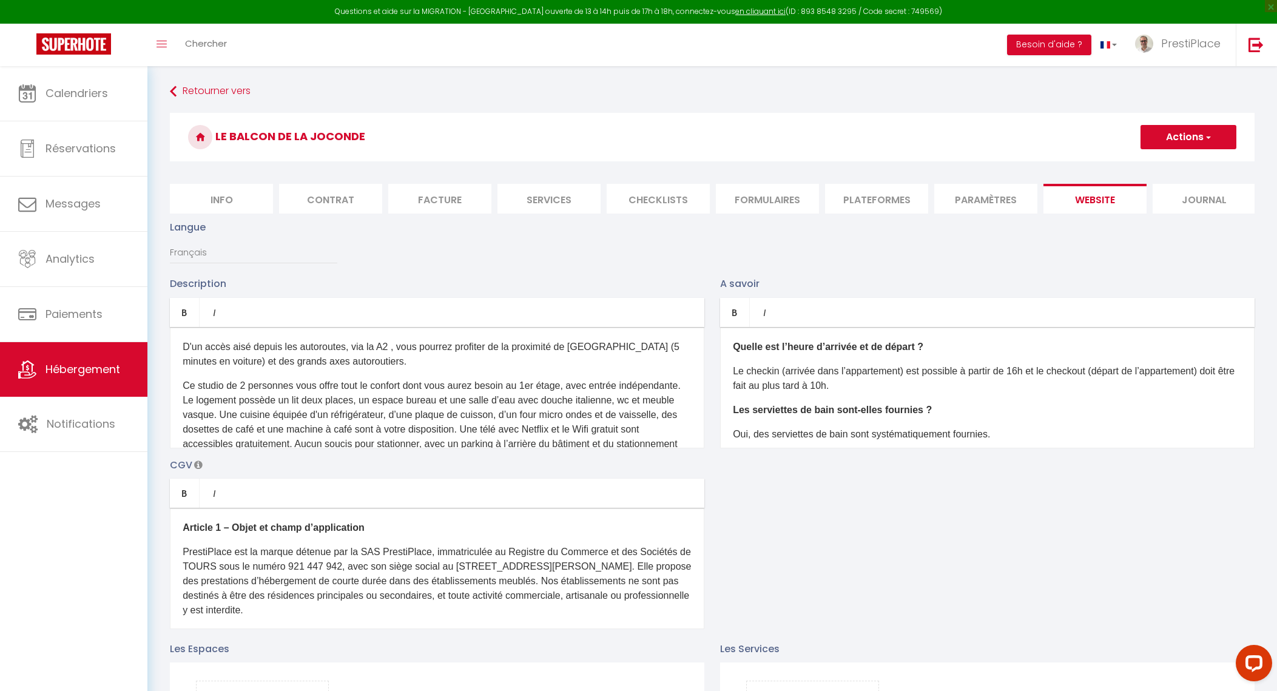
click at [1184, 122] on h3 "Le Balcon de la Joconde" at bounding box center [712, 137] width 1085 height 49
click at [1184, 140] on button "Actions" at bounding box center [1189, 137] width 96 height 24
click at [1168, 162] on input "Enregistrer" at bounding box center [1174, 164] width 45 height 12
checkbox input "false"
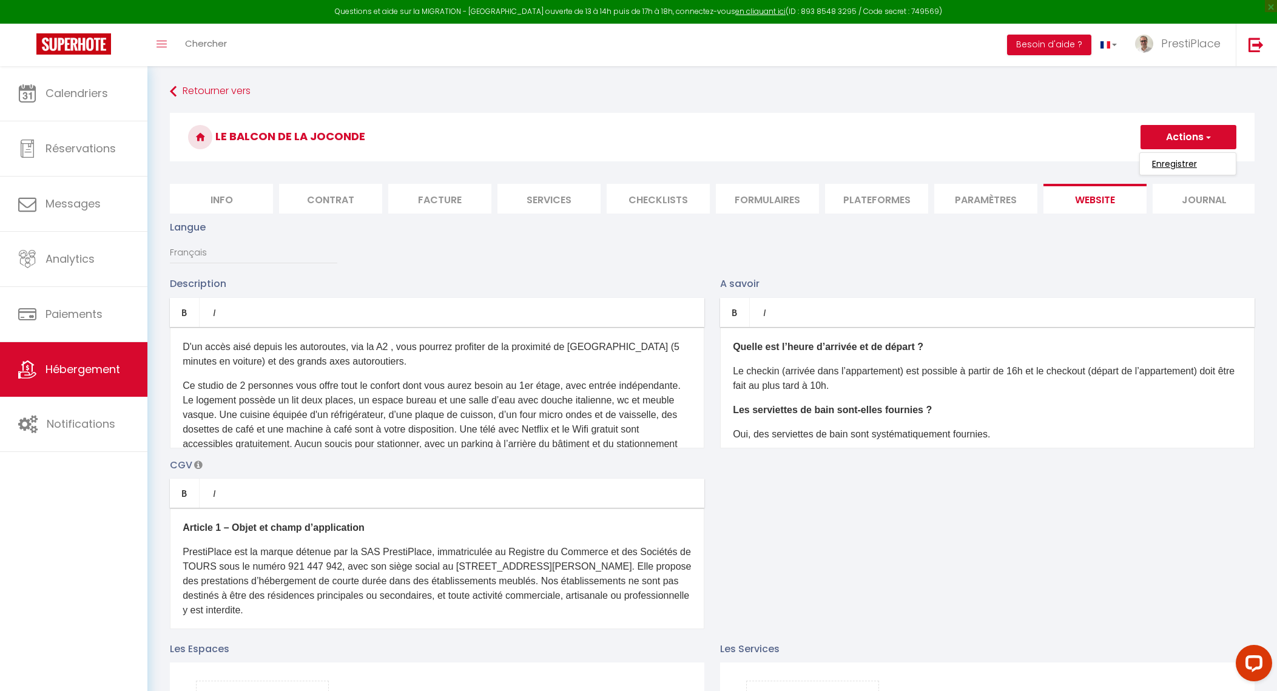
checkbox input "false"
